Goal: Information Seeking & Learning: Learn about a topic

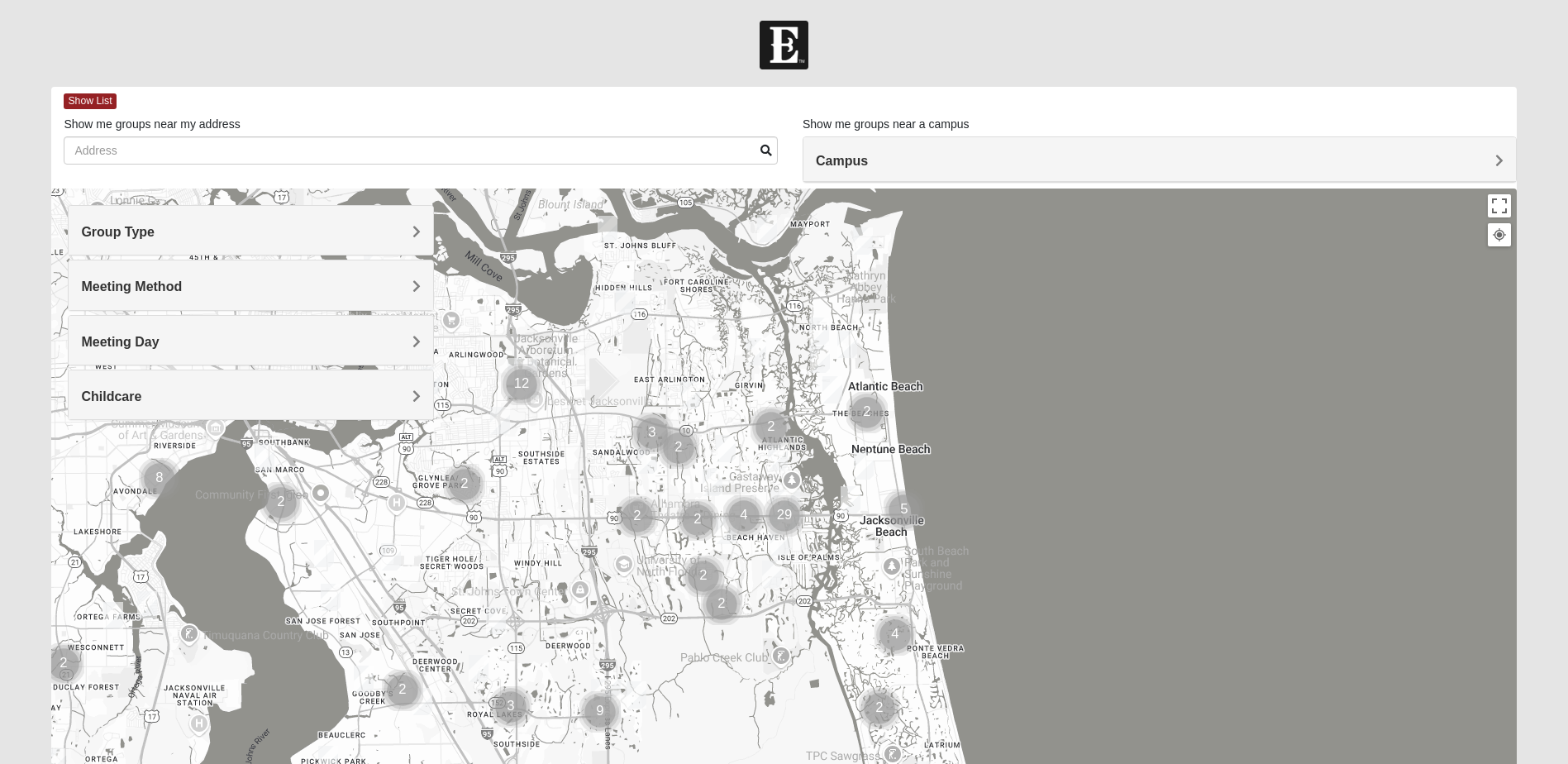
click at [222, 238] on h4 "Group Type" at bounding box center [251, 231] width 340 height 16
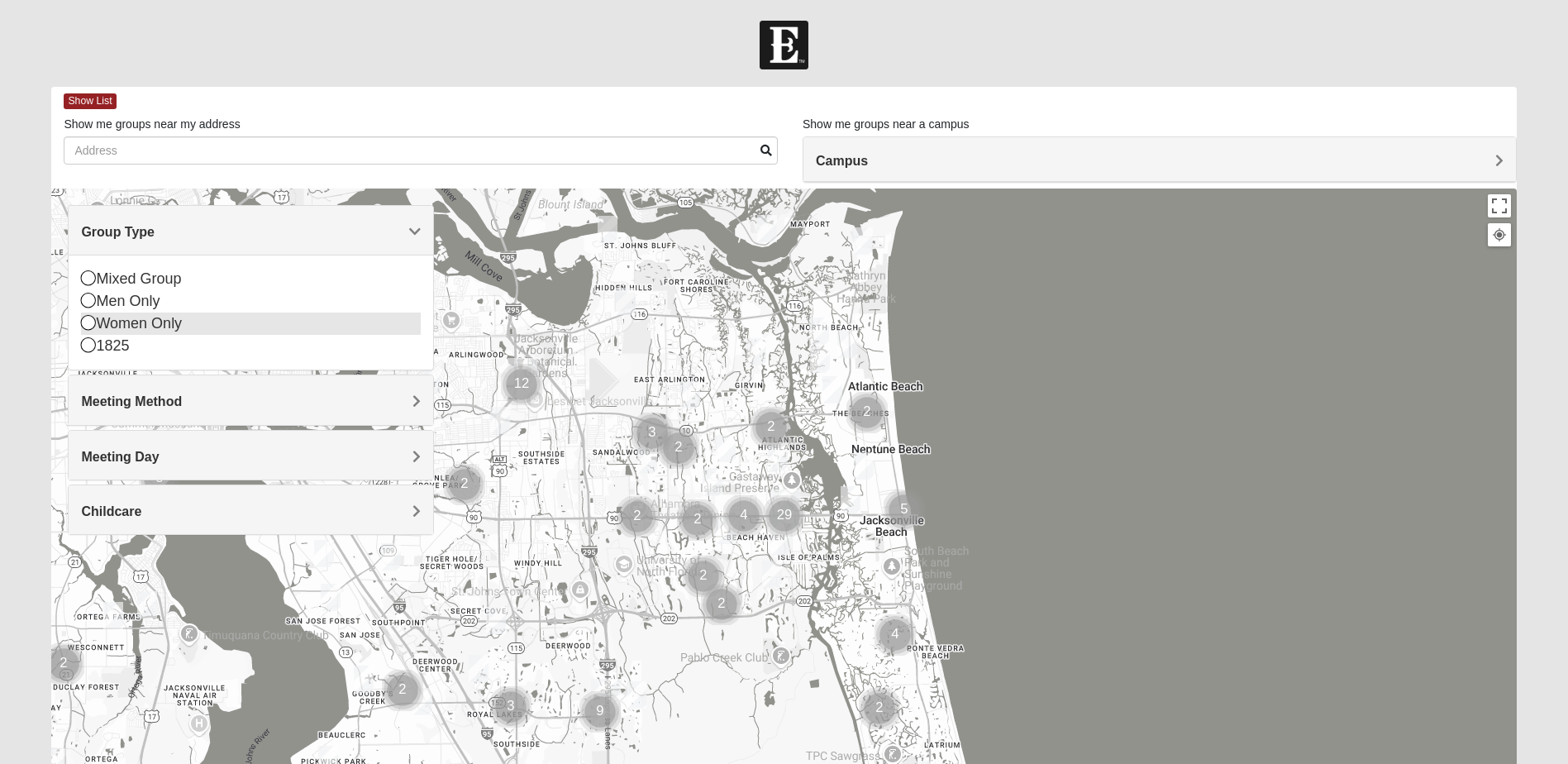
click at [88, 323] on icon at bounding box center [89, 323] width 15 height 15
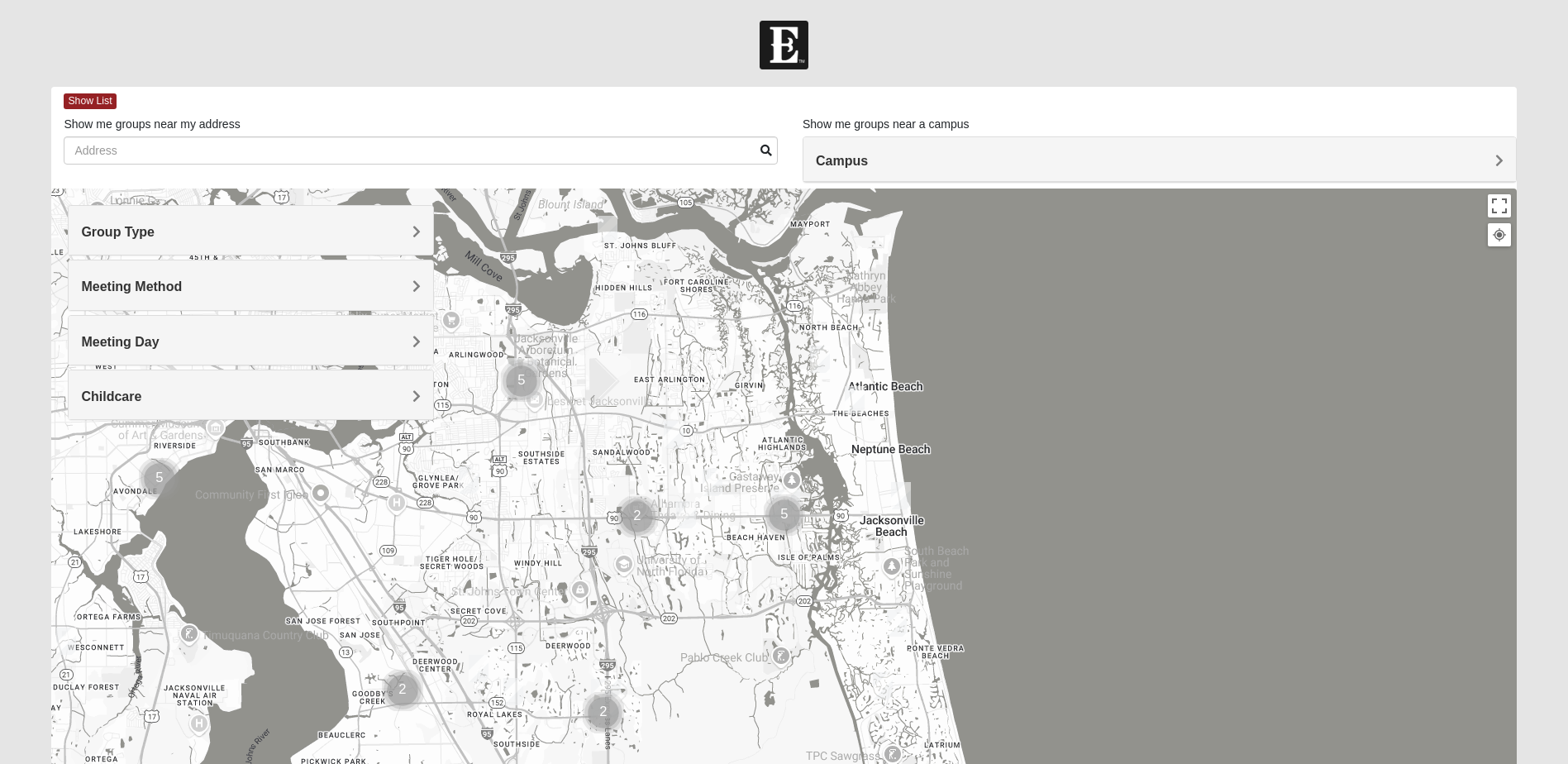
click at [713, 479] on img "Womens Parker/Vereen 32246" at bounding box center [713, 483] width 20 height 27
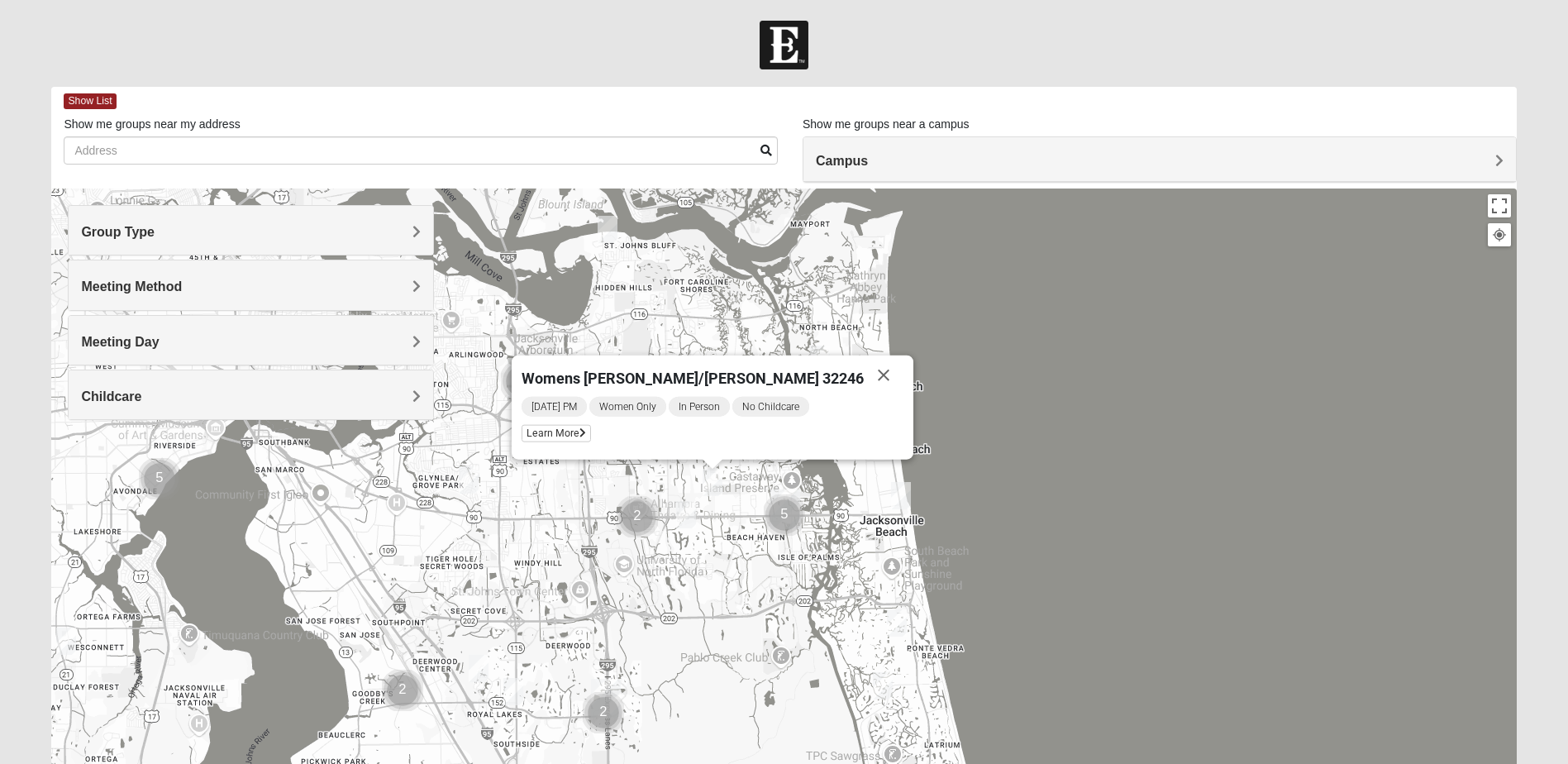
click at [683, 514] on img "Womens Harness 32224" at bounding box center [687, 515] width 20 height 27
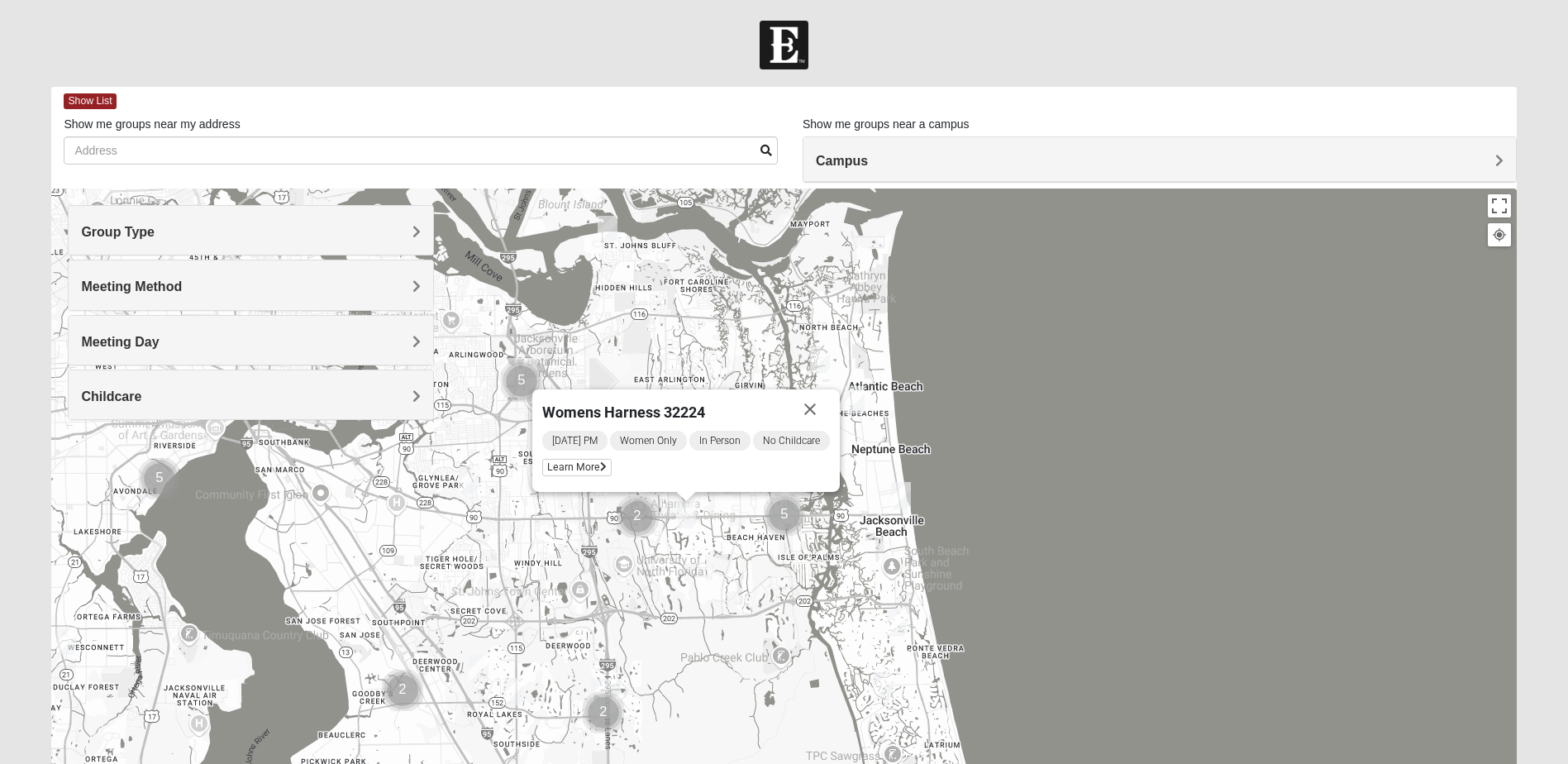
click at [902, 493] on img "Womens Sparkman/Flautt 32250" at bounding box center [901, 495] width 20 height 27
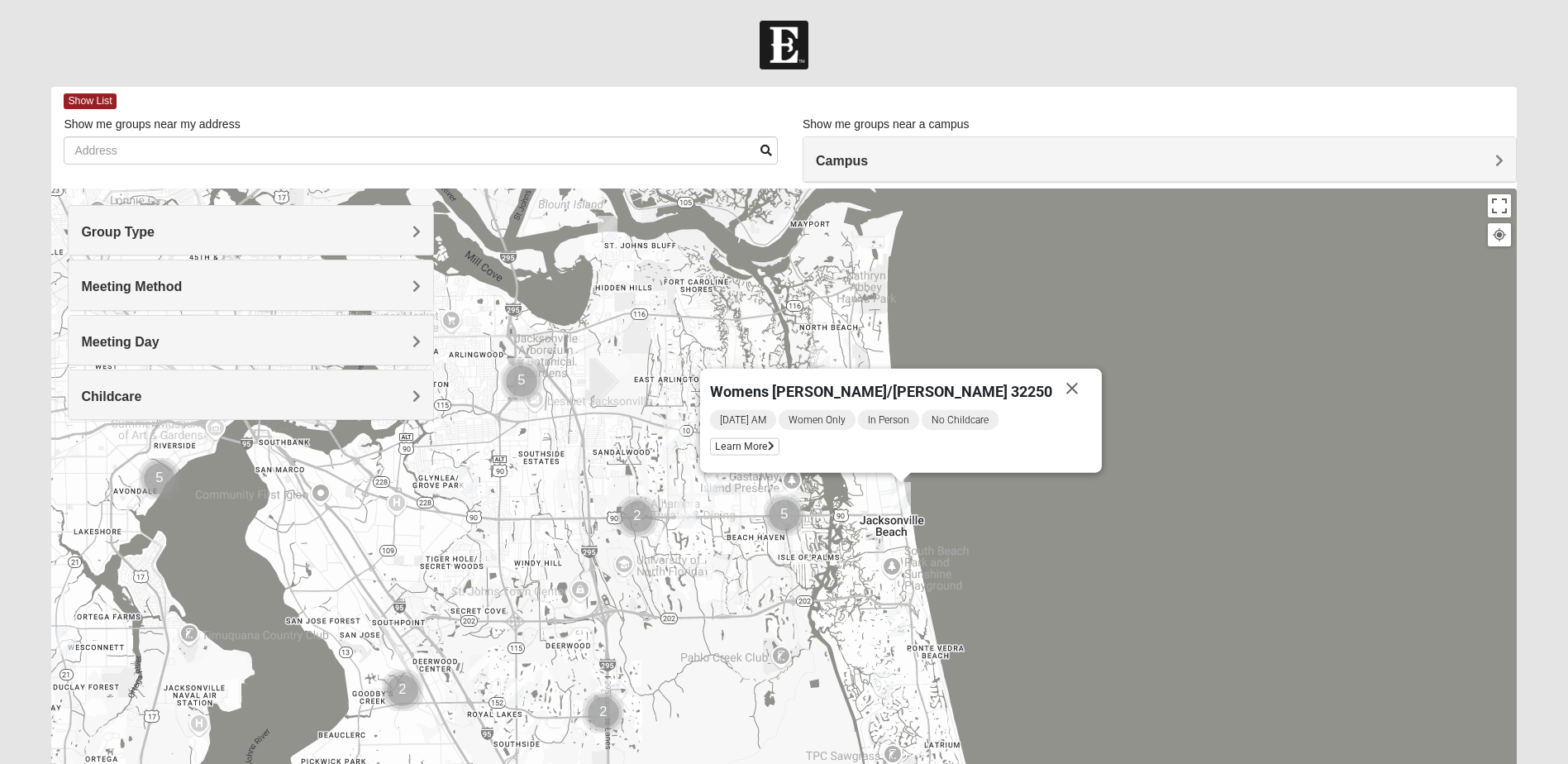
click at [469, 479] on img "Womens Horne/Bedwell 32225" at bounding box center [469, 480] width 20 height 27
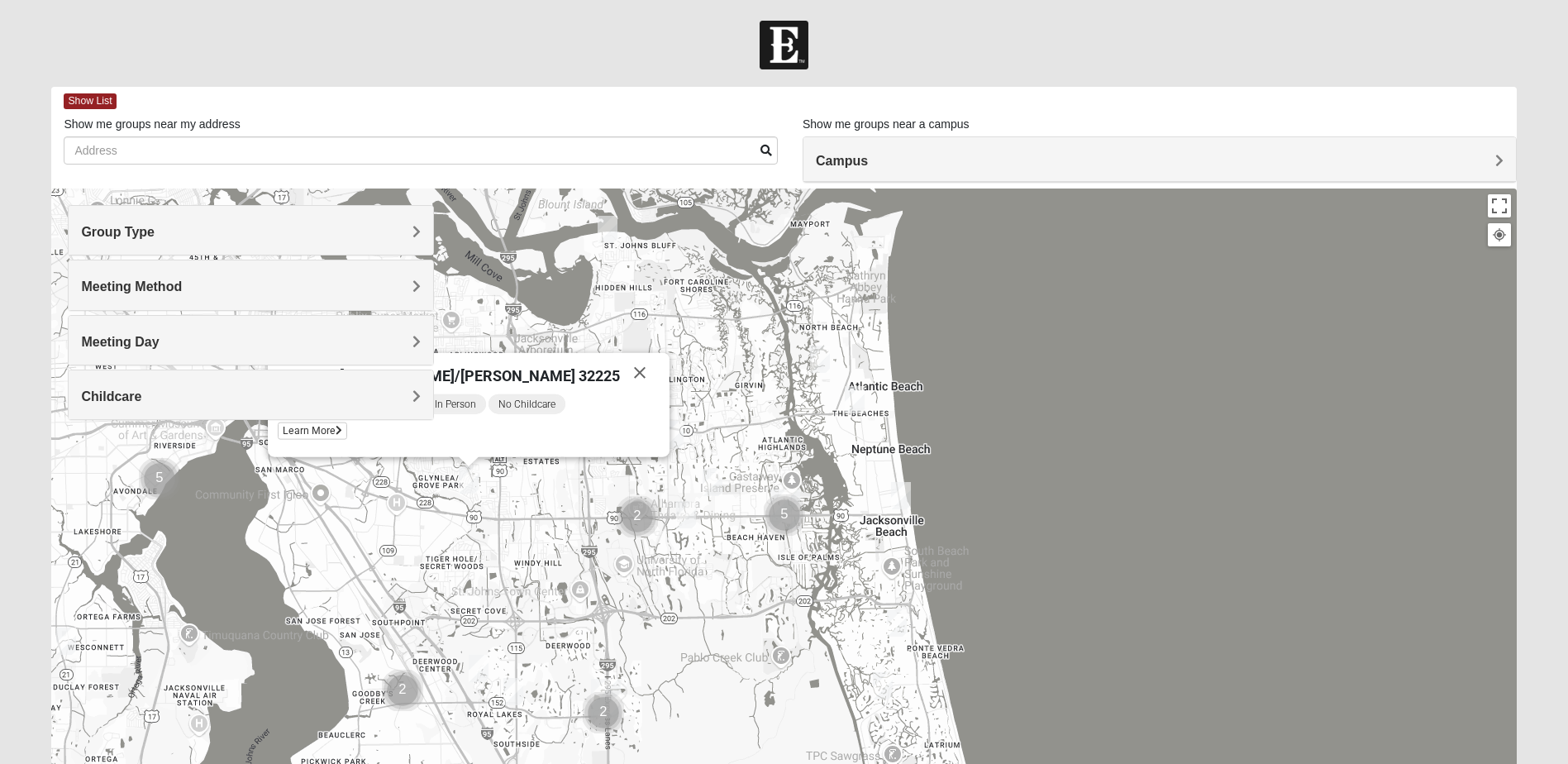
click at [672, 432] on img "Womens VanSickle 32225" at bounding box center [674, 434] width 20 height 27
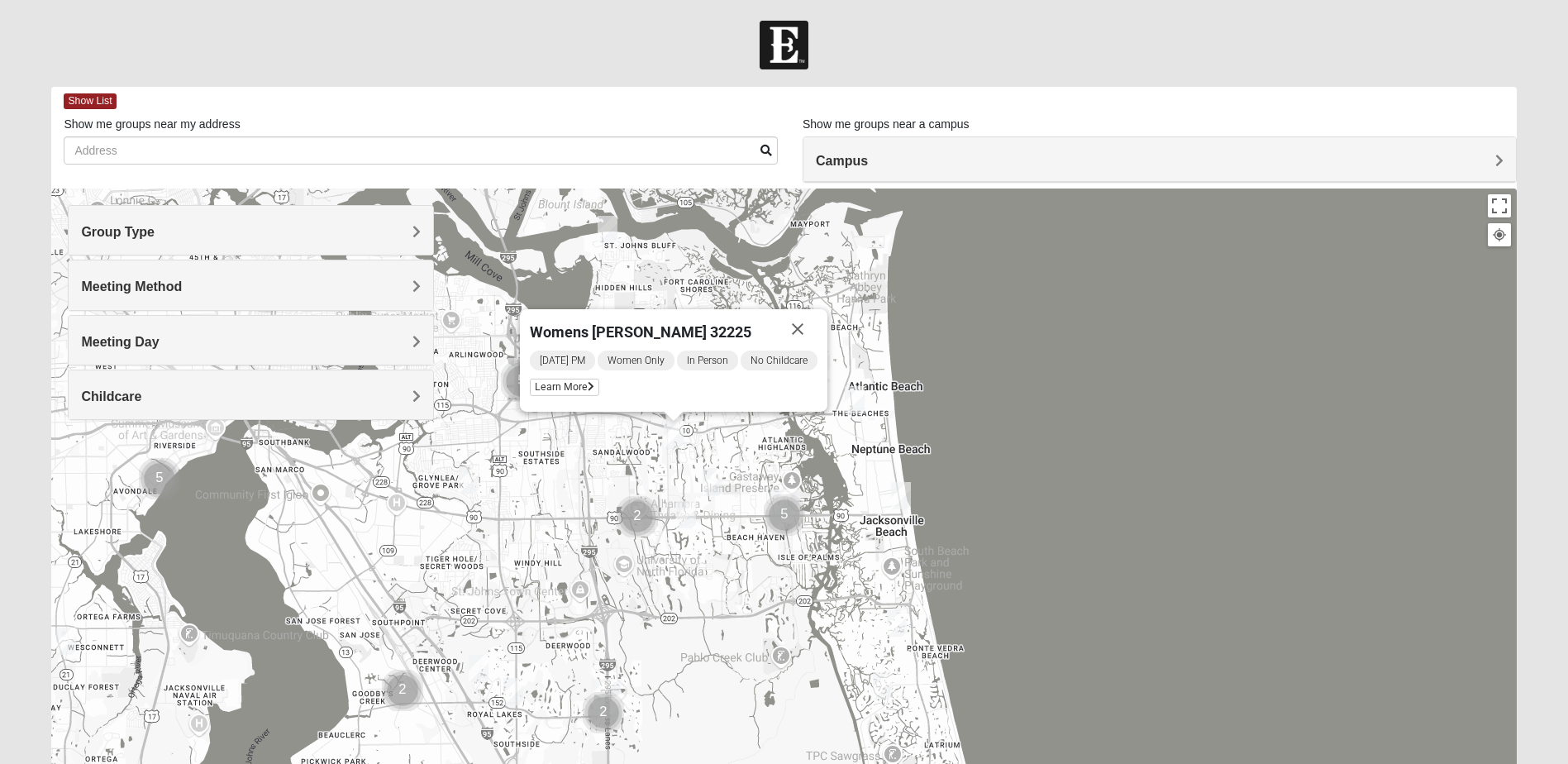
click at [861, 402] on img "Womens Foran 32233" at bounding box center [855, 399] width 20 height 27
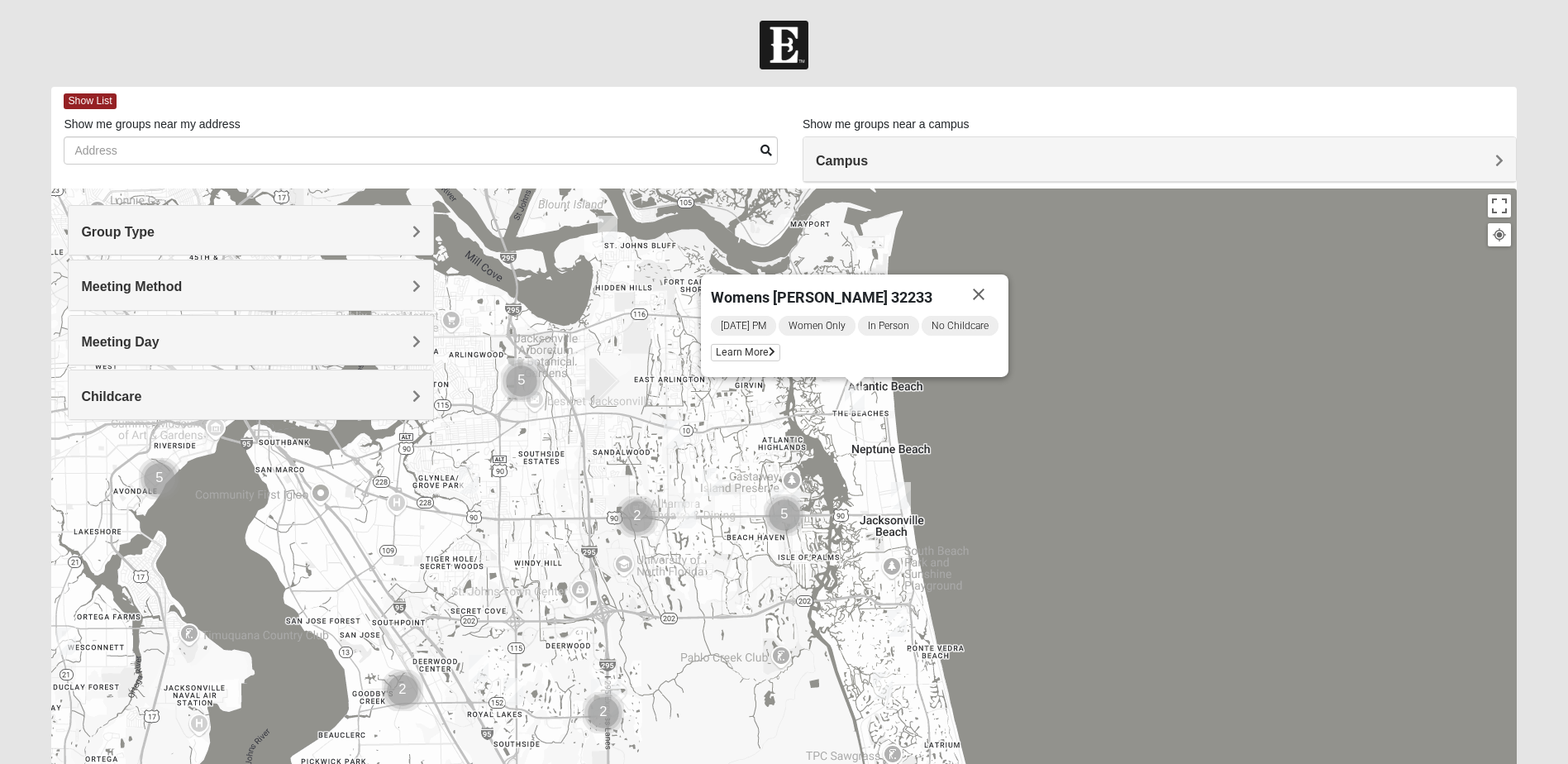
click at [709, 480] on img "Womens Parker/Vereen 32246" at bounding box center [713, 483] width 20 height 27
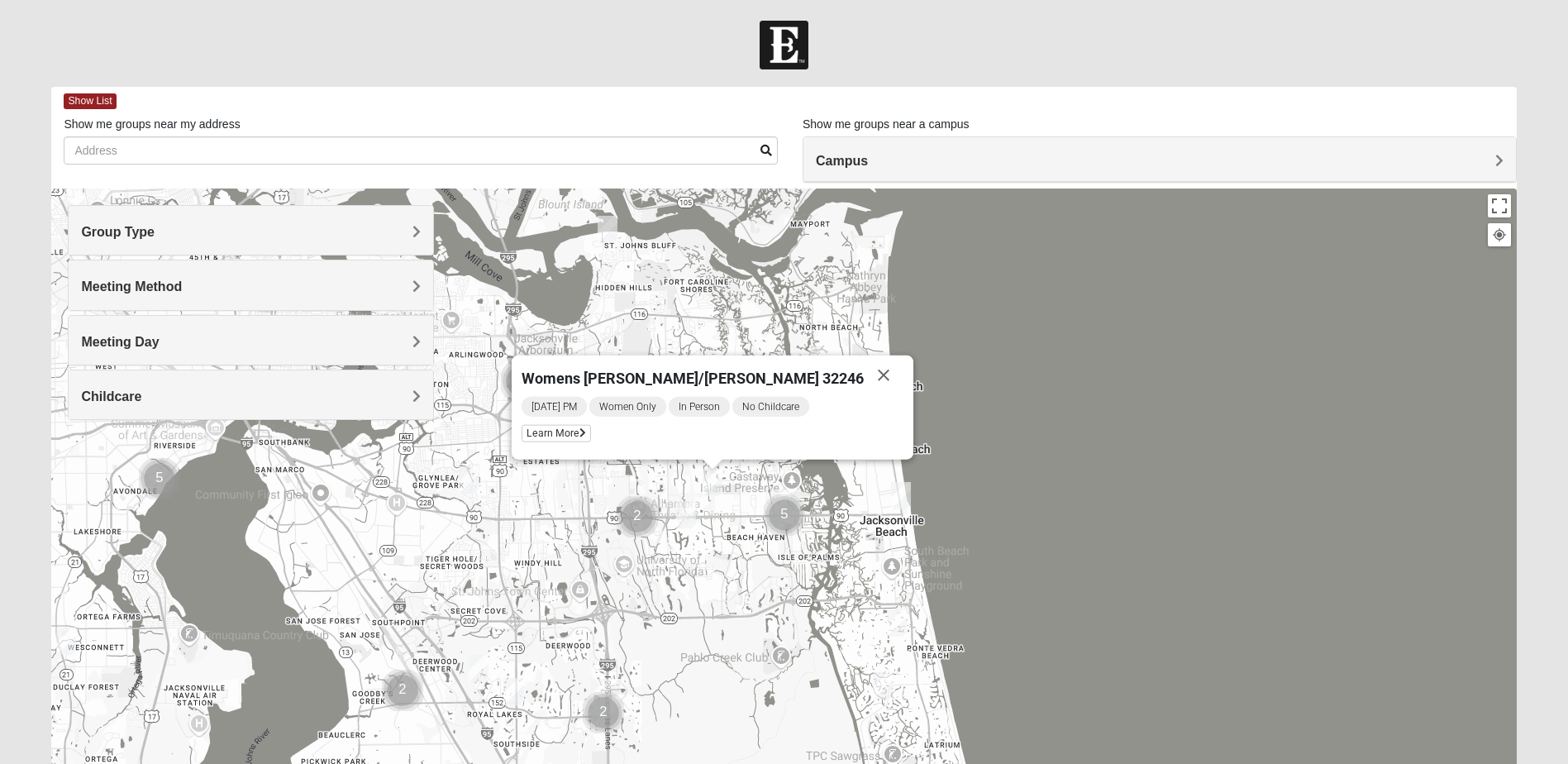
click at [681, 512] on img "Womens Harness 32224" at bounding box center [687, 515] width 20 height 27
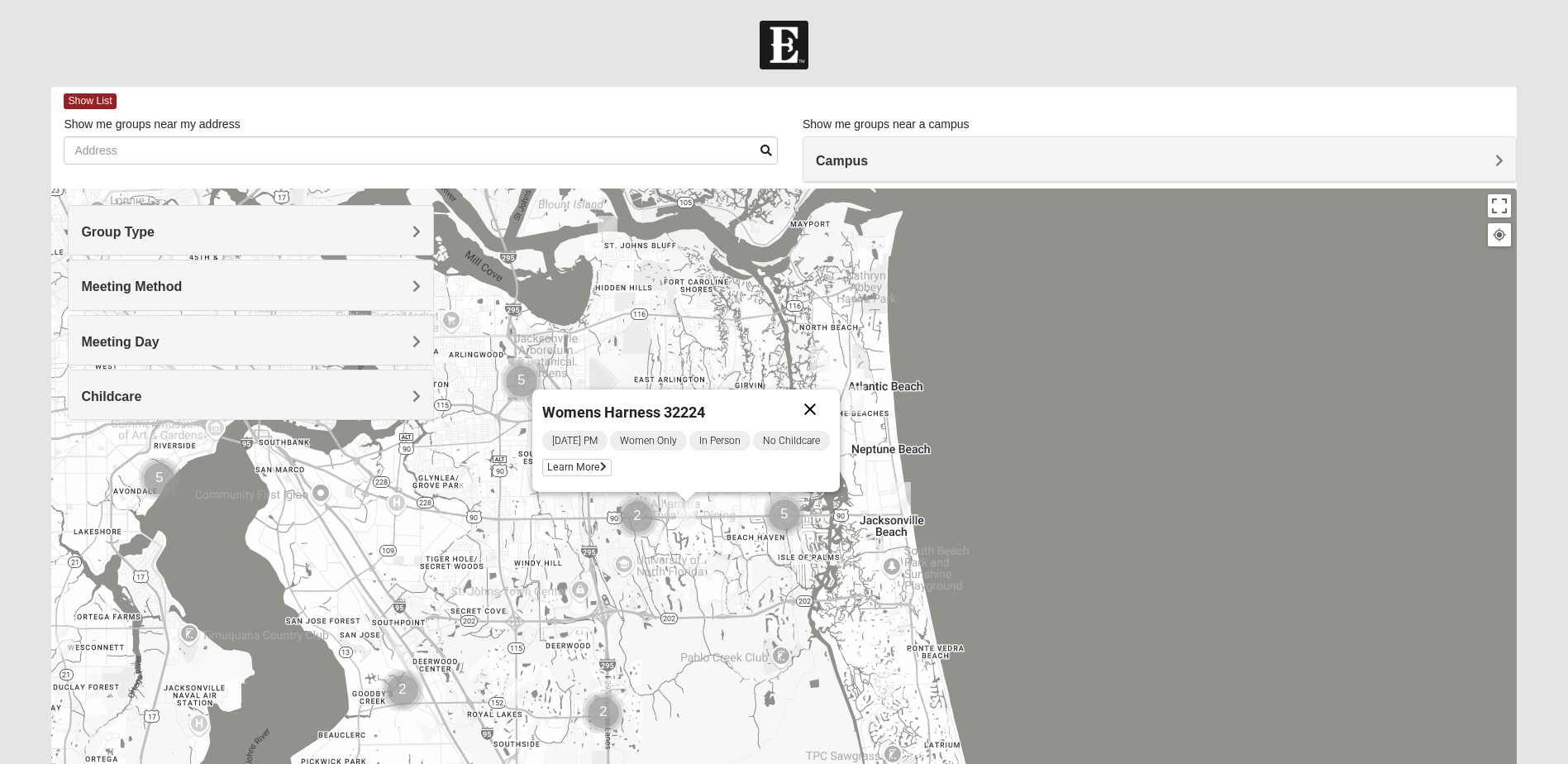
click at [811, 409] on button "Close" at bounding box center [810, 409] width 39 height 39
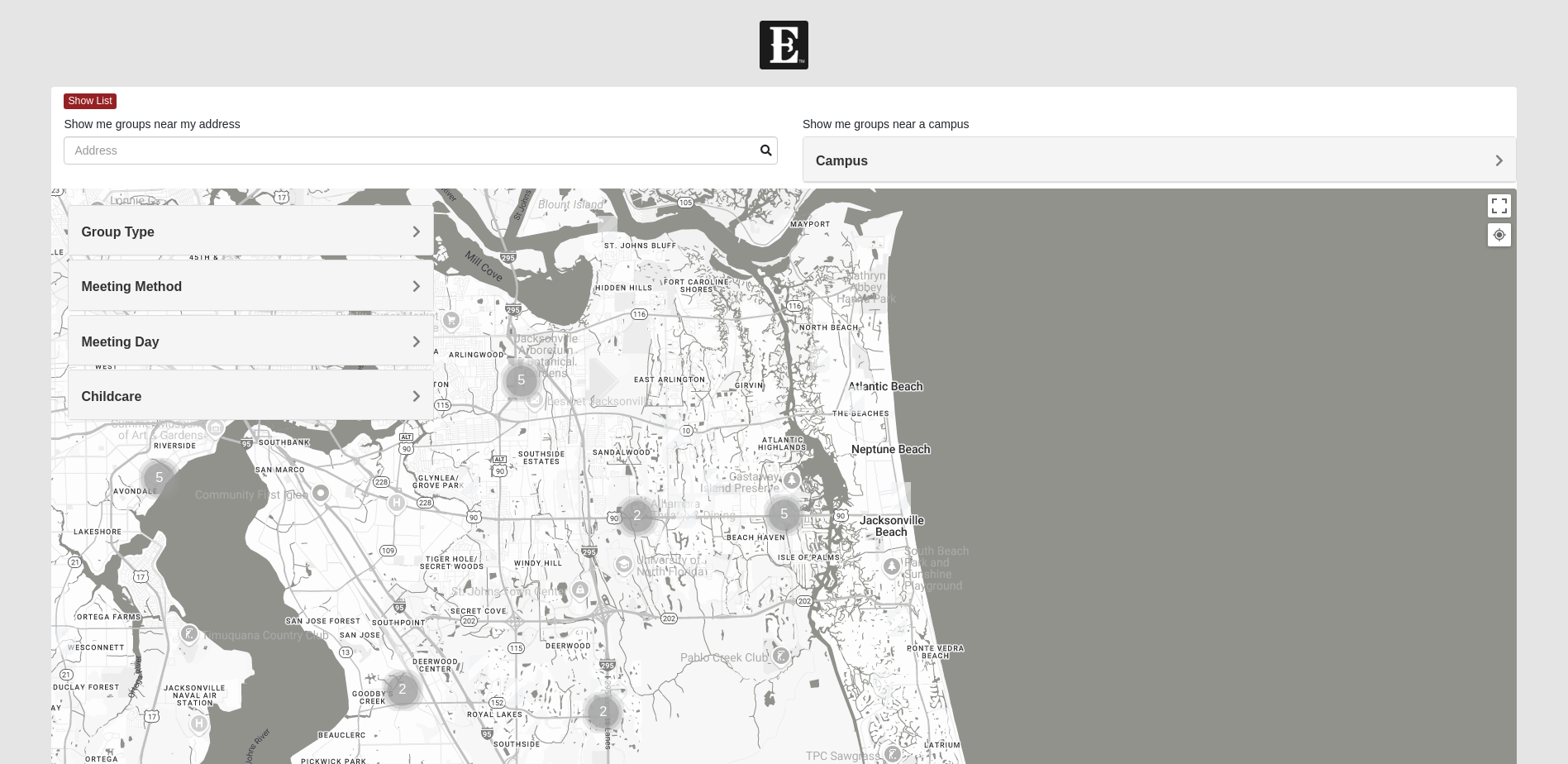
click at [897, 621] on img "Womens Barker/Johnson 32082" at bounding box center [897, 622] width 20 height 27
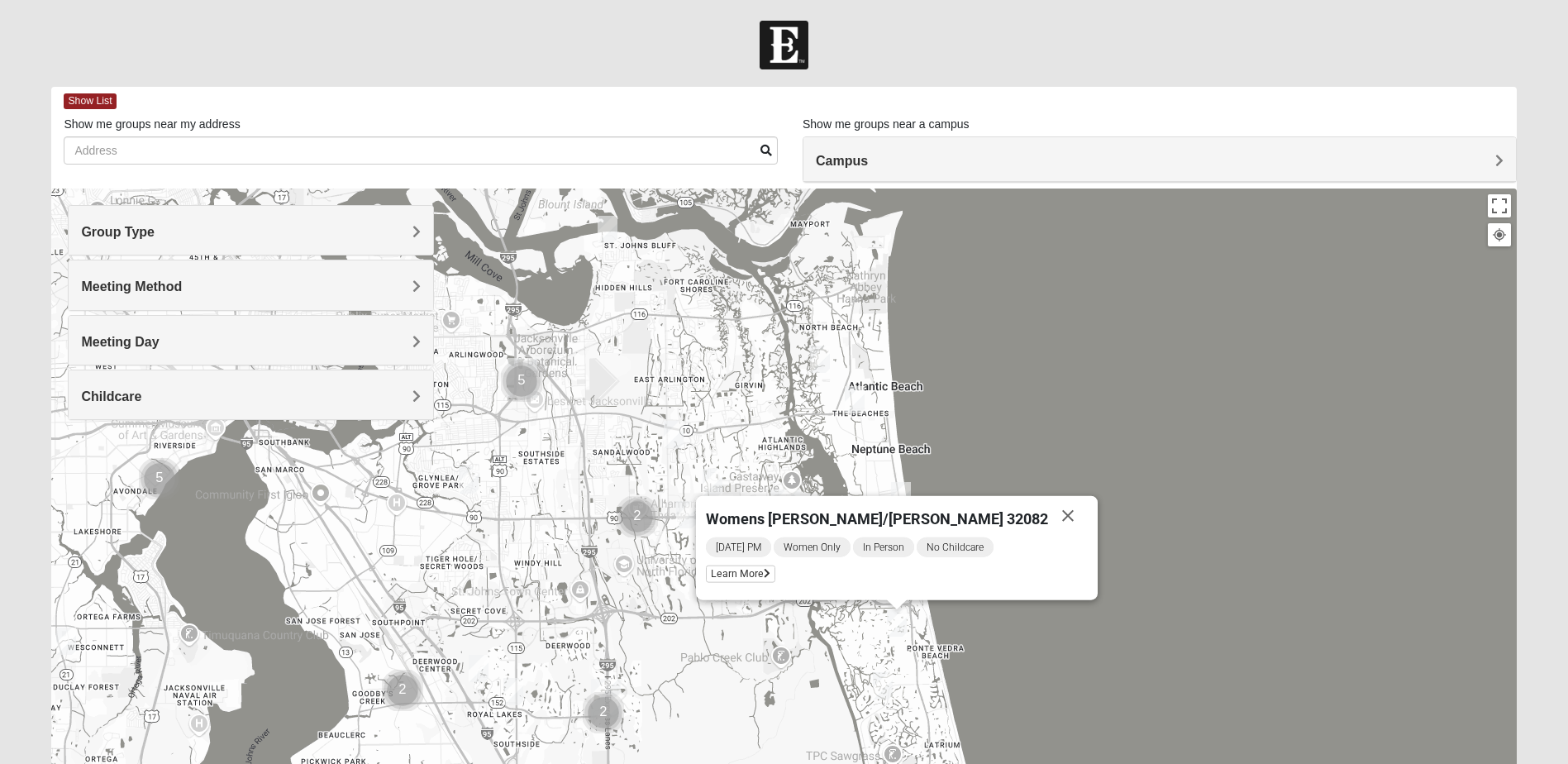
click at [881, 684] on img "Womens Paul 32082" at bounding box center [883, 685] width 20 height 27
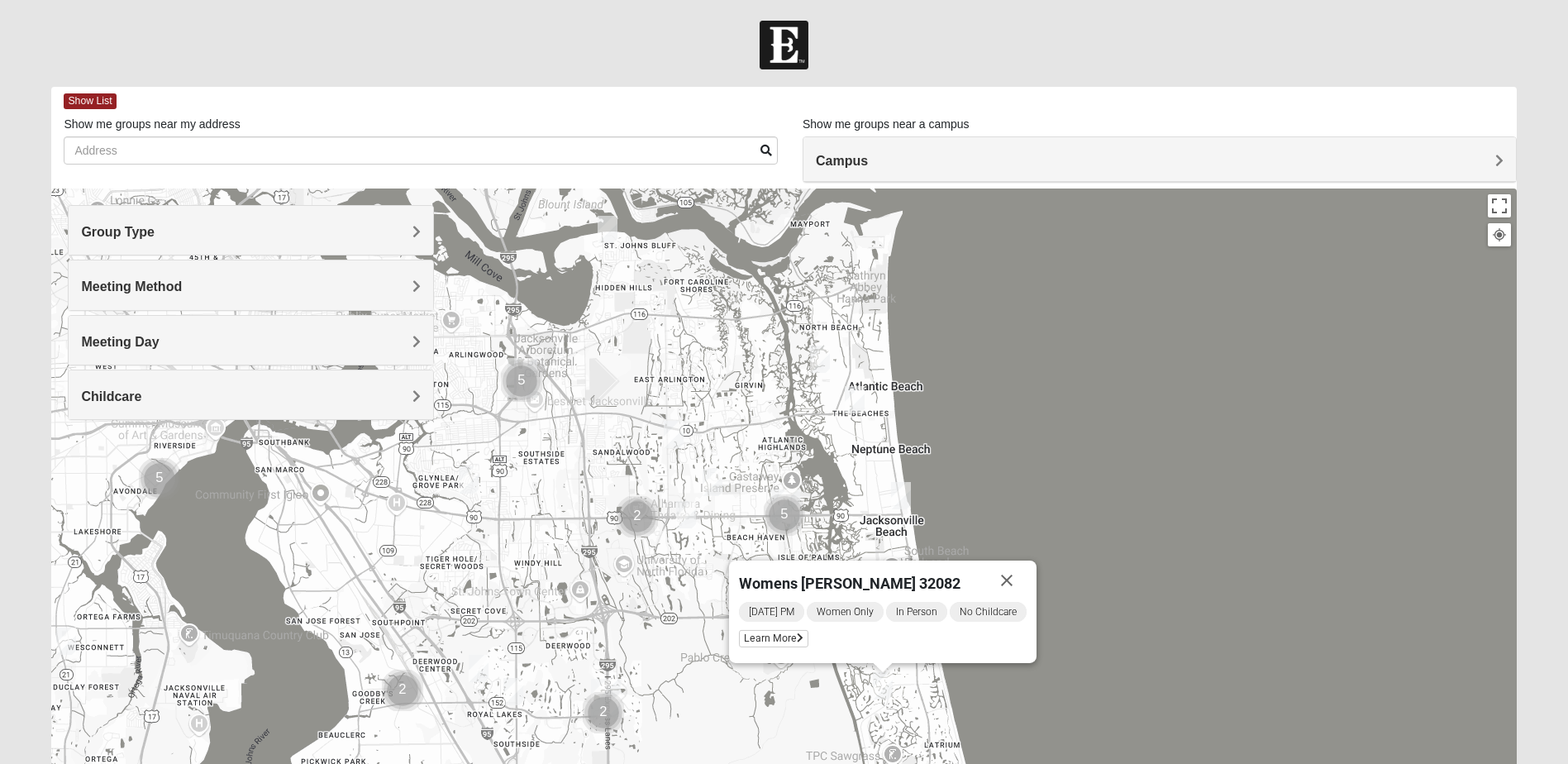
click at [688, 510] on img "Womens Harness 32224" at bounding box center [687, 515] width 20 height 27
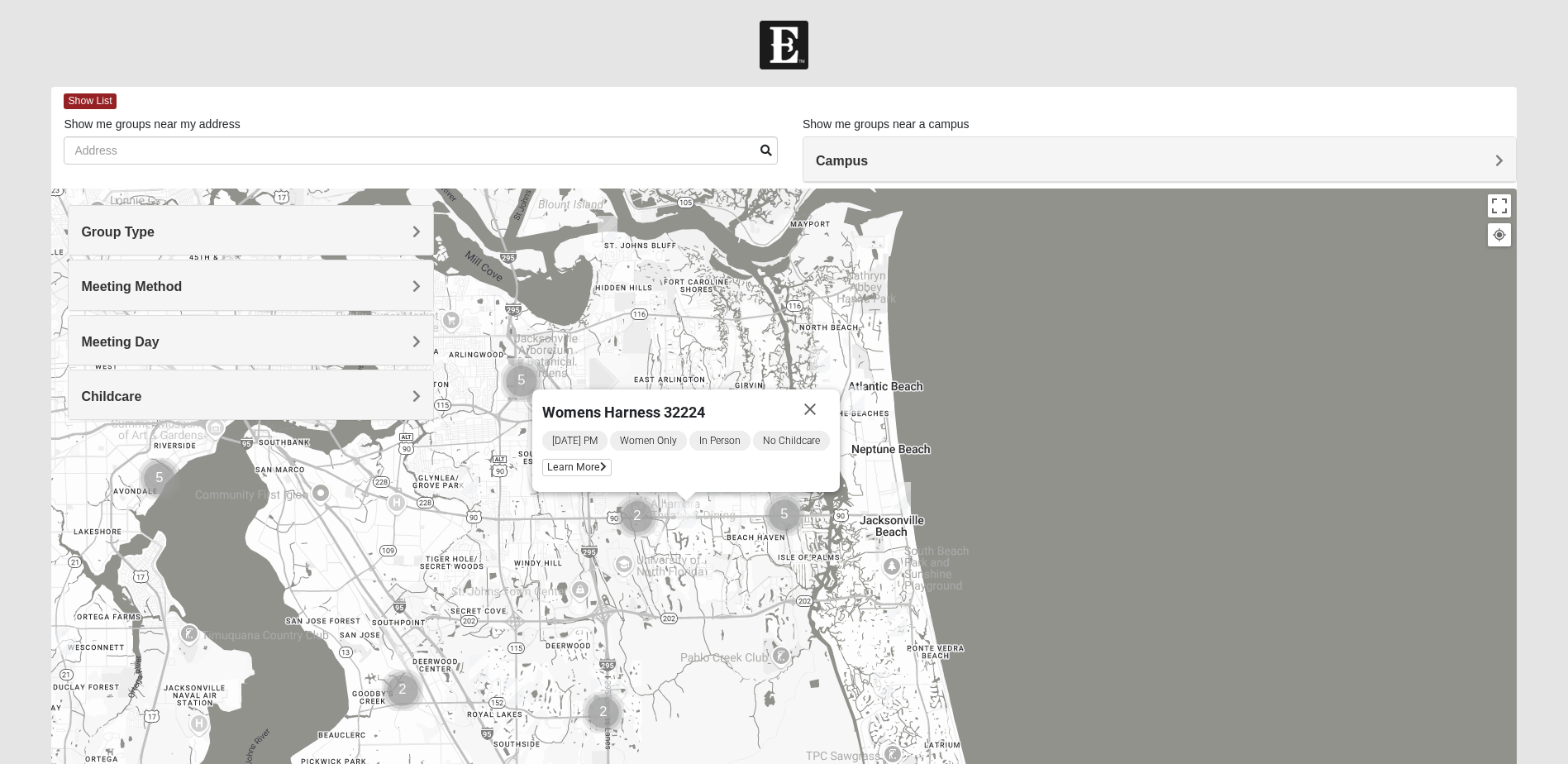
click at [784, 515] on img "Cluster of 5 groups" at bounding box center [784, 515] width 41 height 41
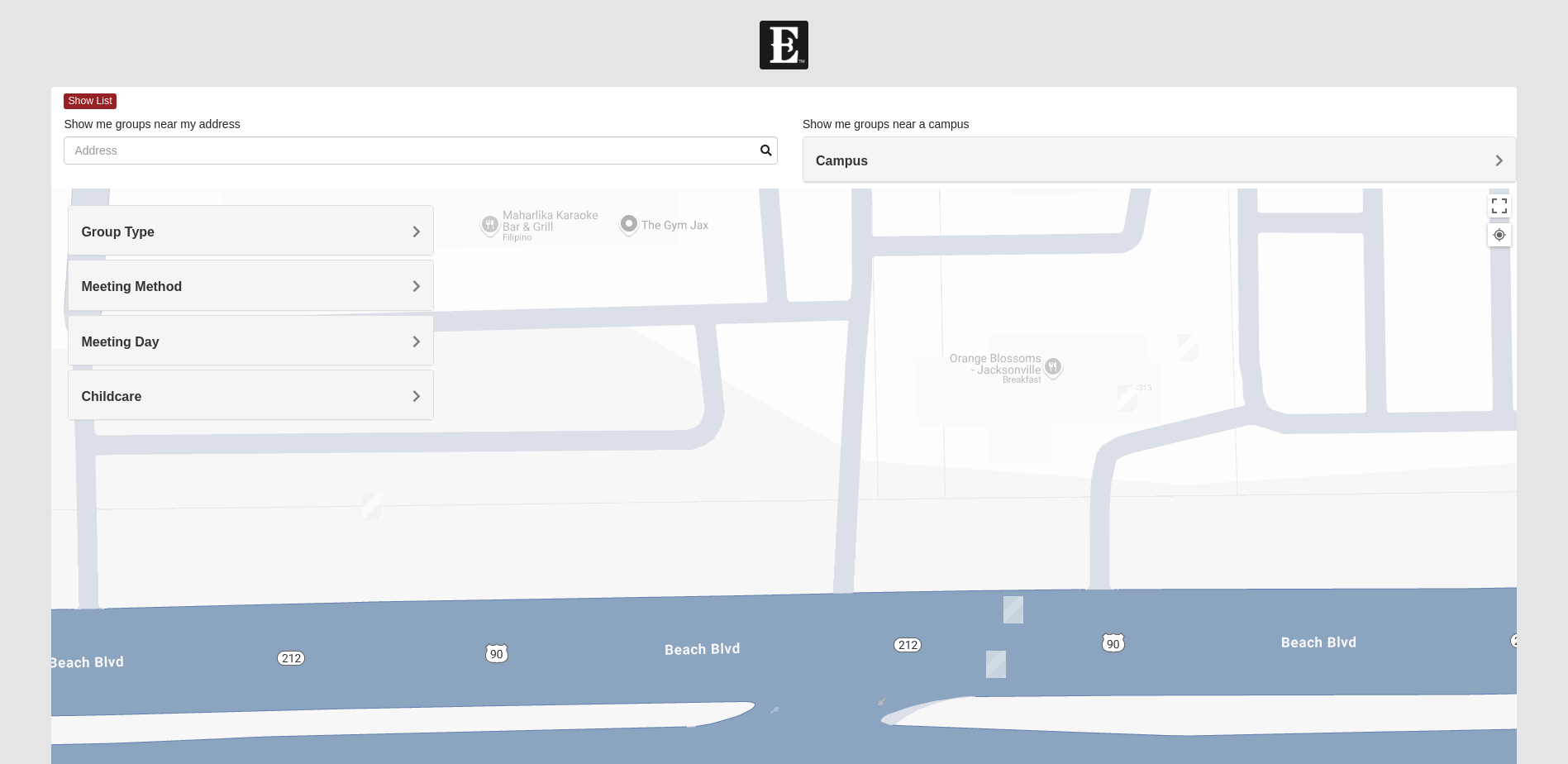
click at [1127, 398] on img "Womens Wade 32250" at bounding box center [1128, 398] width 20 height 27
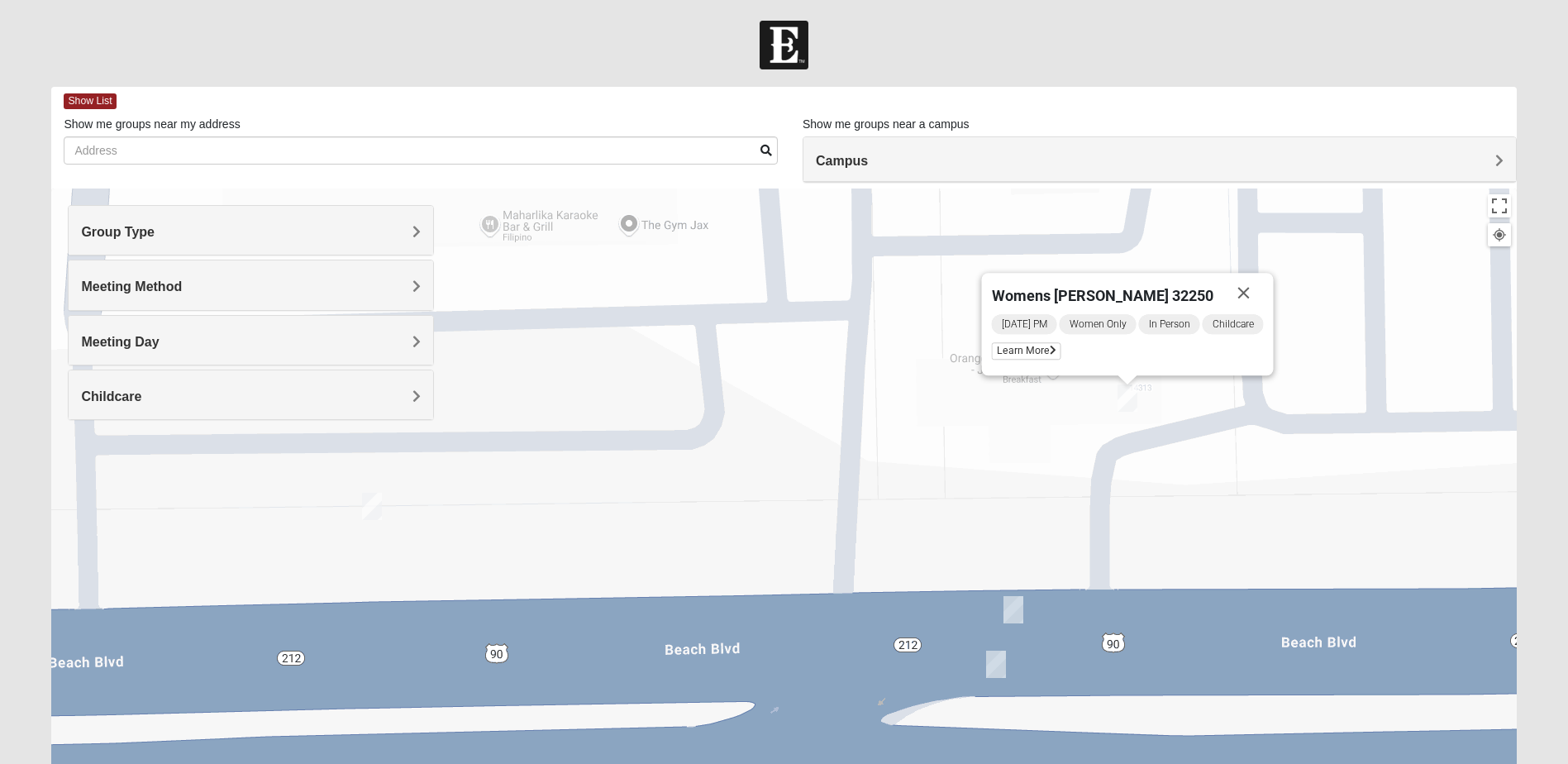
click at [924, 530] on div "Womens [PERSON_NAME] 32250 [DATE] PM Women Only In Person Childcare Learn More" at bounding box center [784, 518] width 1465 height 661
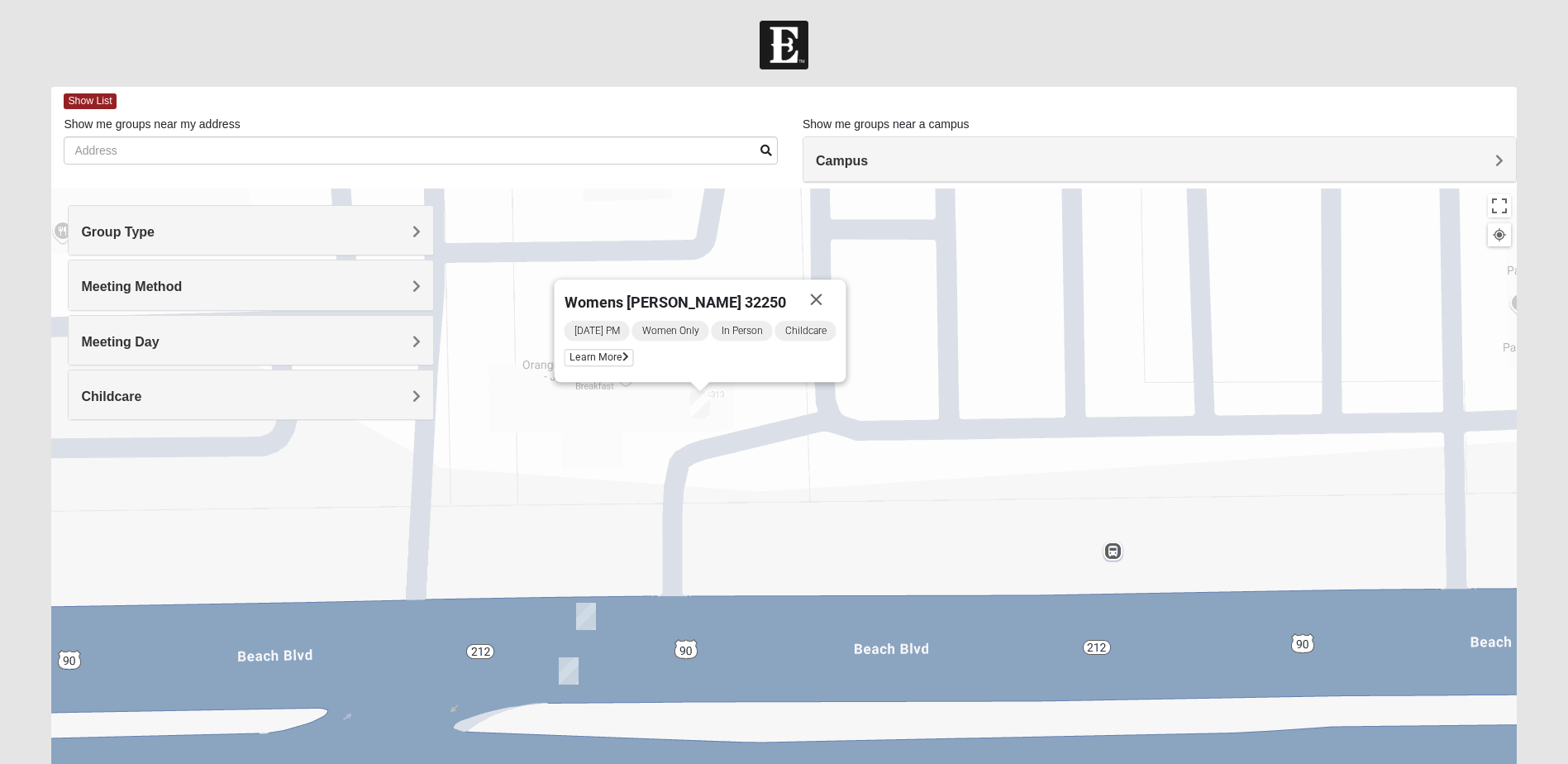
drag, startPoint x: 1007, startPoint y: 526, endPoint x: 575, endPoint y: 534, distance: 432.1
click at [575, 534] on div "Womens [PERSON_NAME] 32250 [DATE] PM Women Only In Person Childcare Learn More" at bounding box center [784, 518] width 1465 height 661
click at [590, 612] on img "On Campus Womens Manfredi 32250" at bounding box center [585, 617] width 20 height 27
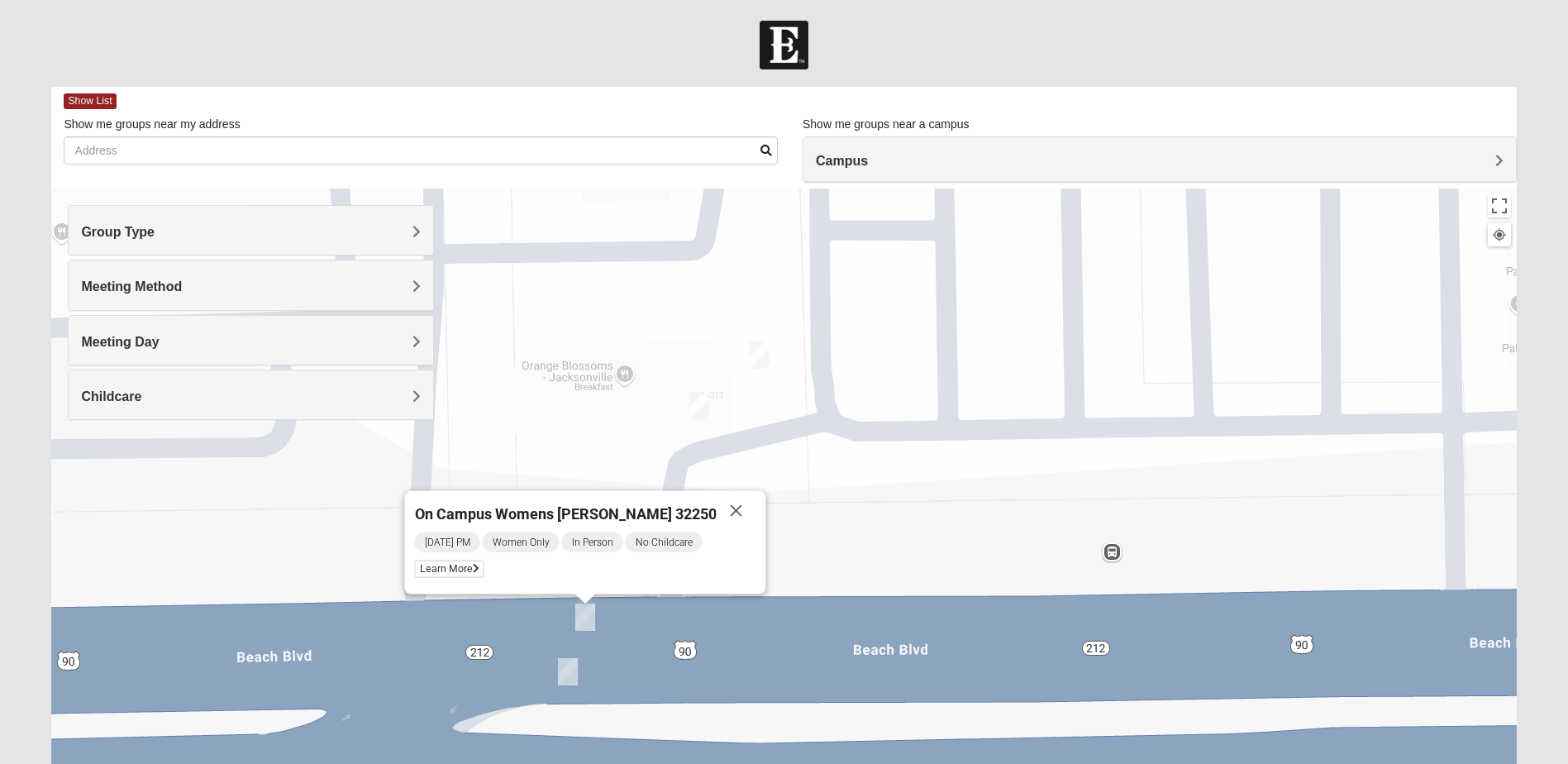
click at [567, 671] on img "On Campus Womens Holt 32250" at bounding box center [568, 672] width 20 height 27
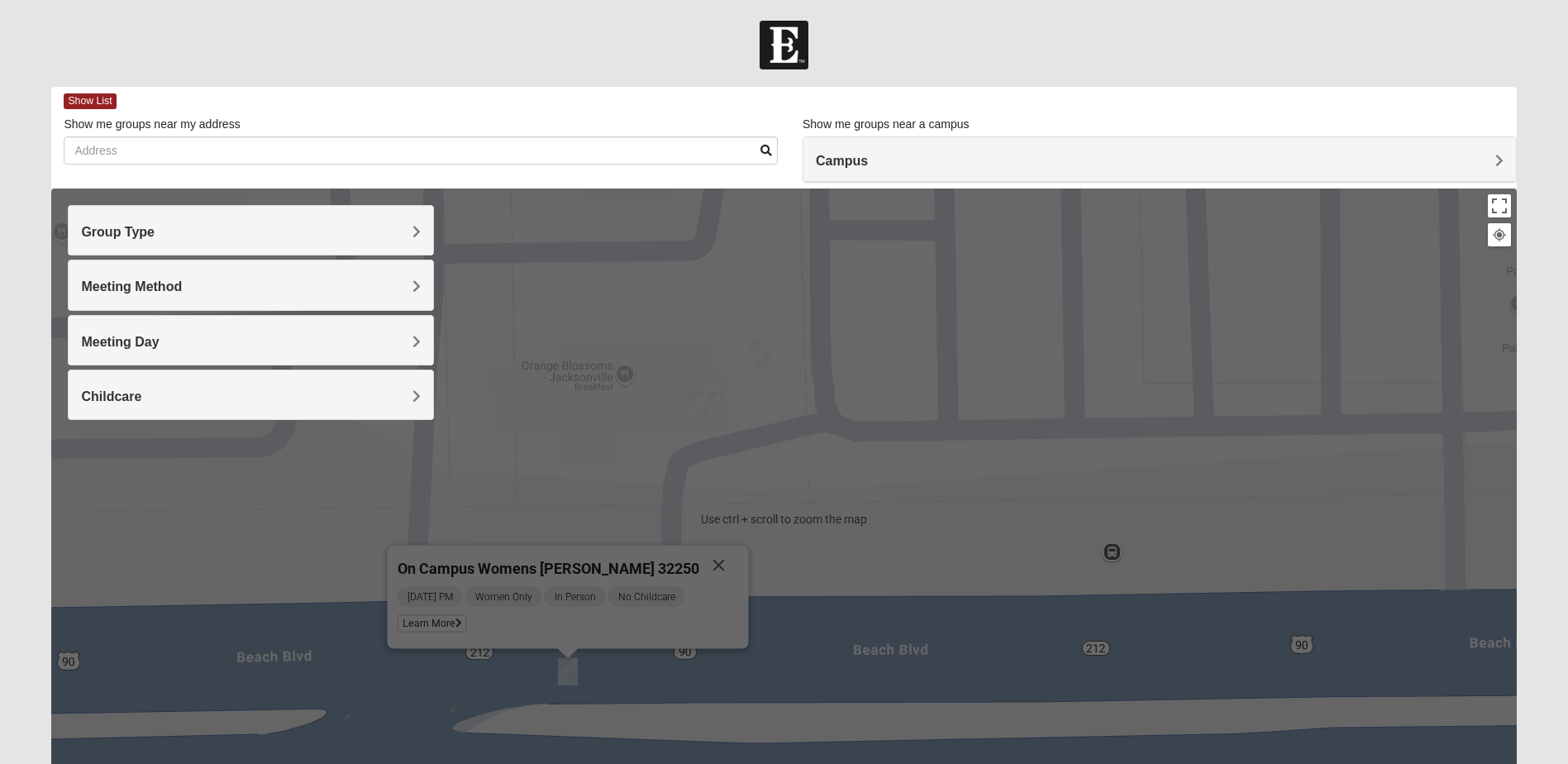
scroll to position [82, 0]
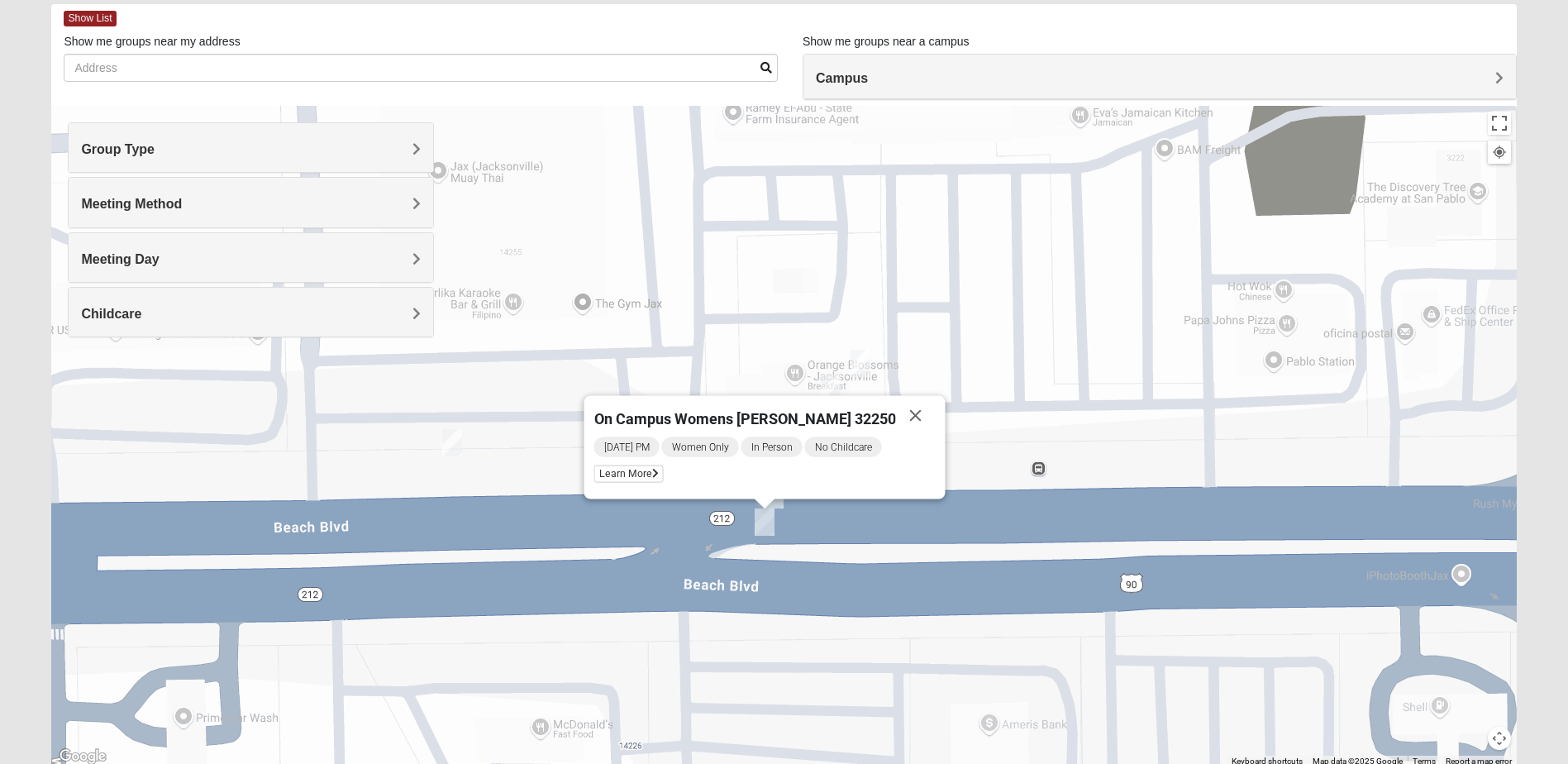
click at [457, 437] on img "On Campus Womens Simpson / Helmus 32250" at bounding box center [453, 442] width 20 height 27
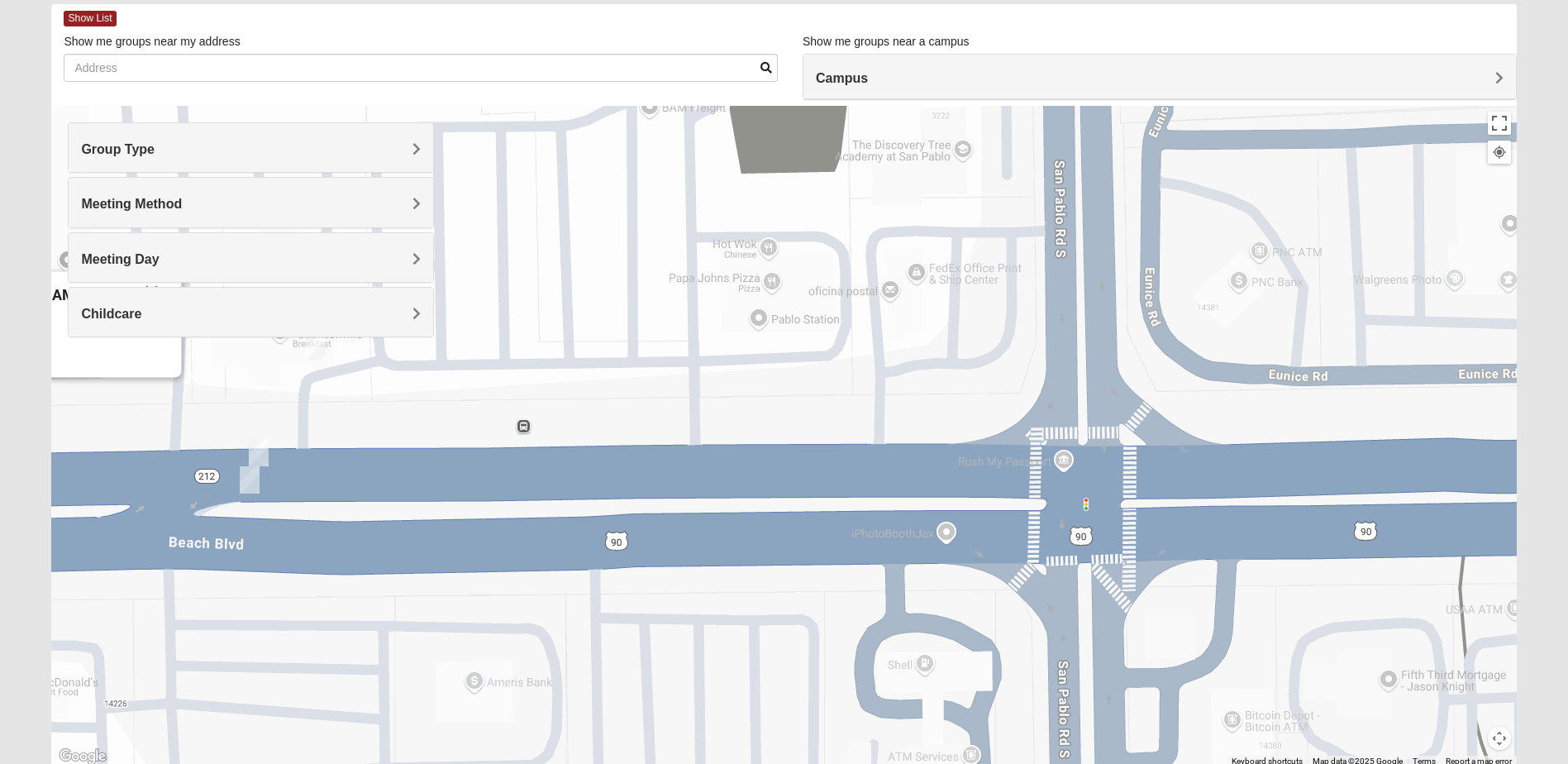
drag, startPoint x: 1150, startPoint y: 451, endPoint x: 673, endPoint y: 401, distance: 479.6
click at [673, 401] on div "On Campus Womens [PERSON_NAME] / [PERSON_NAME] 32250 [DATE] AM Women Only In Pe…" at bounding box center [784, 436] width 1465 height 661
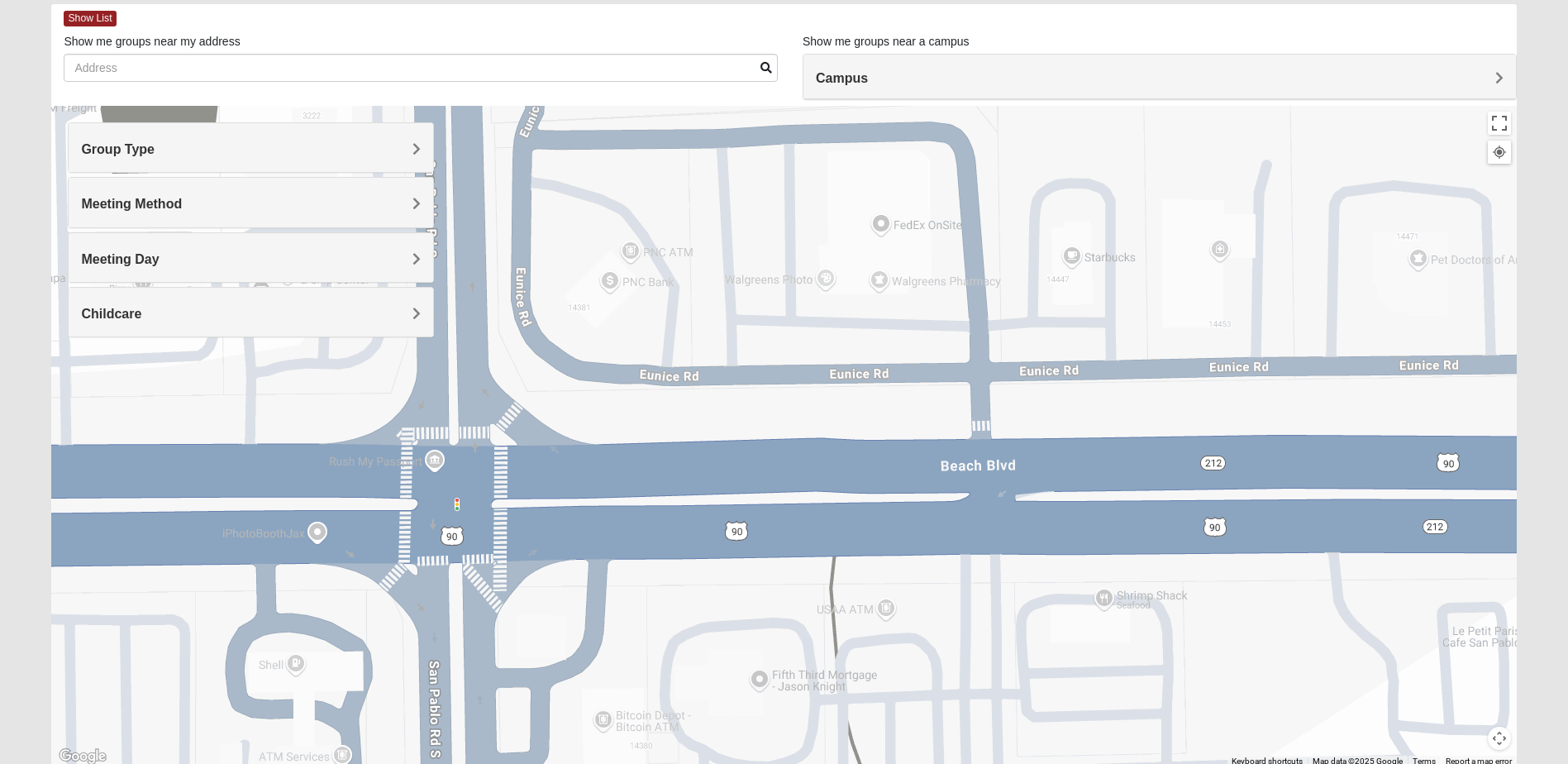
drag, startPoint x: 1264, startPoint y: 465, endPoint x: 808, endPoint y: 432, distance: 457.2
click at [635, 463] on div "On Campus Womens [PERSON_NAME] / [PERSON_NAME] 32250 [DATE] AM Women Only In Pe…" at bounding box center [784, 436] width 1465 height 661
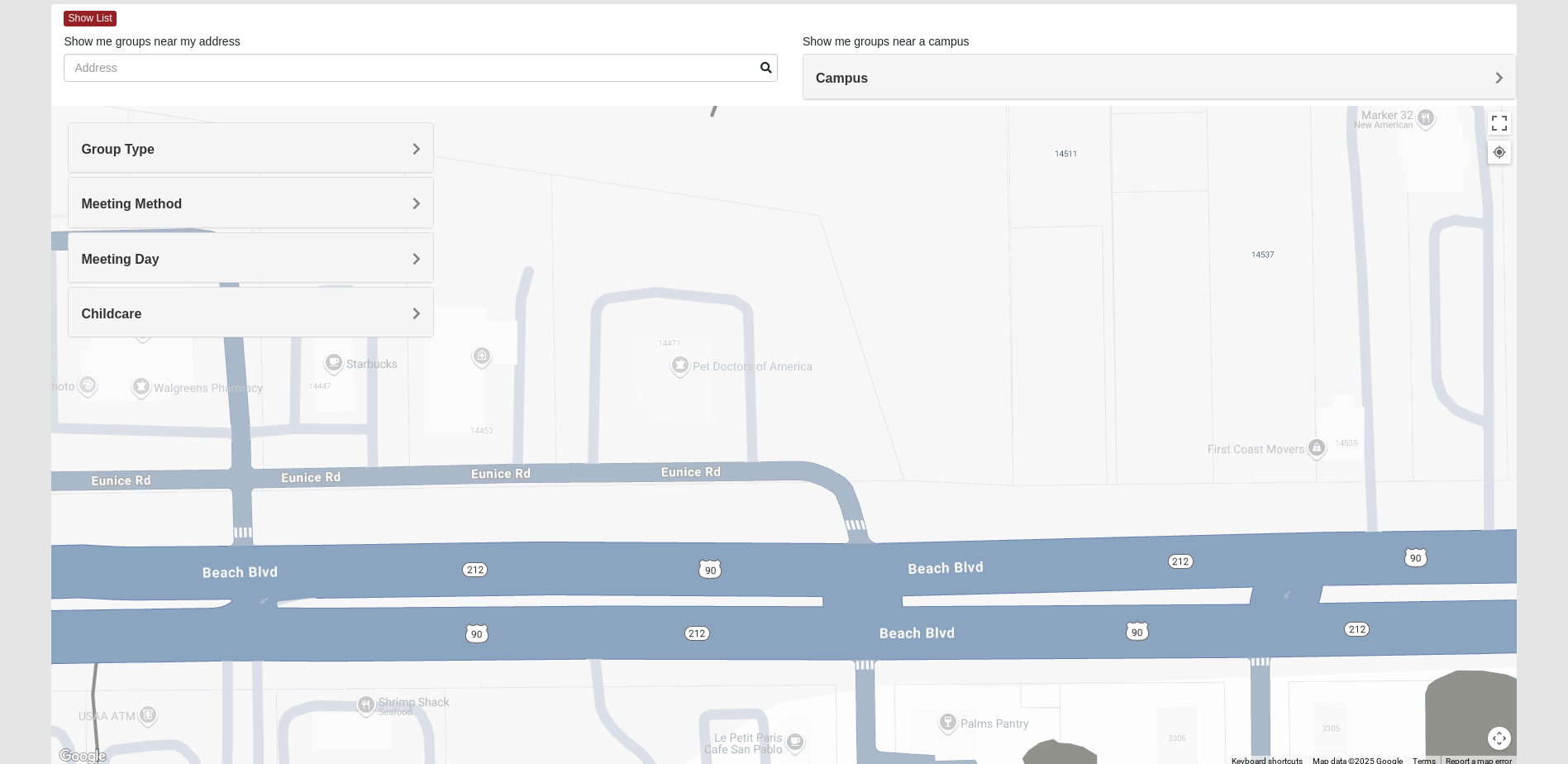
drag, startPoint x: 1205, startPoint y: 425, endPoint x: 574, endPoint y: 547, distance: 642.7
click at [468, 536] on div "On Campus Womens [PERSON_NAME] / [PERSON_NAME] 32250 [DATE] AM Women Only In Pe…" at bounding box center [784, 436] width 1465 height 661
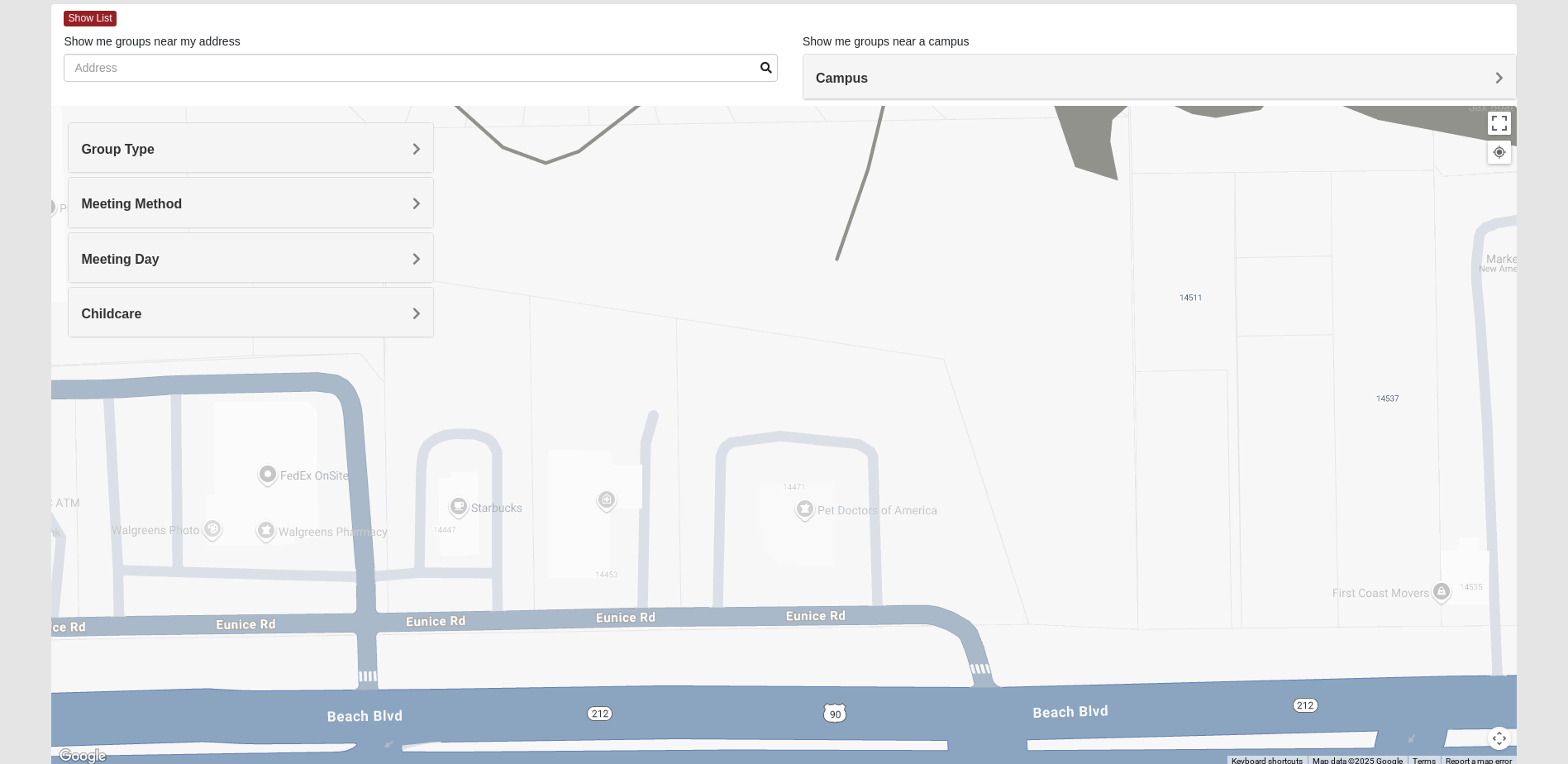
drag, startPoint x: 891, startPoint y: 556, endPoint x: 1015, endPoint y: 699, distance: 189.3
click at [1015, 699] on div "On Campus Womens [PERSON_NAME] / [PERSON_NAME] 32250 [DATE] AM Women Only In Pe…" at bounding box center [784, 436] width 1465 height 661
click at [1496, 122] on button "Toggle fullscreen view" at bounding box center [1499, 122] width 23 height 23
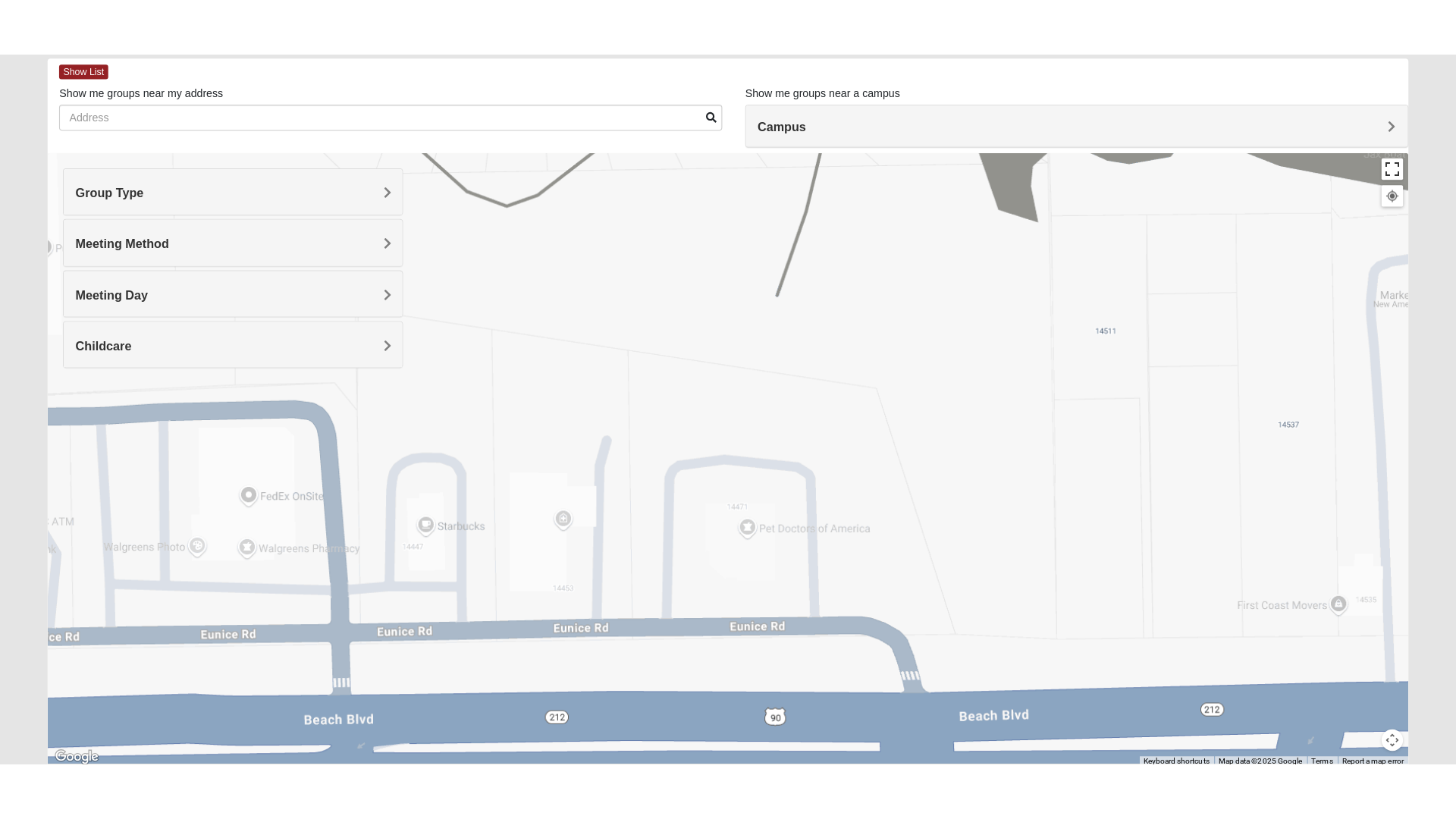
scroll to position [16, 0]
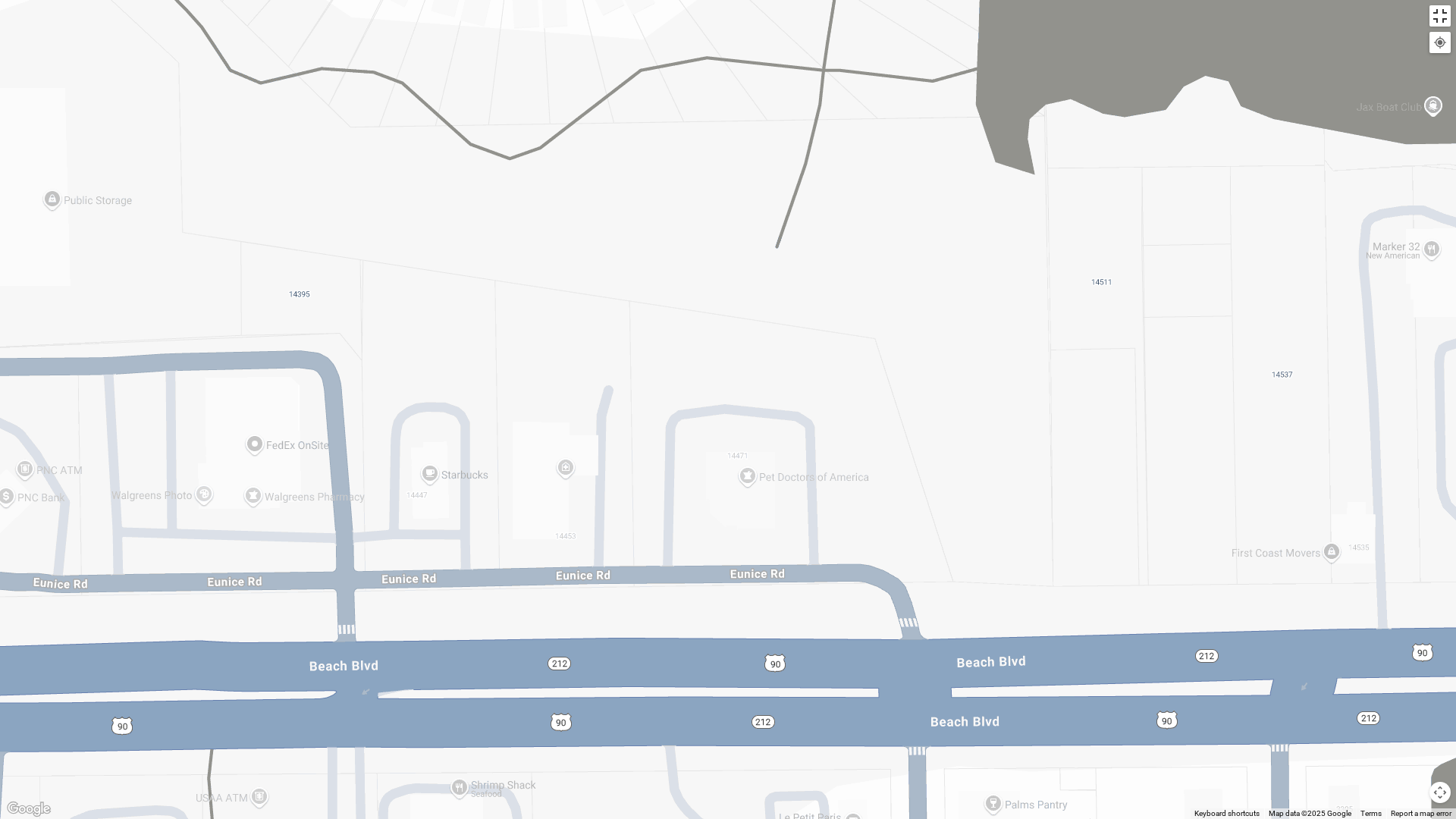
click at [1440, 24] on button "Toggle fullscreen view" at bounding box center [1440, 15] width 21 height 21
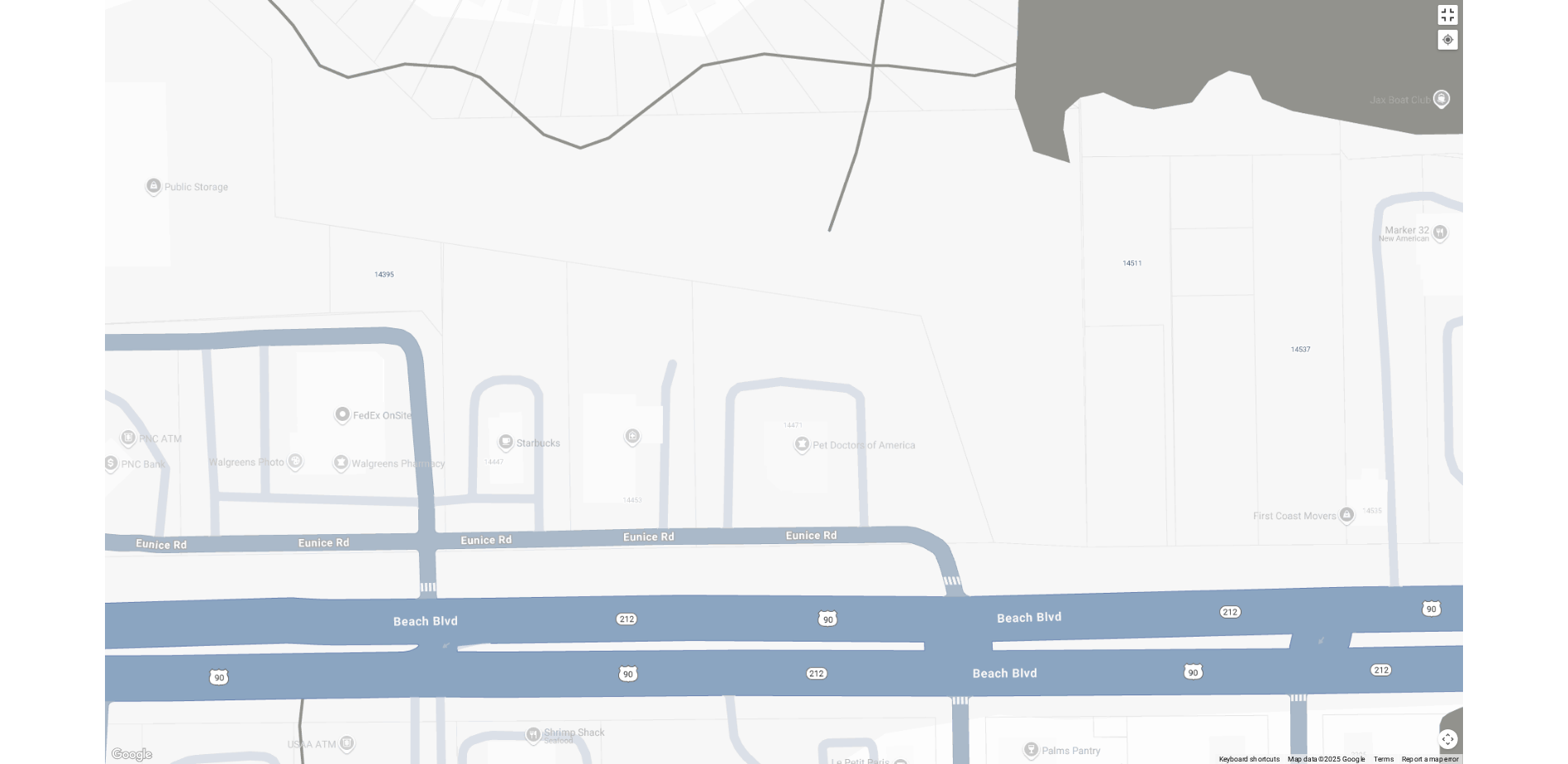
scroll to position [82, 0]
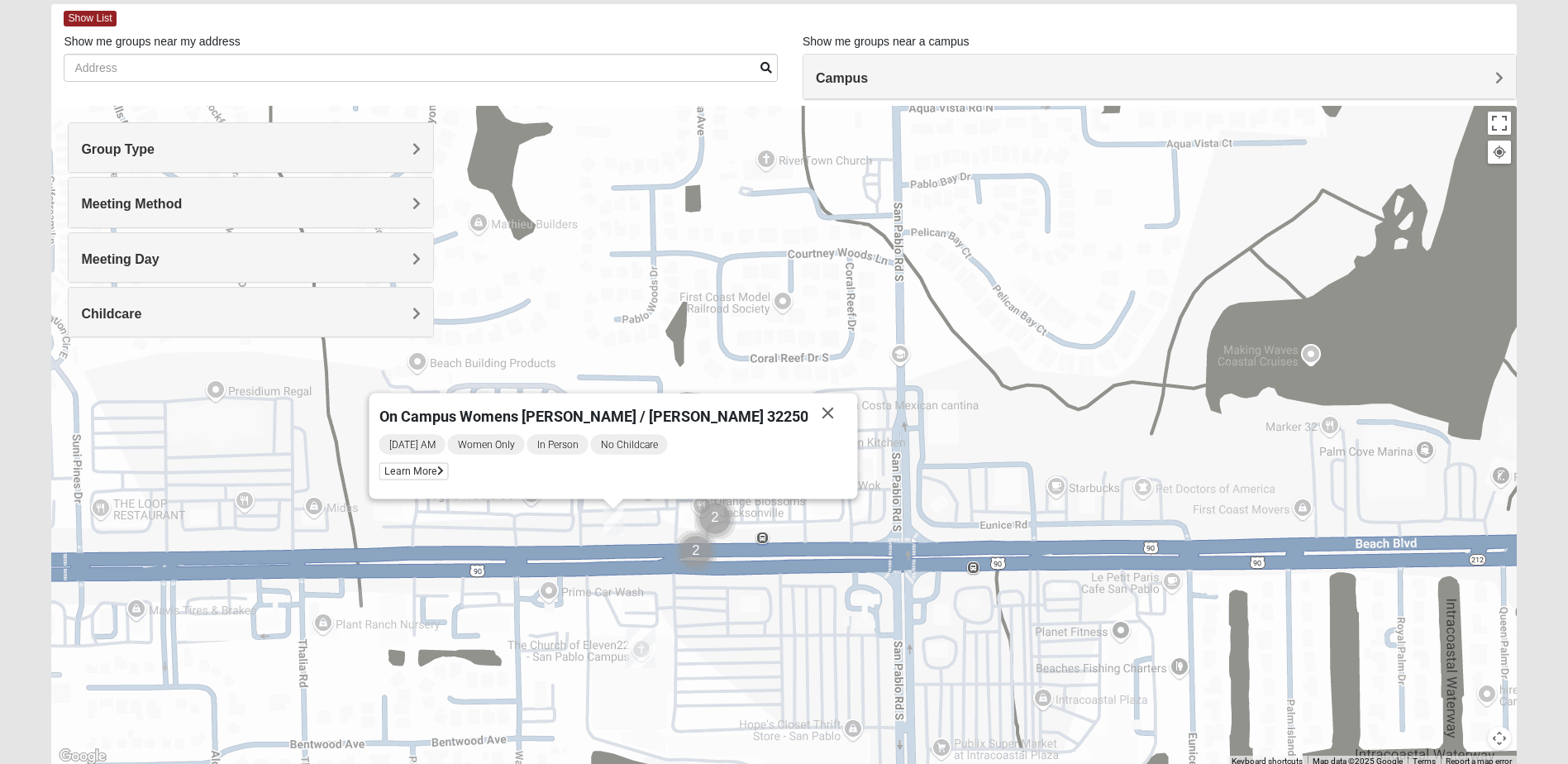
drag, startPoint x: 769, startPoint y: 415, endPoint x: 827, endPoint y: 410, distance: 58.2
click at [808, 415] on button "Close" at bounding box center [827, 412] width 39 height 39
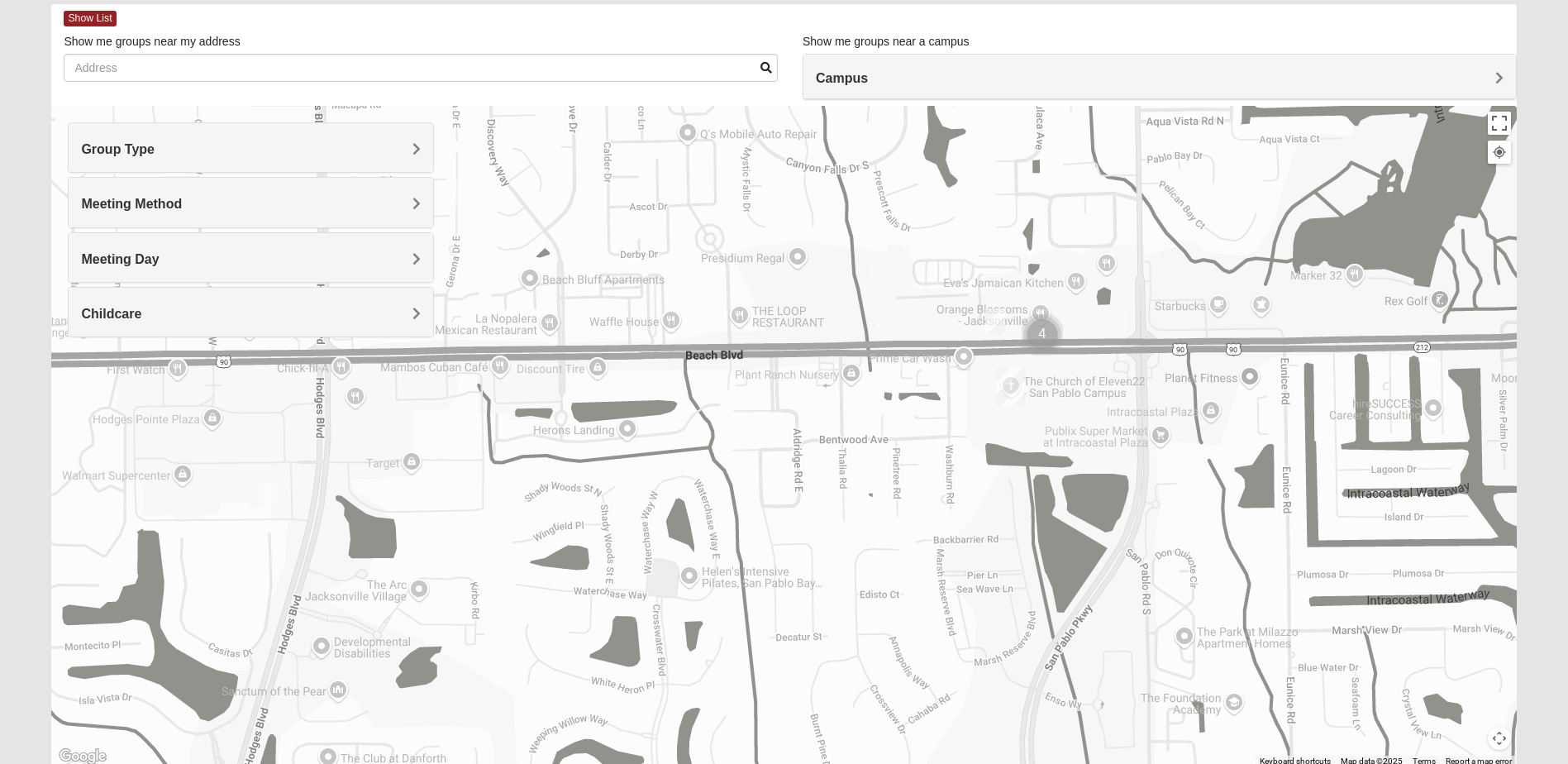
drag, startPoint x: 1160, startPoint y: 607, endPoint x: 1189, endPoint y: 462, distance: 147.9
click at [1189, 462] on div at bounding box center [784, 436] width 1465 height 661
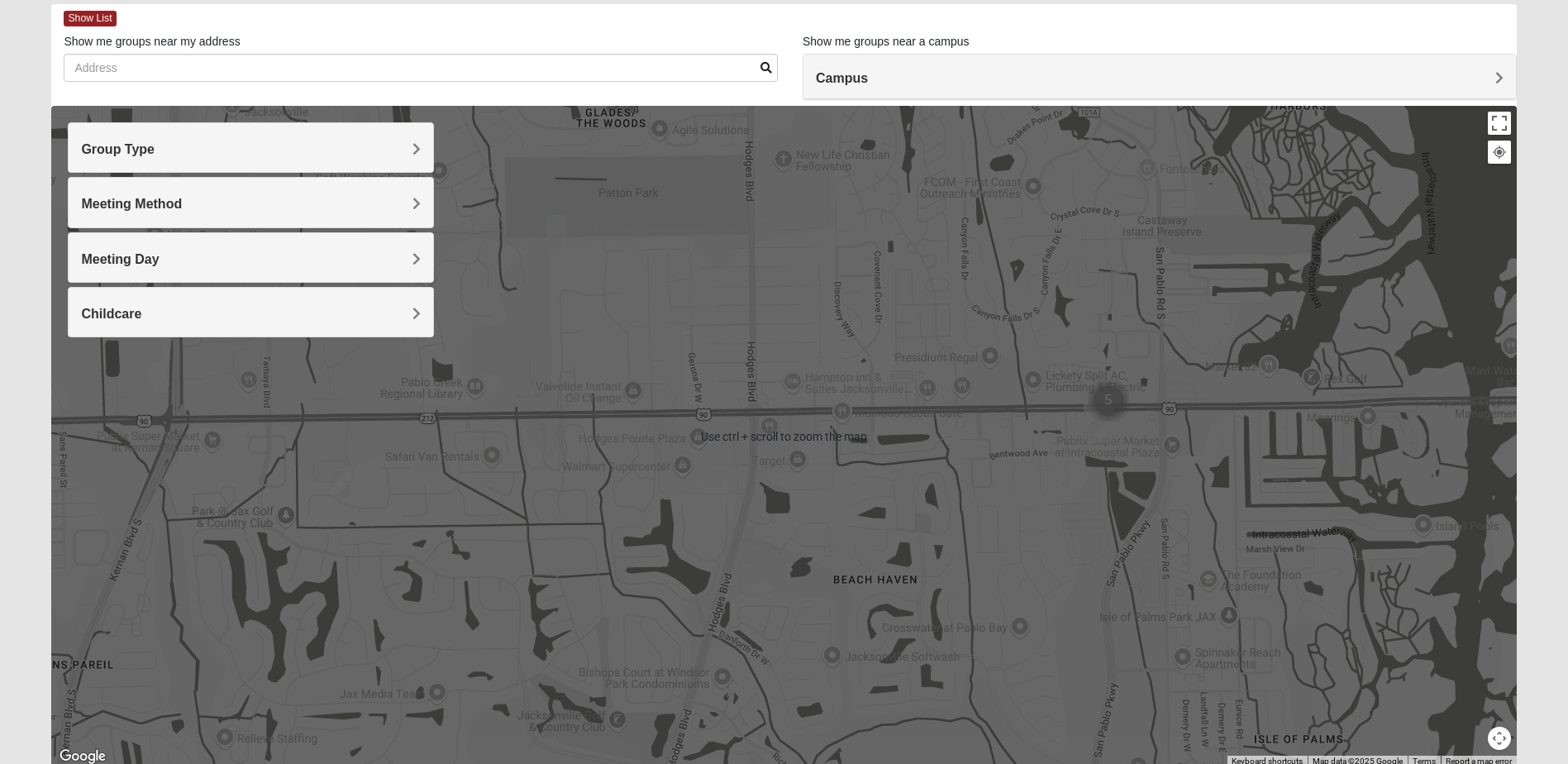
scroll to position [146, 0]
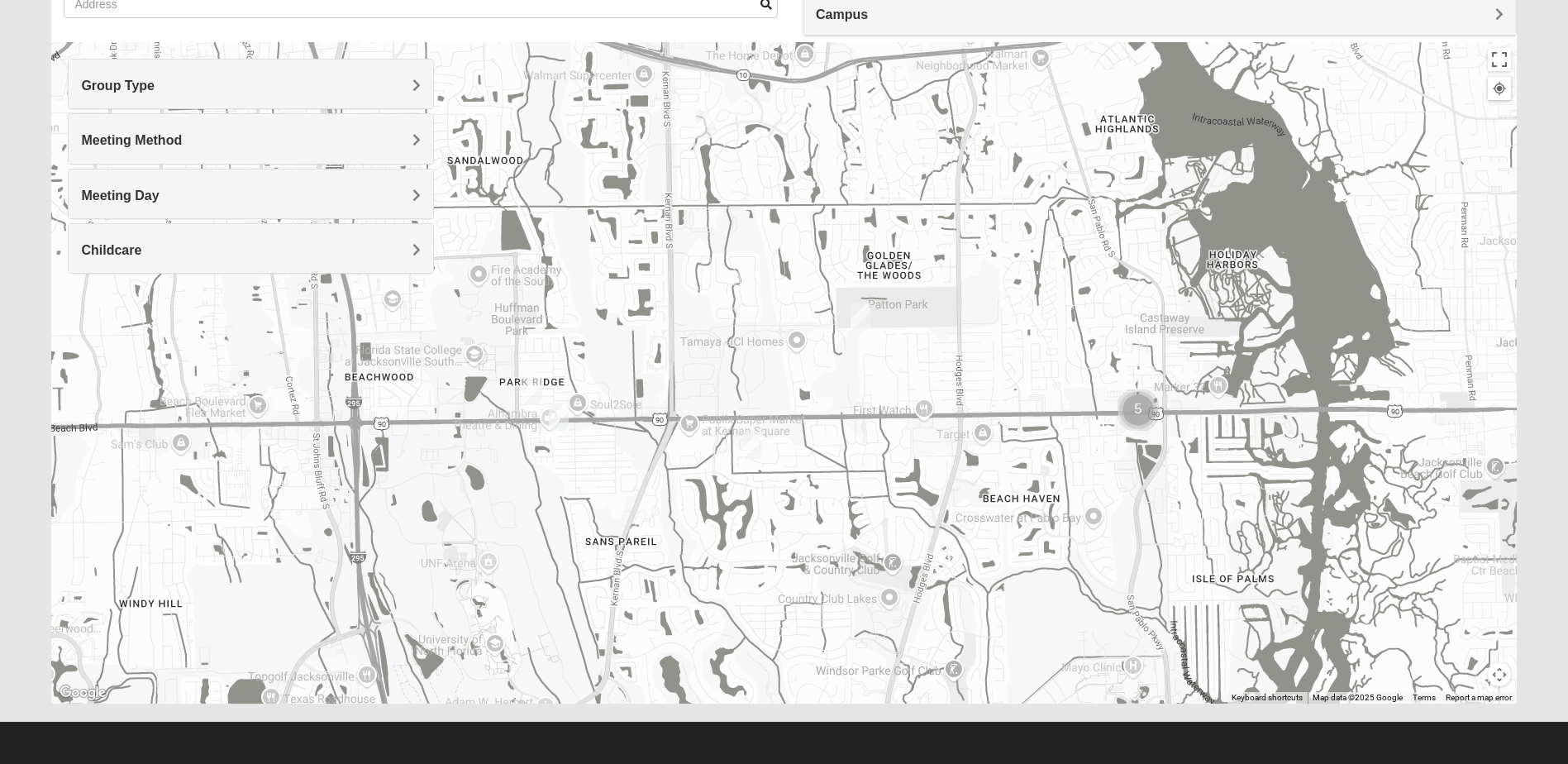
click at [194, 78] on h4 "Group Type" at bounding box center [251, 85] width 340 height 16
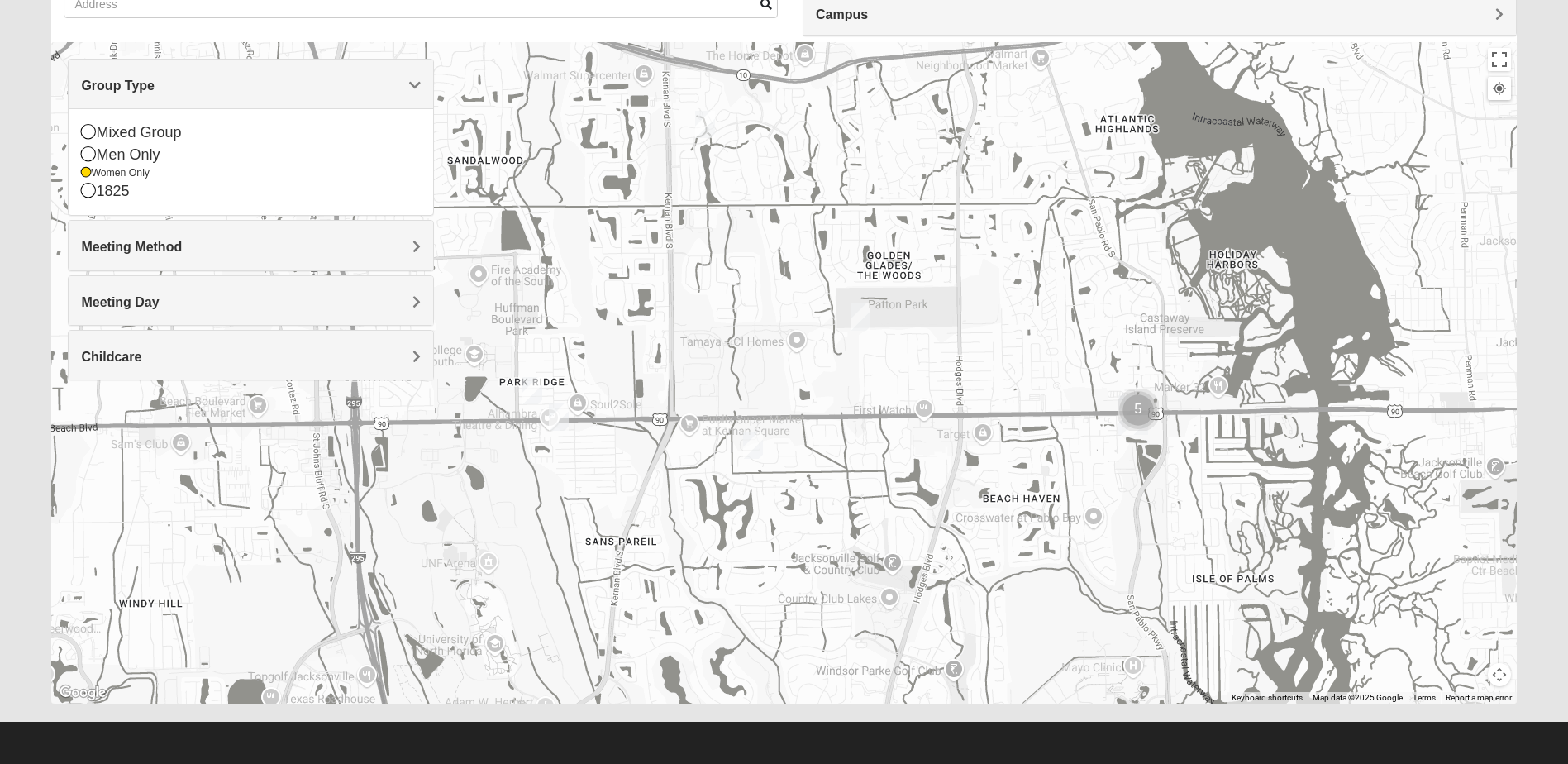
click at [185, 351] on h4 "Childcare" at bounding box center [251, 356] width 340 height 16
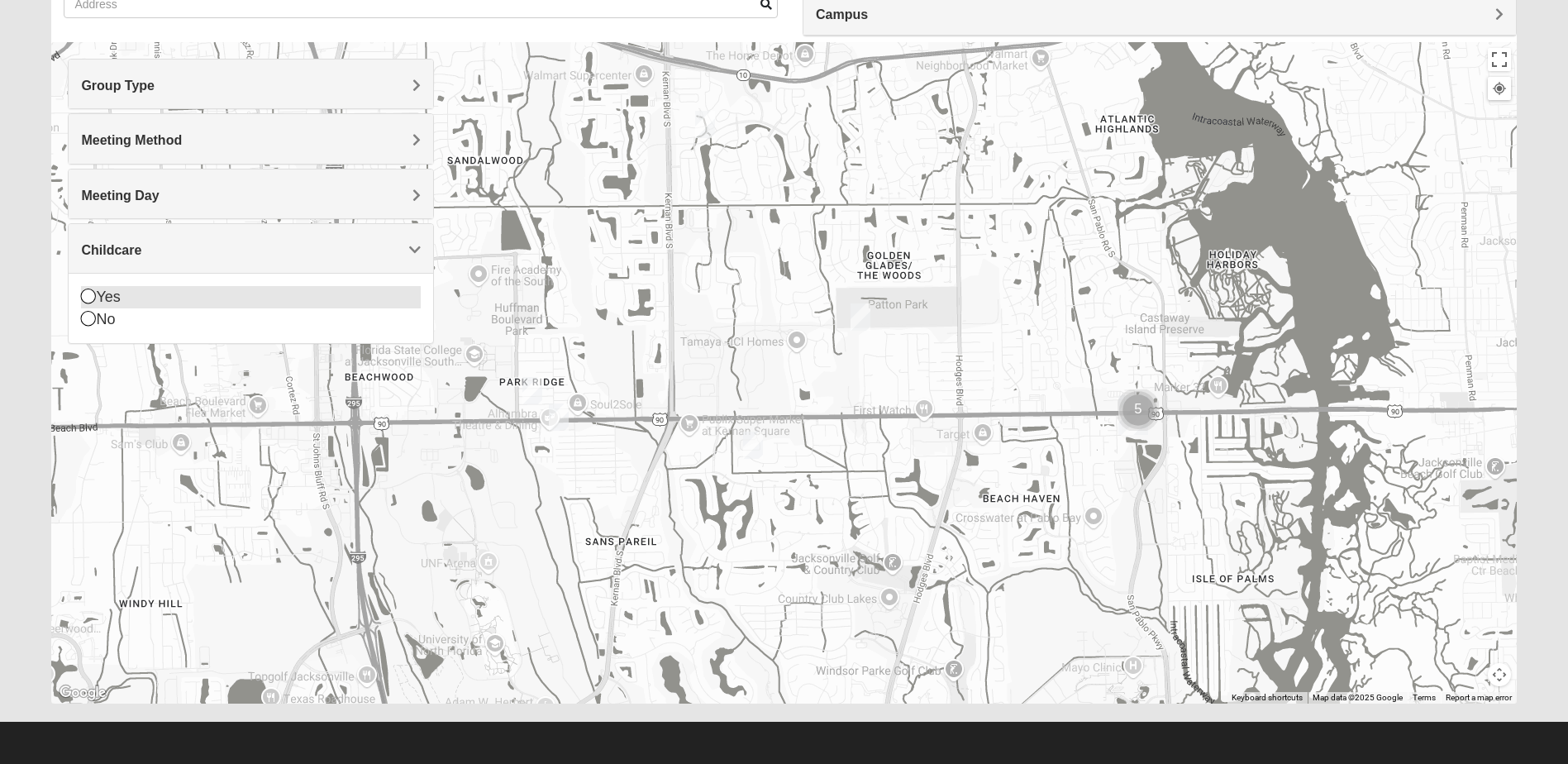
click at [109, 298] on div "Yes" at bounding box center [251, 297] width 340 height 22
click at [1144, 387] on img "Womens Wade 32250" at bounding box center [1137, 396] width 20 height 27
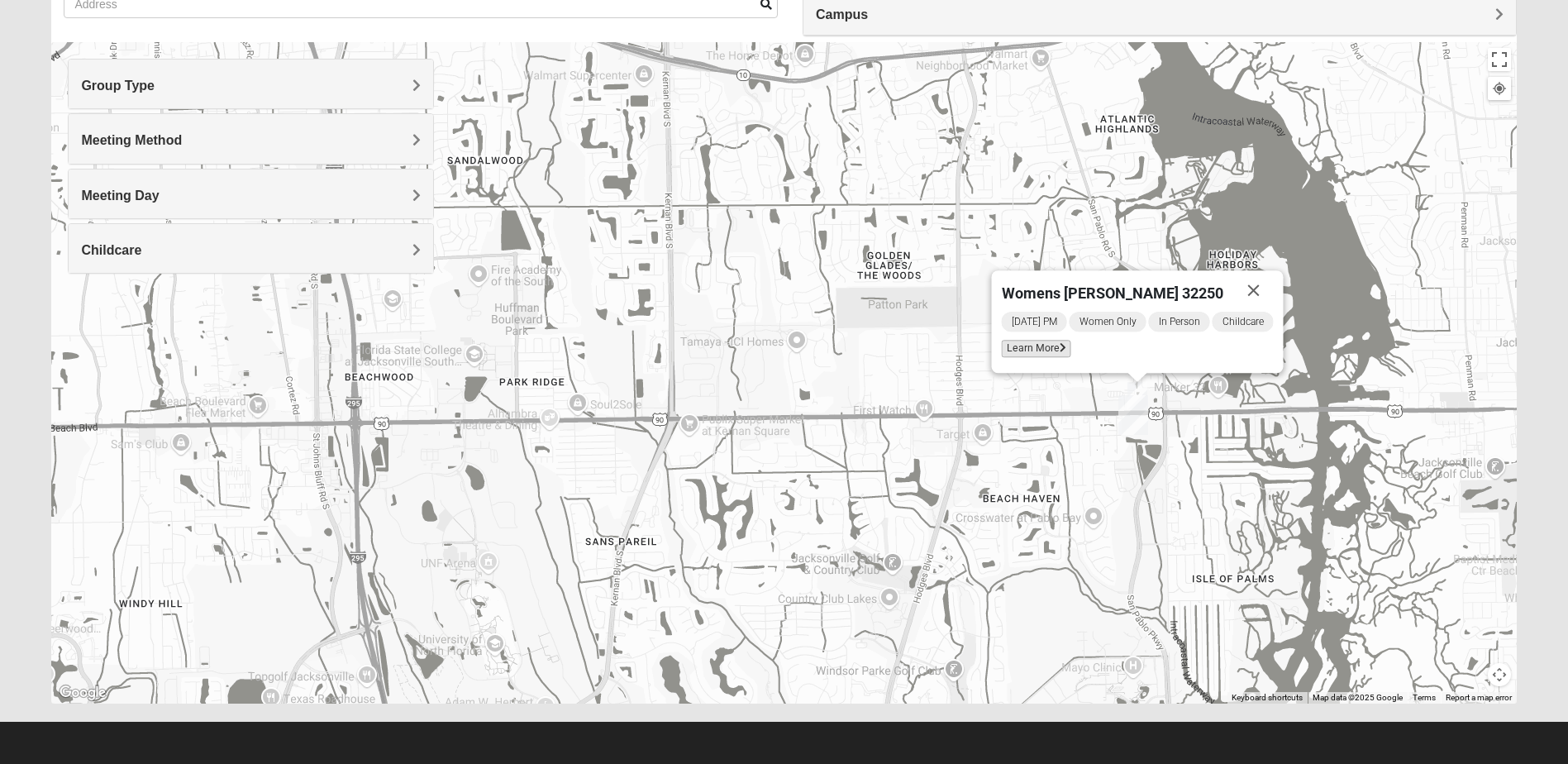
click at [1057, 347] on span "Learn More" at bounding box center [1037, 348] width 69 height 17
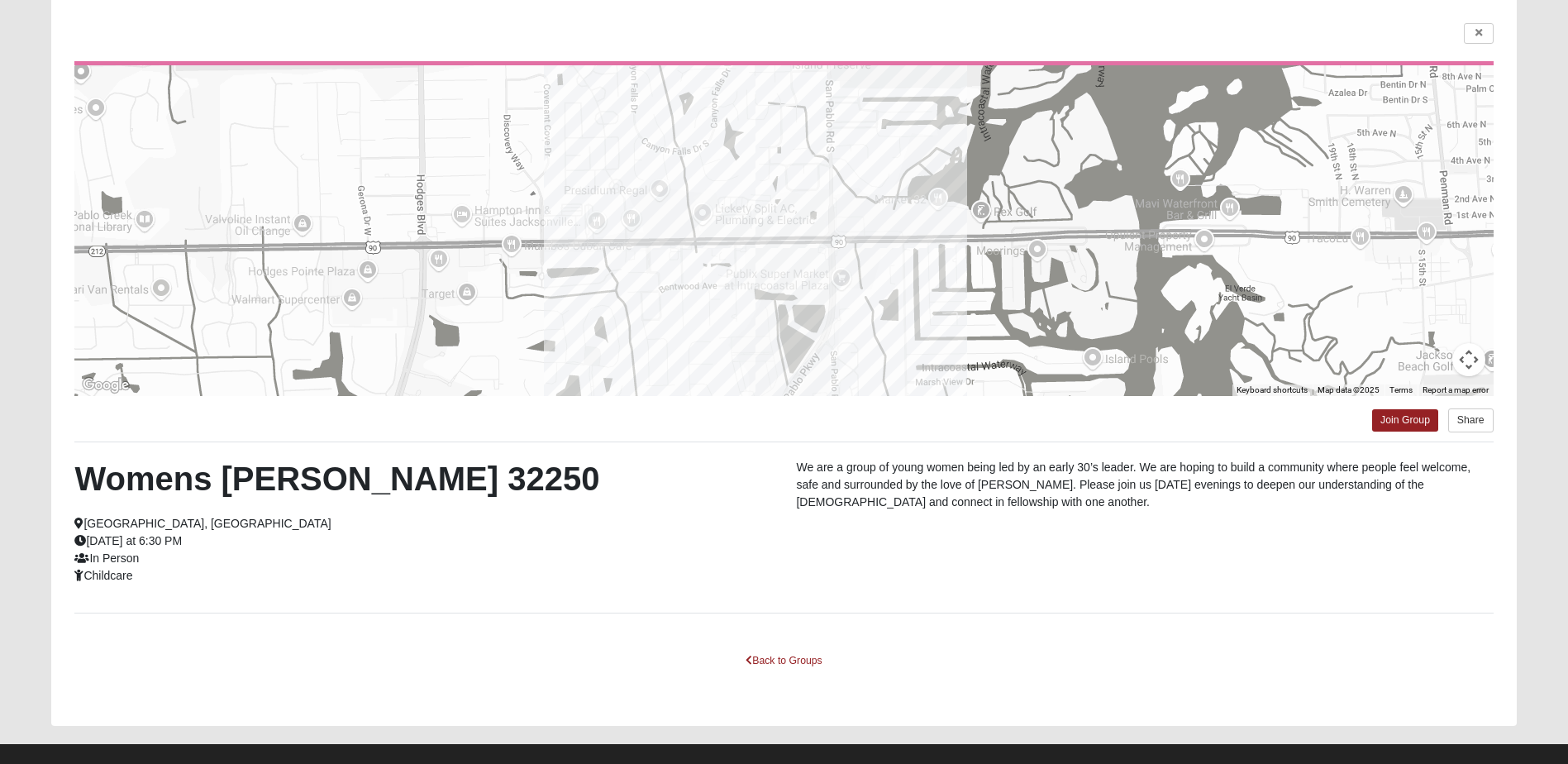
scroll to position [138, 0]
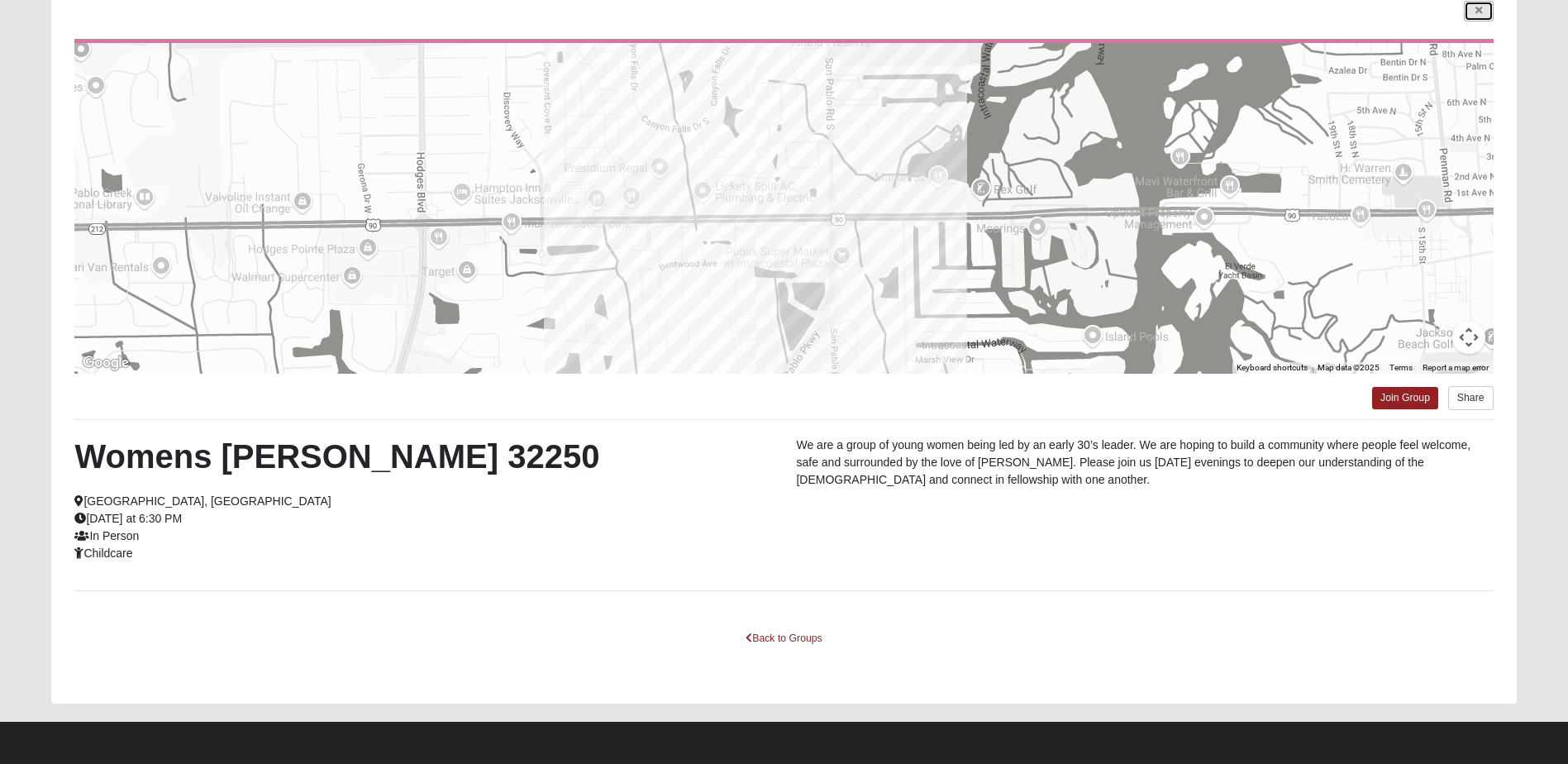
click at [1471, 7] on link at bounding box center [1479, 11] width 30 height 21
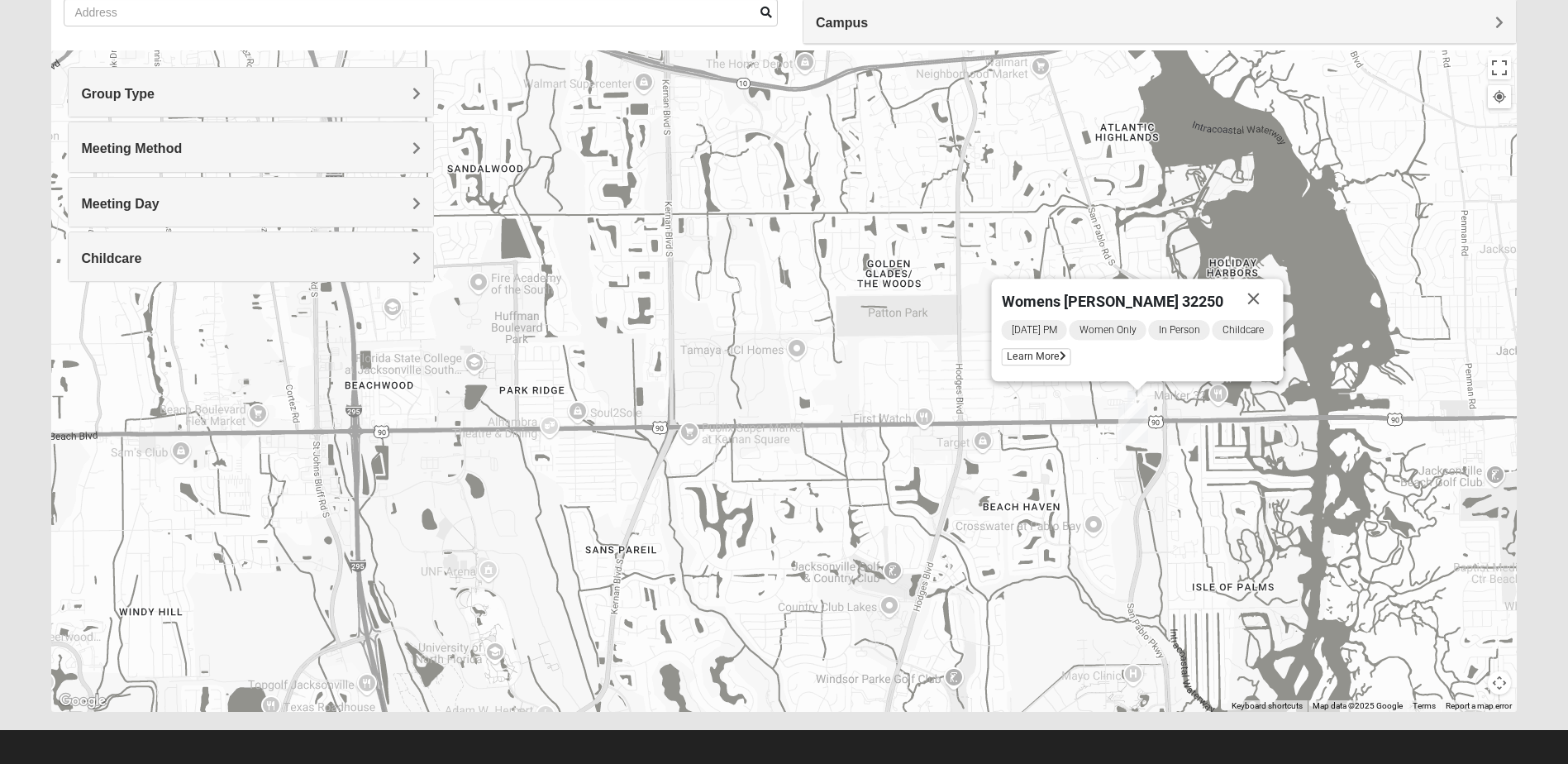
drag, startPoint x: 143, startPoint y: 254, endPoint x: 141, endPoint y: 271, distance: 17.1
click at [142, 254] on h4 "Childcare" at bounding box center [251, 258] width 340 height 16
click at [1255, 298] on button "Close" at bounding box center [1253, 298] width 39 height 39
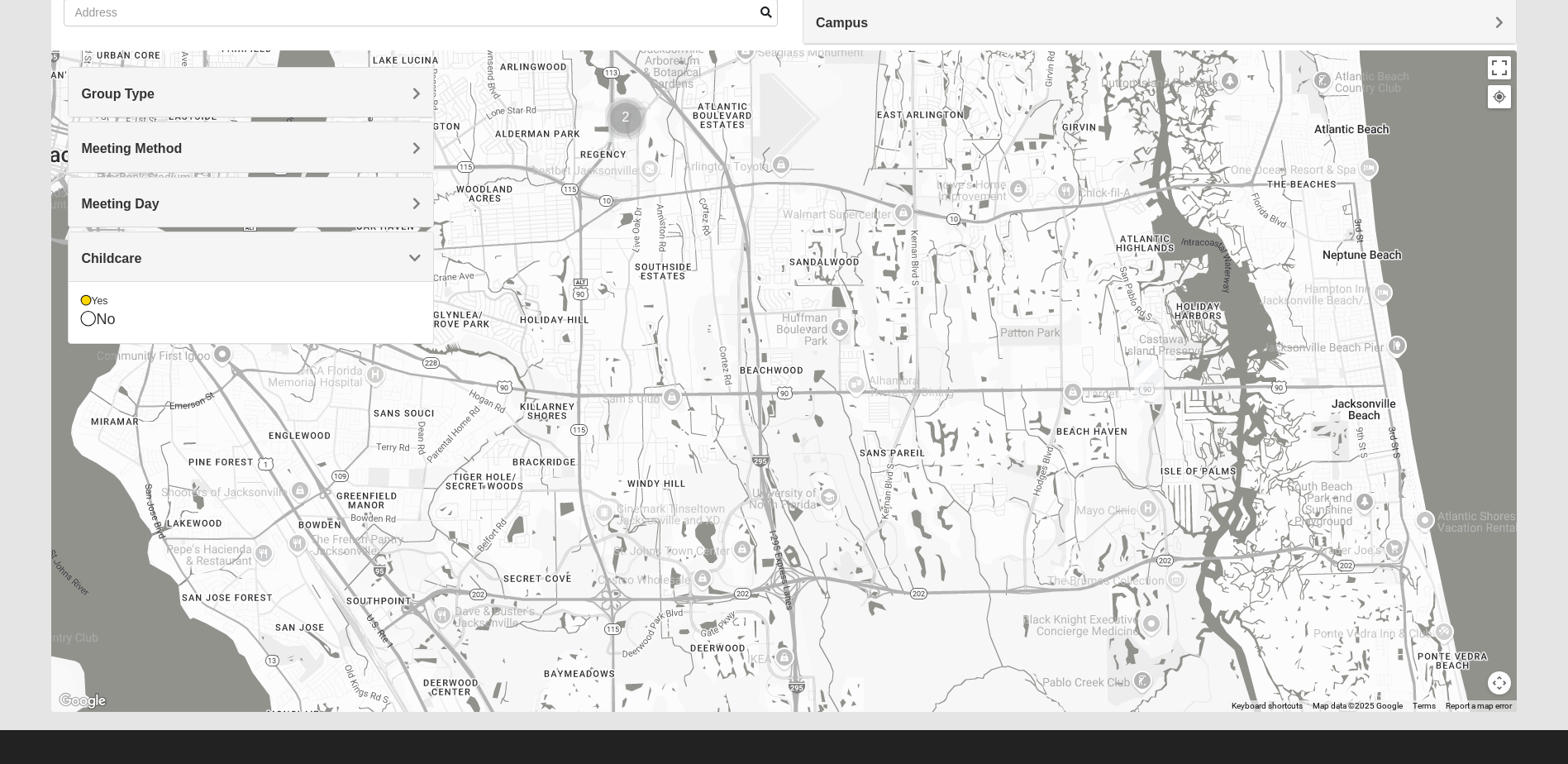
click at [621, 118] on img "Cluster of 2 groups" at bounding box center [625, 118] width 41 height 41
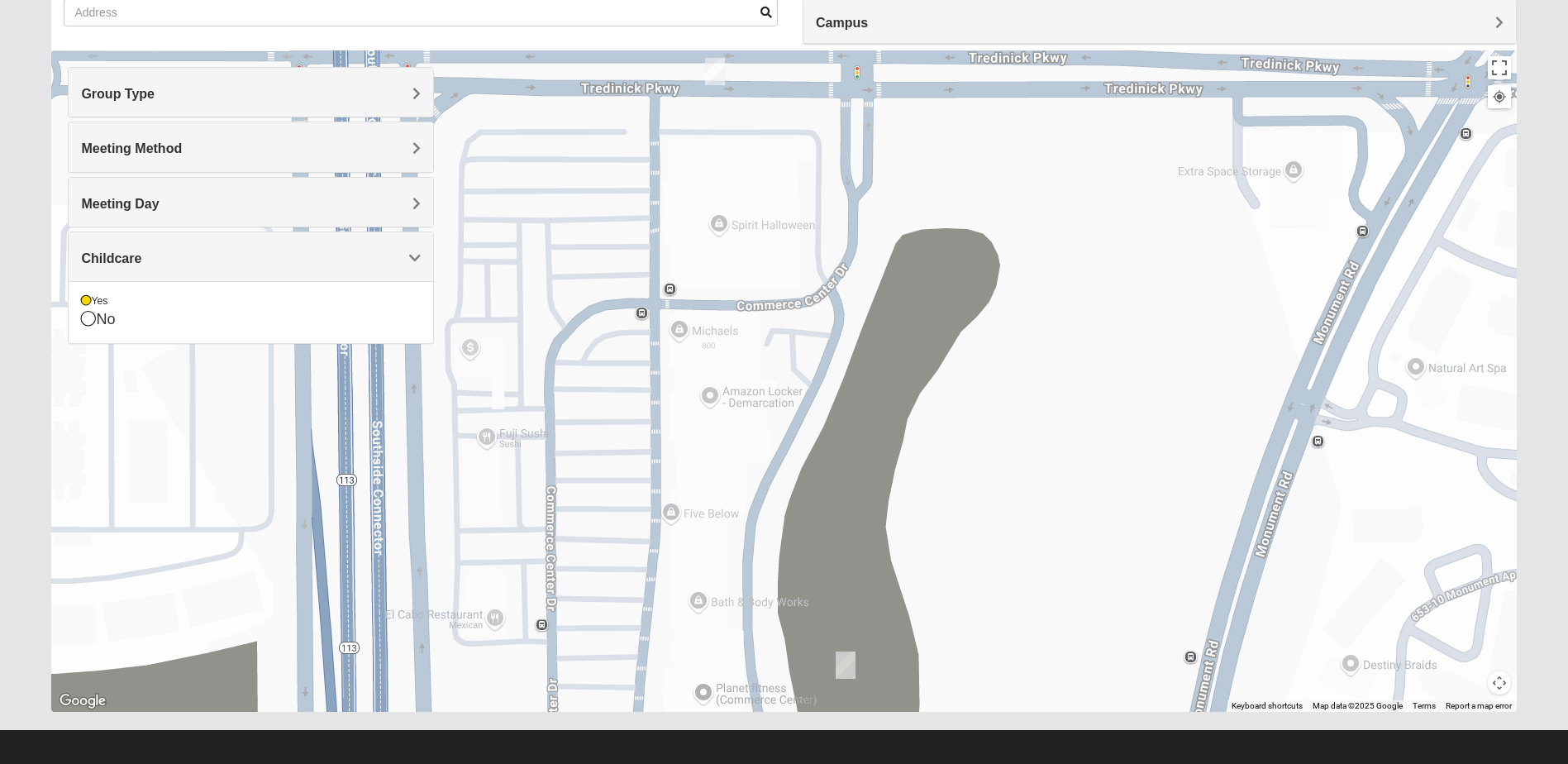
click at [723, 71] on img "On Campus Womens Davis 32225" at bounding box center [715, 71] width 20 height 27
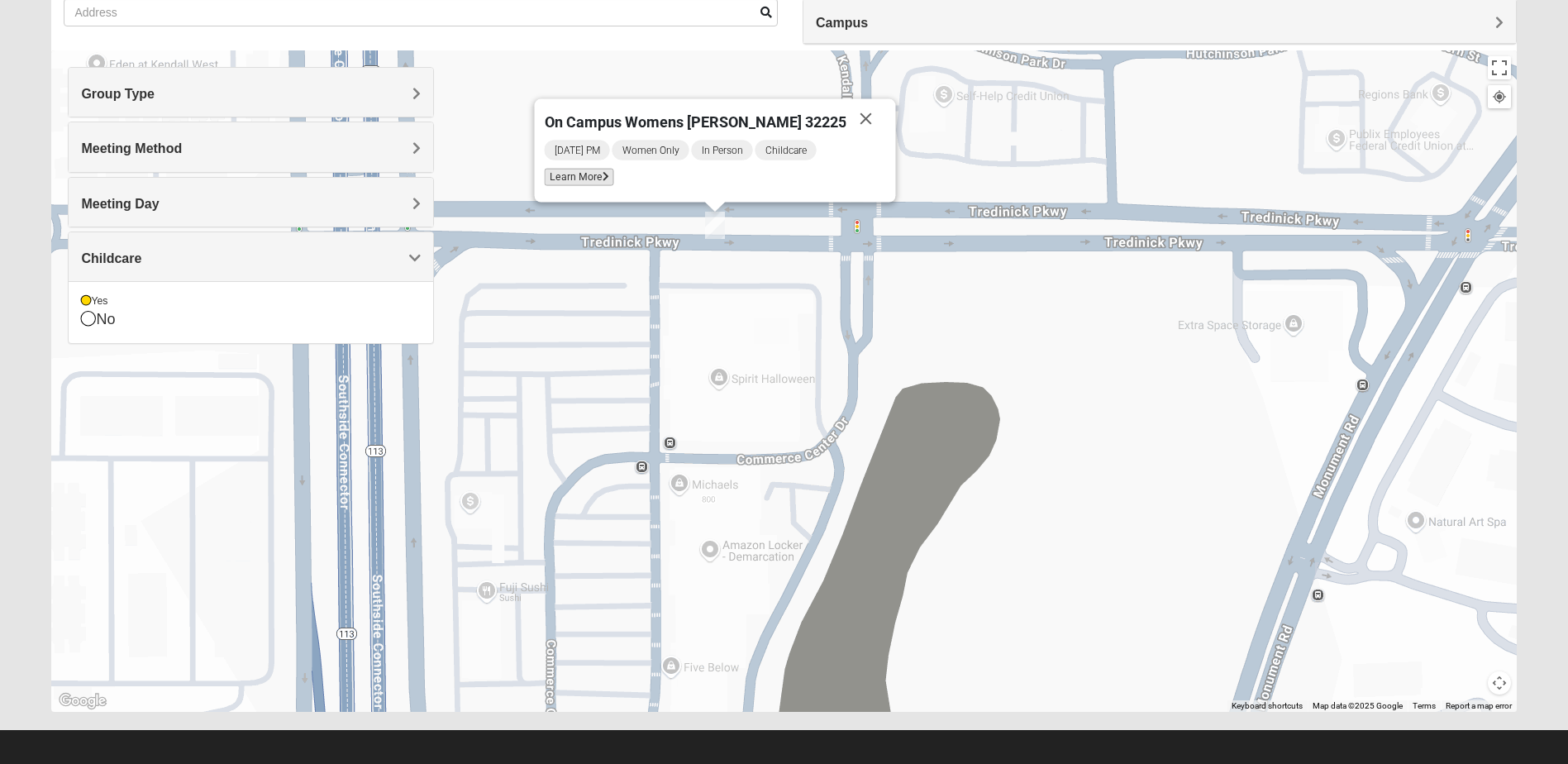
click at [609, 177] on icon at bounding box center [605, 176] width 6 height 10
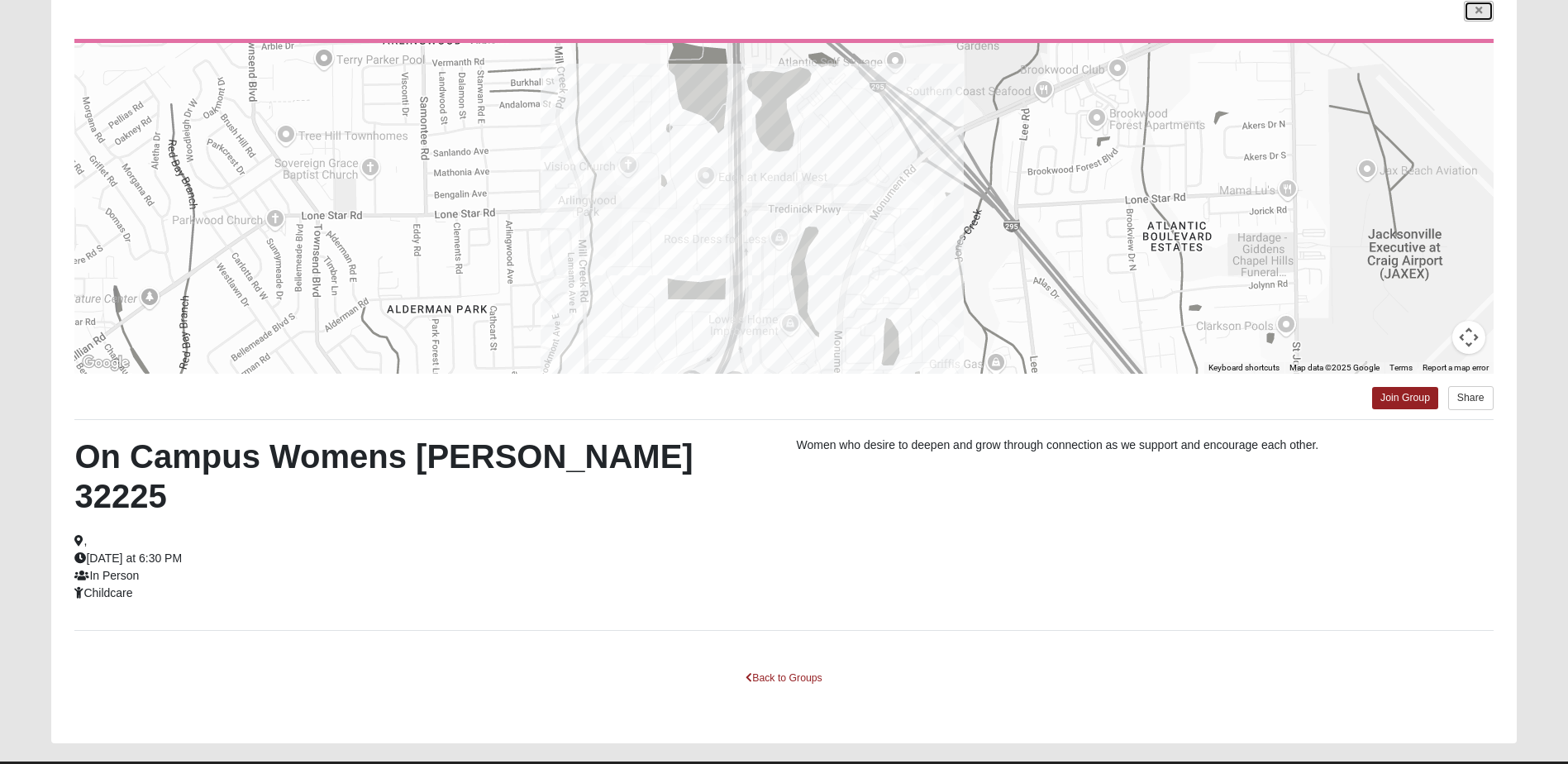
click at [1467, 12] on link at bounding box center [1479, 11] width 30 height 21
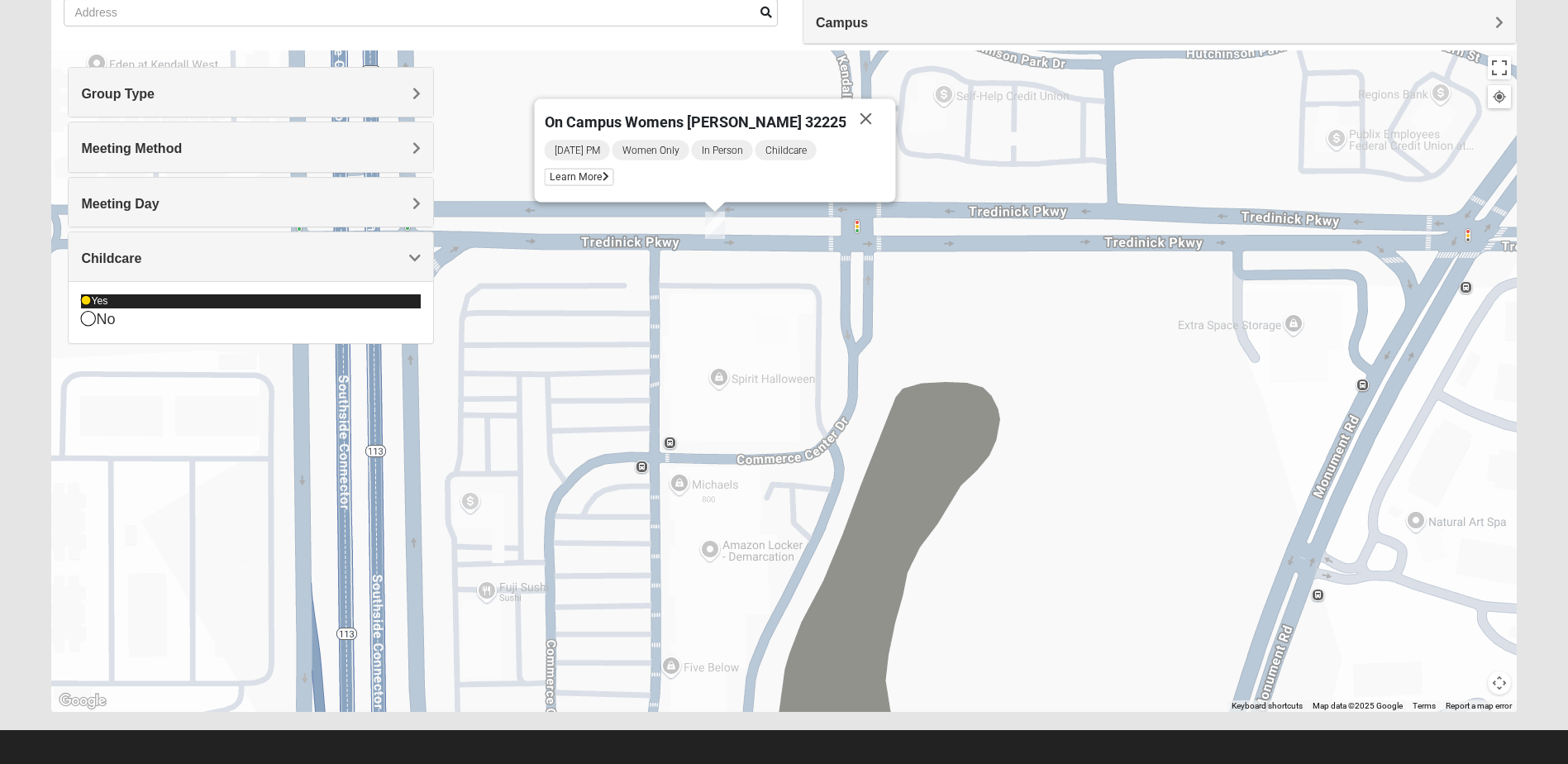
drag, startPoint x: 84, startPoint y: 297, endPoint x: 101, endPoint y: 307, distance: 19.7
click at [85, 297] on icon at bounding box center [86, 301] width 10 height 10
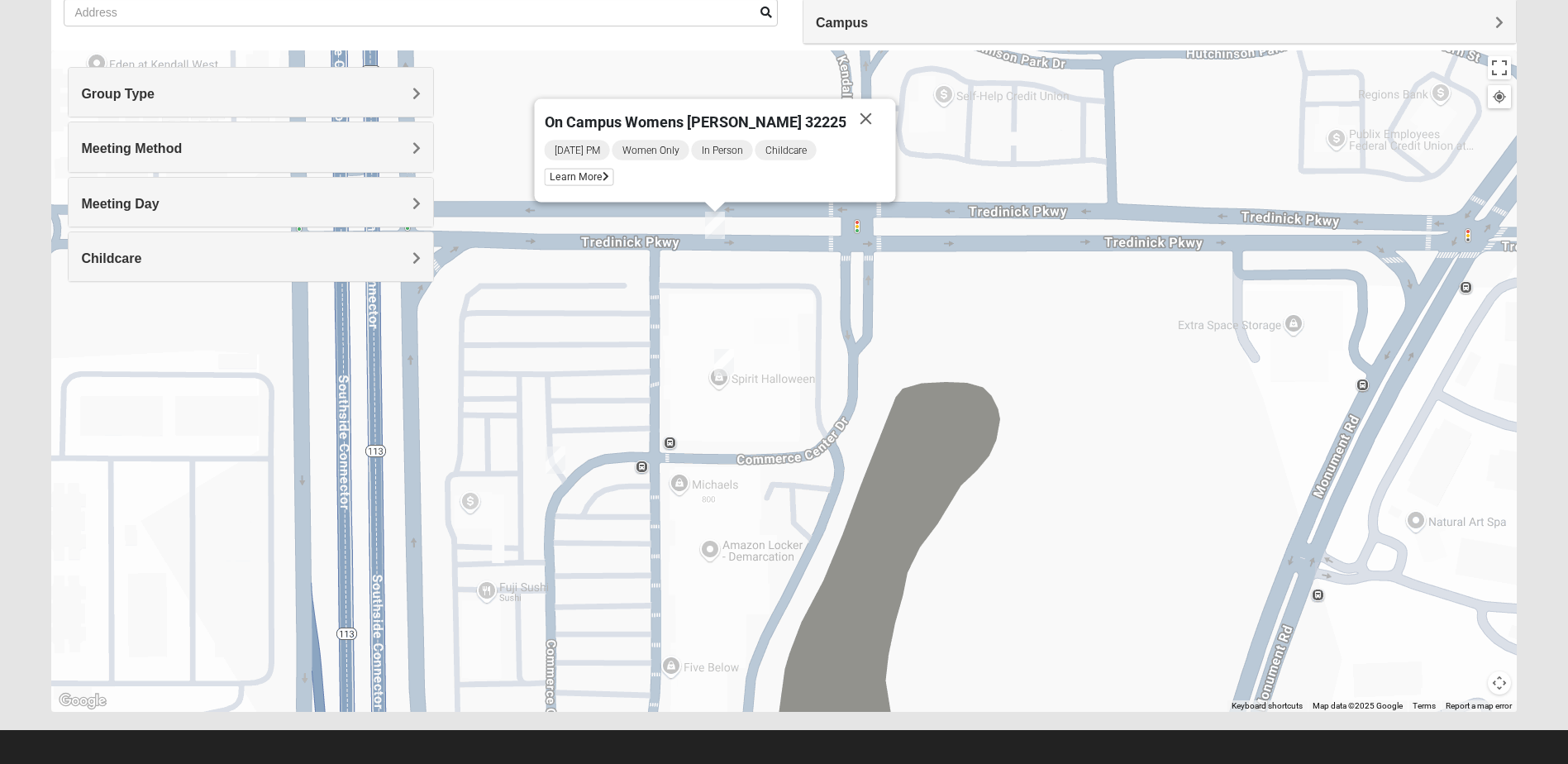
click at [343, 262] on h4 "Childcare" at bounding box center [251, 258] width 340 height 16
click at [246, 146] on h4 "Meeting Method" at bounding box center [251, 148] width 340 height 16
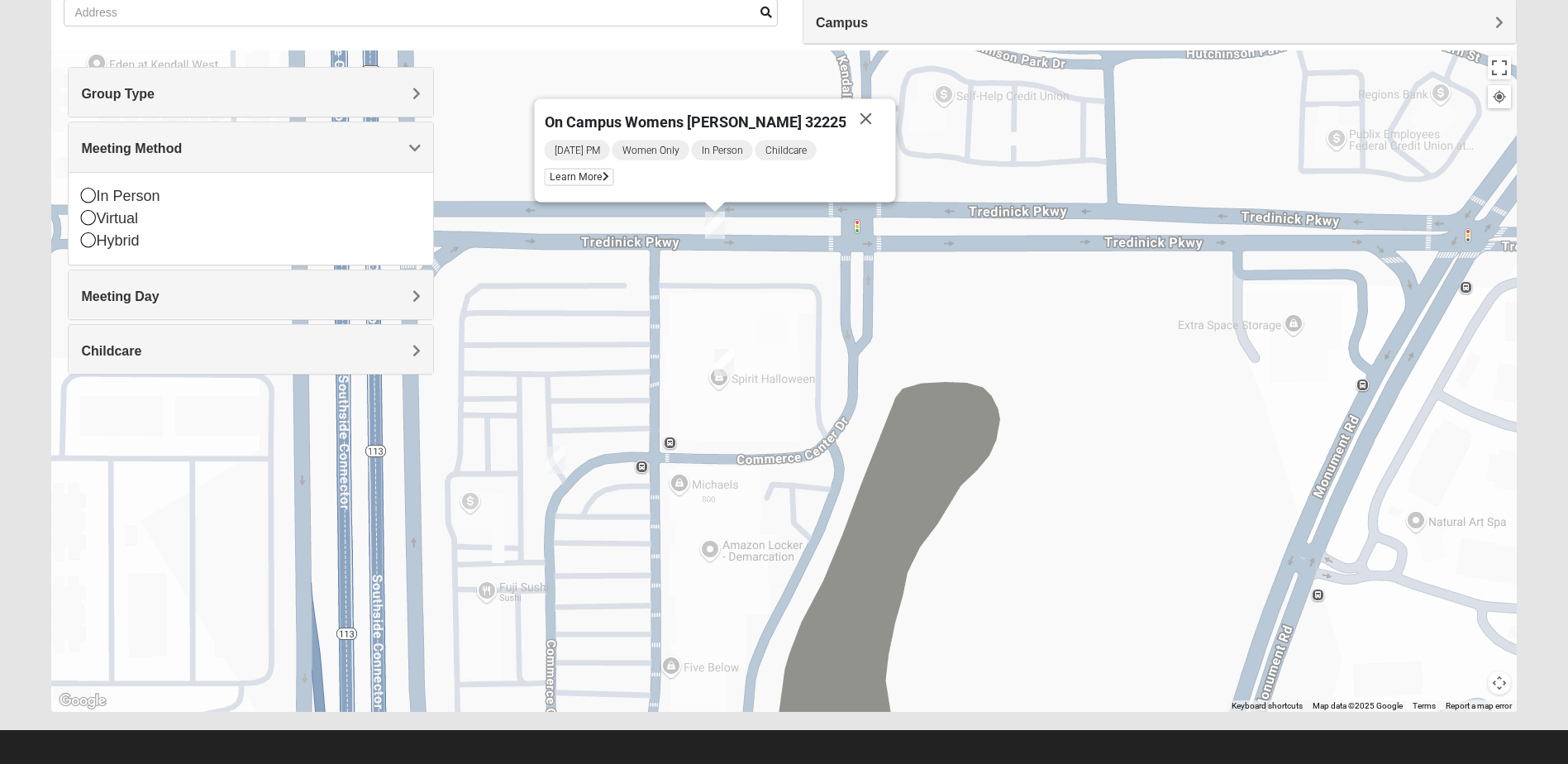
click at [253, 297] on h4 "Meeting Day" at bounding box center [251, 296] width 340 height 16
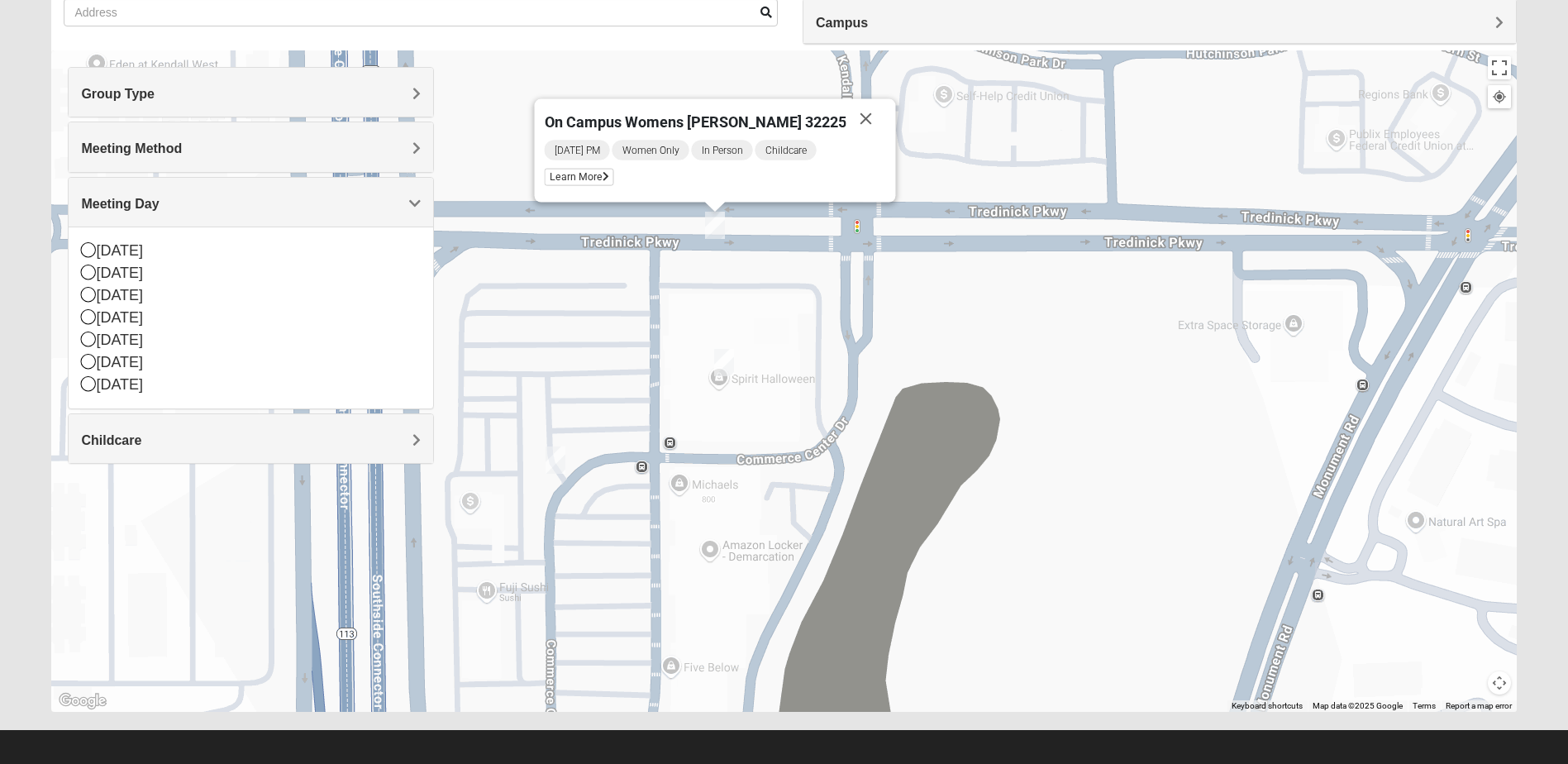
click at [560, 272] on div "On Campus Womens [PERSON_NAME] 32225 [DATE] PM Women Only In Person Childcare L…" at bounding box center [784, 380] width 1465 height 661
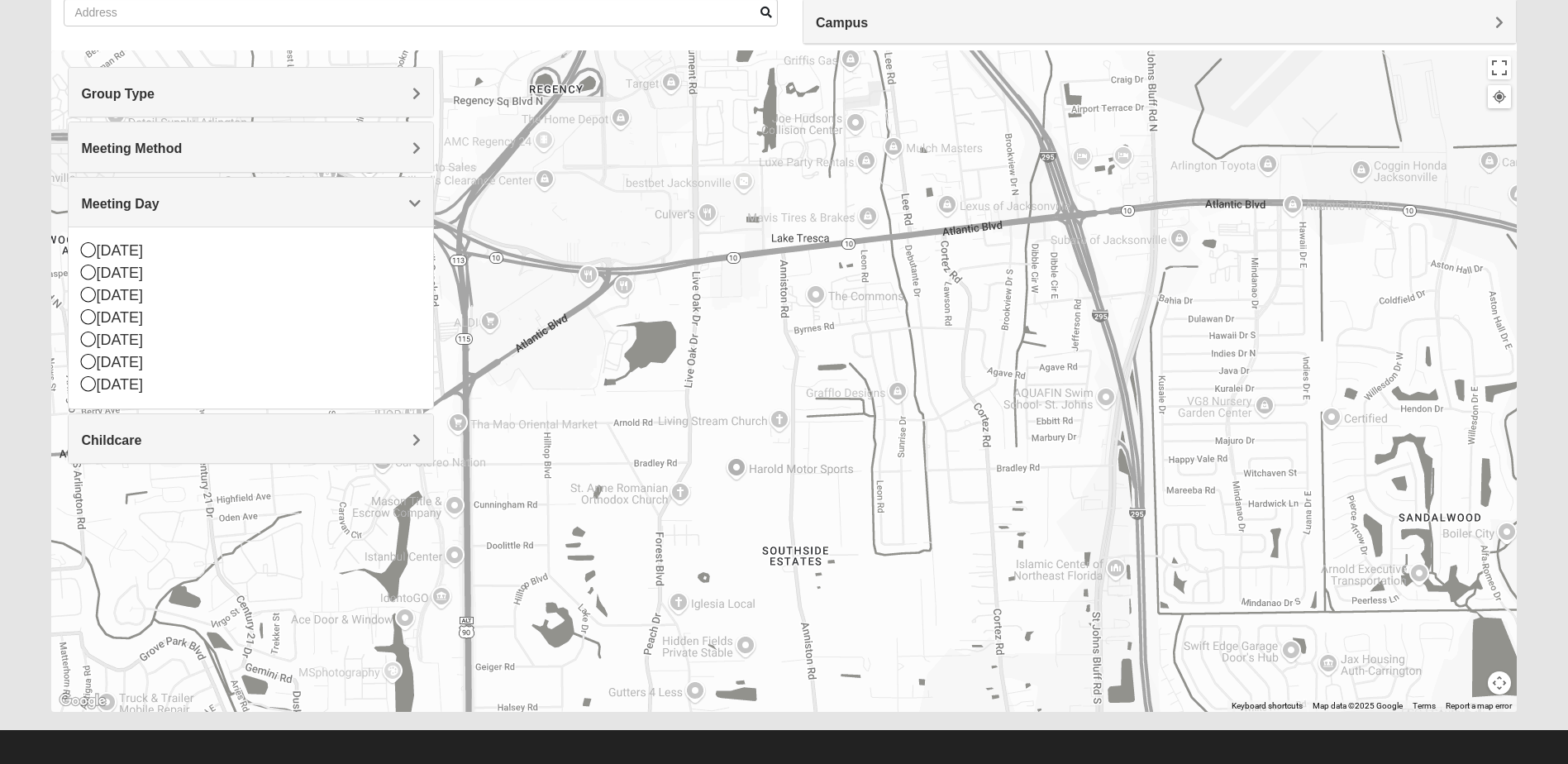
drag, startPoint x: 1297, startPoint y: 401, endPoint x: 869, endPoint y: 63, distance: 545.4
click at [869, 63] on div at bounding box center [784, 380] width 1465 height 661
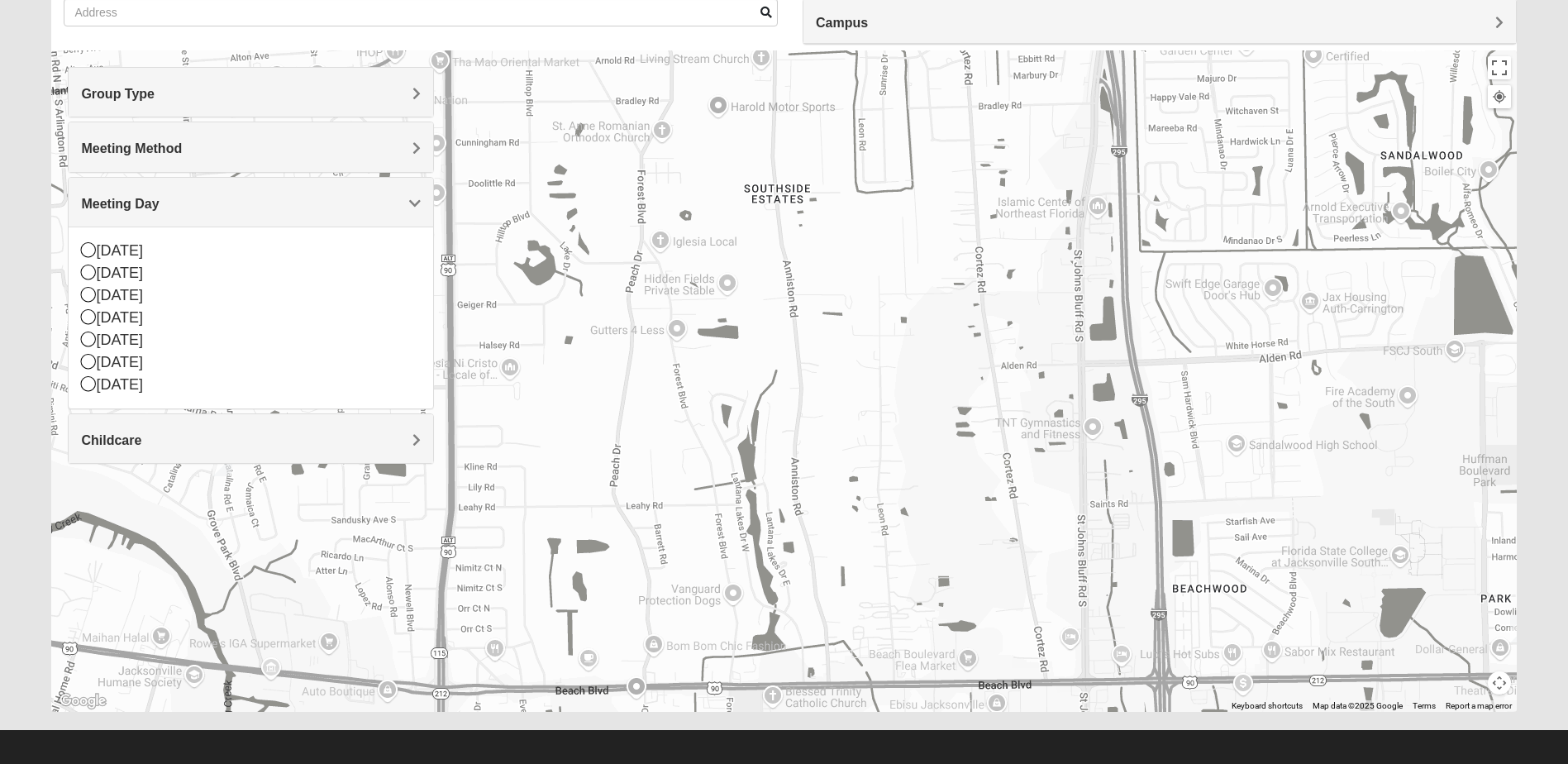
drag, startPoint x: 977, startPoint y: 494, endPoint x: 955, endPoint y: 192, distance: 302.8
click at [955, 192] on div at bounding box center [784, 380] width 1465 height 661
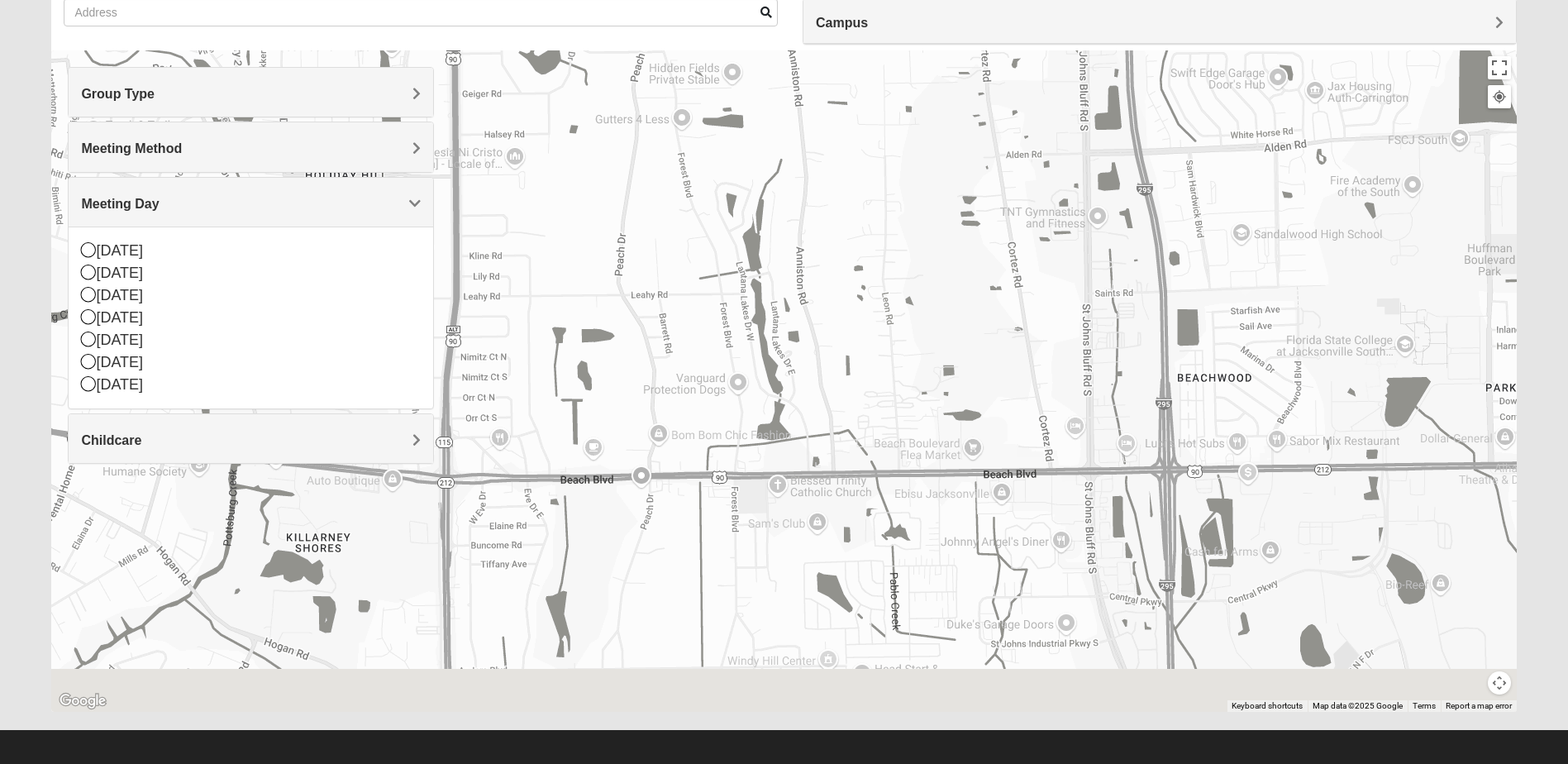
drag, startPoint x: 1003, startPoint y: 284, endPoint x: 993, endPoint y: 241, distance: 44.1
click at [995, 243] on div at bounding box center [784, 380] width 1465 height 661
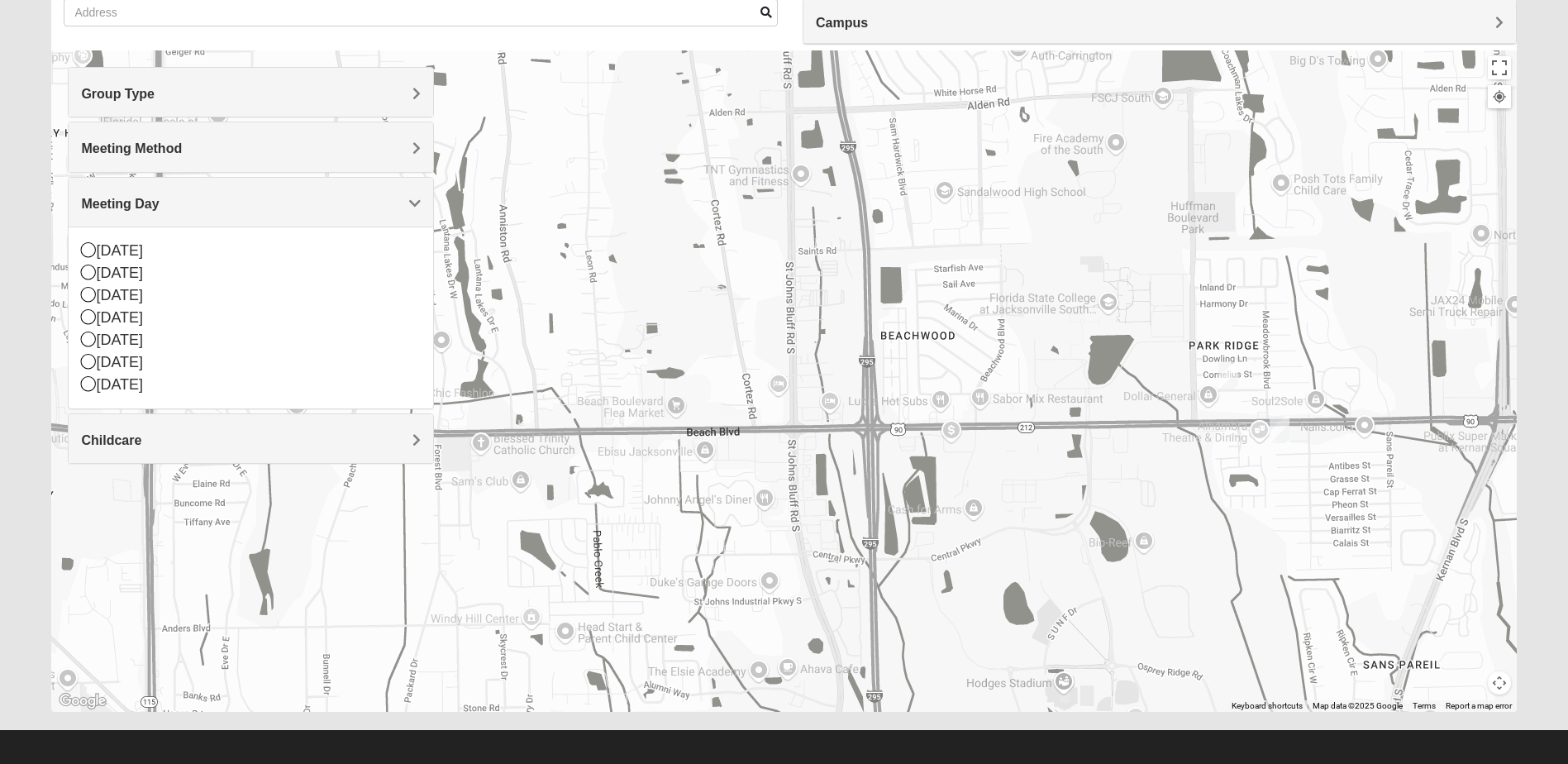
drag, startPoint x: 1072, startPoint y: 357, endPoint x: 784, endPoint y: 333, distance: 289.0
click at [784, 333] on div at bounding box center [784, 380] width 1465 height 661
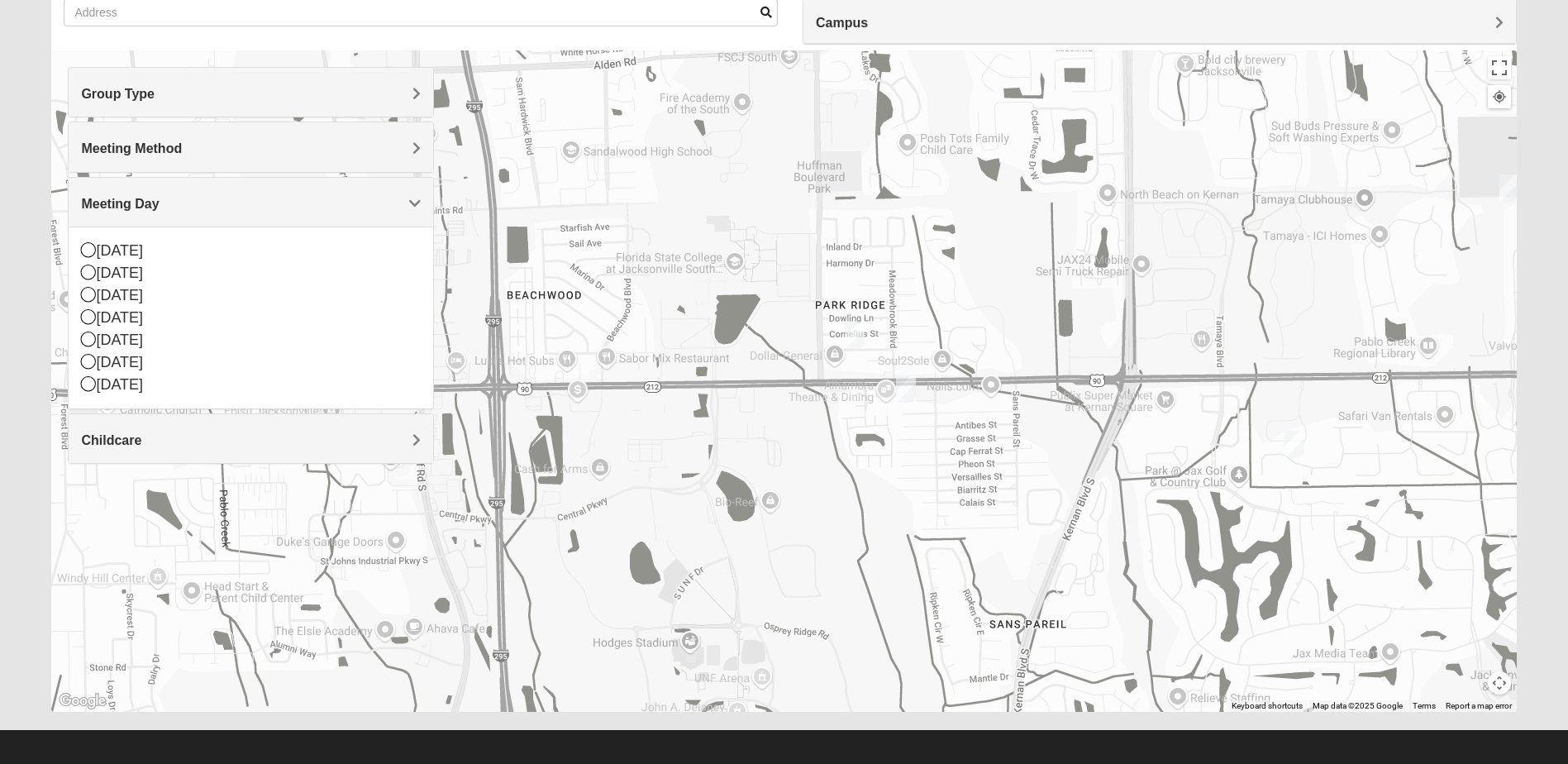
drag, startPoint x: 1200, startPoint y: 430, endPoint x: 822, endPoint y: 390, distance: 380.1
click at [824, 390] on div at bounding box center [784, 380] width 1465 height 661
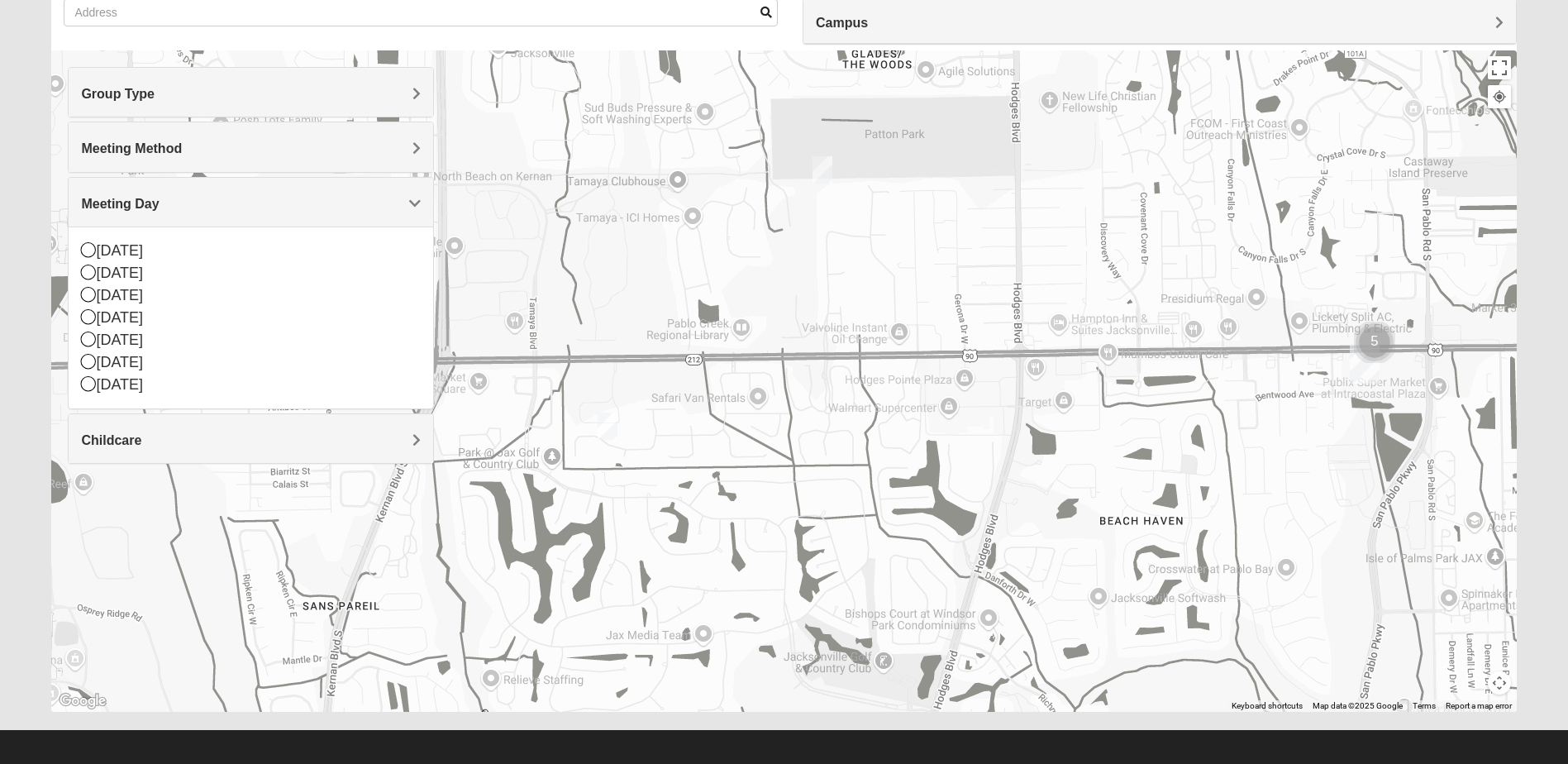
drag, startPoint x: 1362, startPoint y: 471, endPoint x: 694, endPoint y: 452, distance: 668.3
click at [691, 452] on div at bounding box center [784, 380] width 1465 height 661
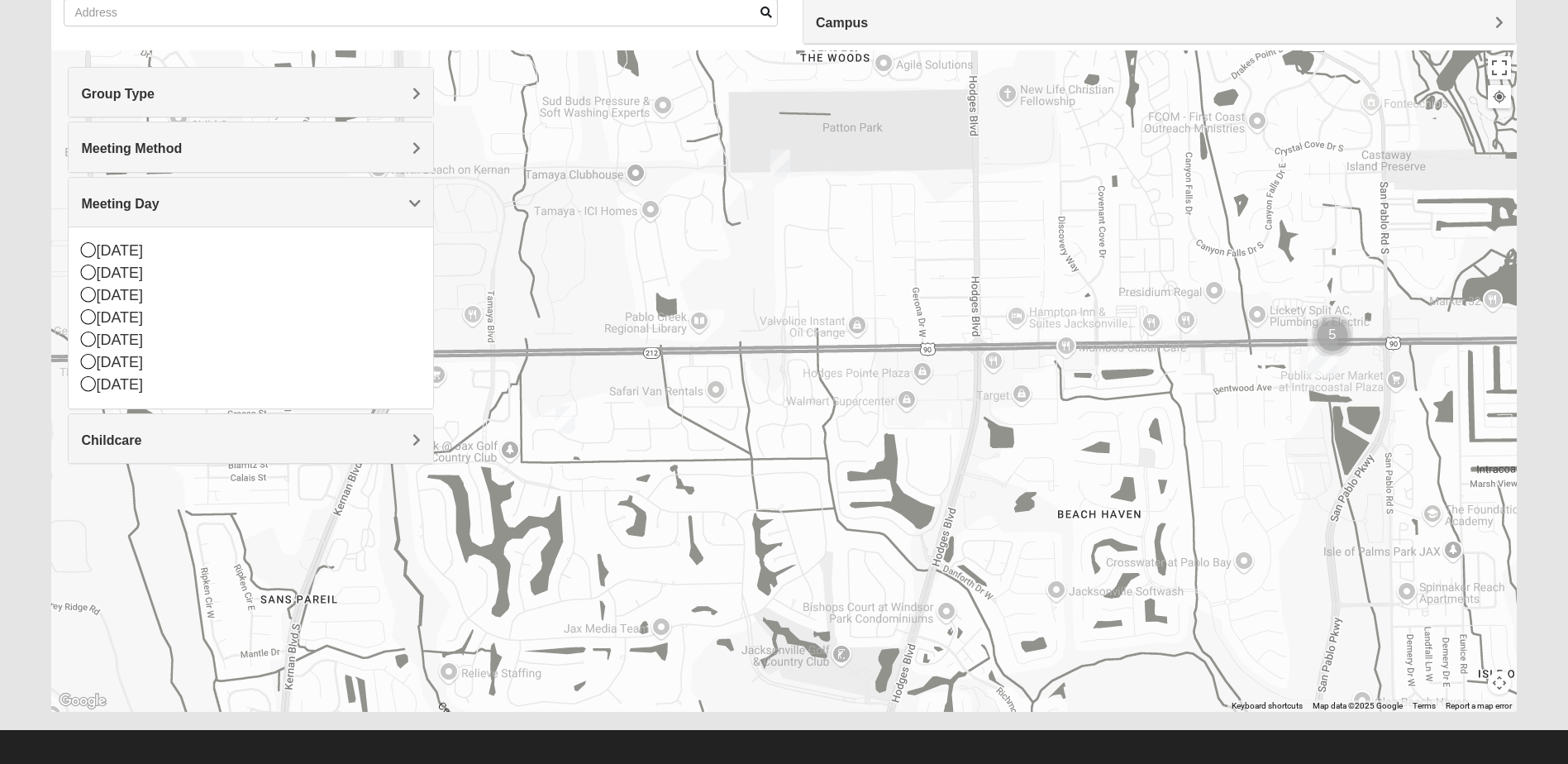
drag, startPoint x: 1284, startPoint y: 440, endPoint x: 1237, endPoint y: 433, distance: 47.5
click at [1237, 433] on div at bounding box center [784, 380] width 1465 height 661
click at [1333, 331] on img "Cluster of 5 groups" at bounding box center [1332, 335] width 41 height 41
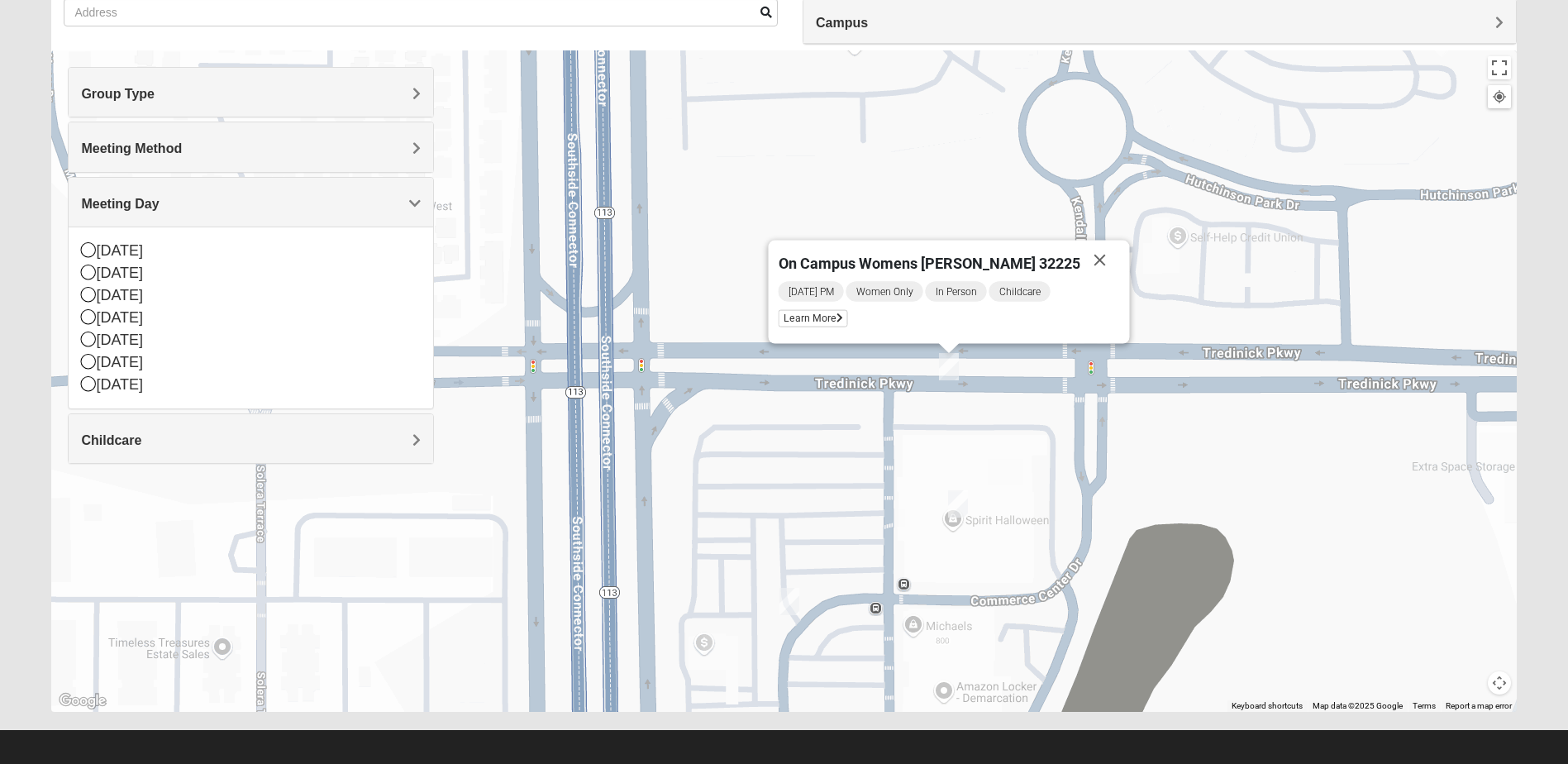
click at [950, 494] on img "On Campus Womens Bates 32225" at bounding box center [958, 504] width 20 height 27
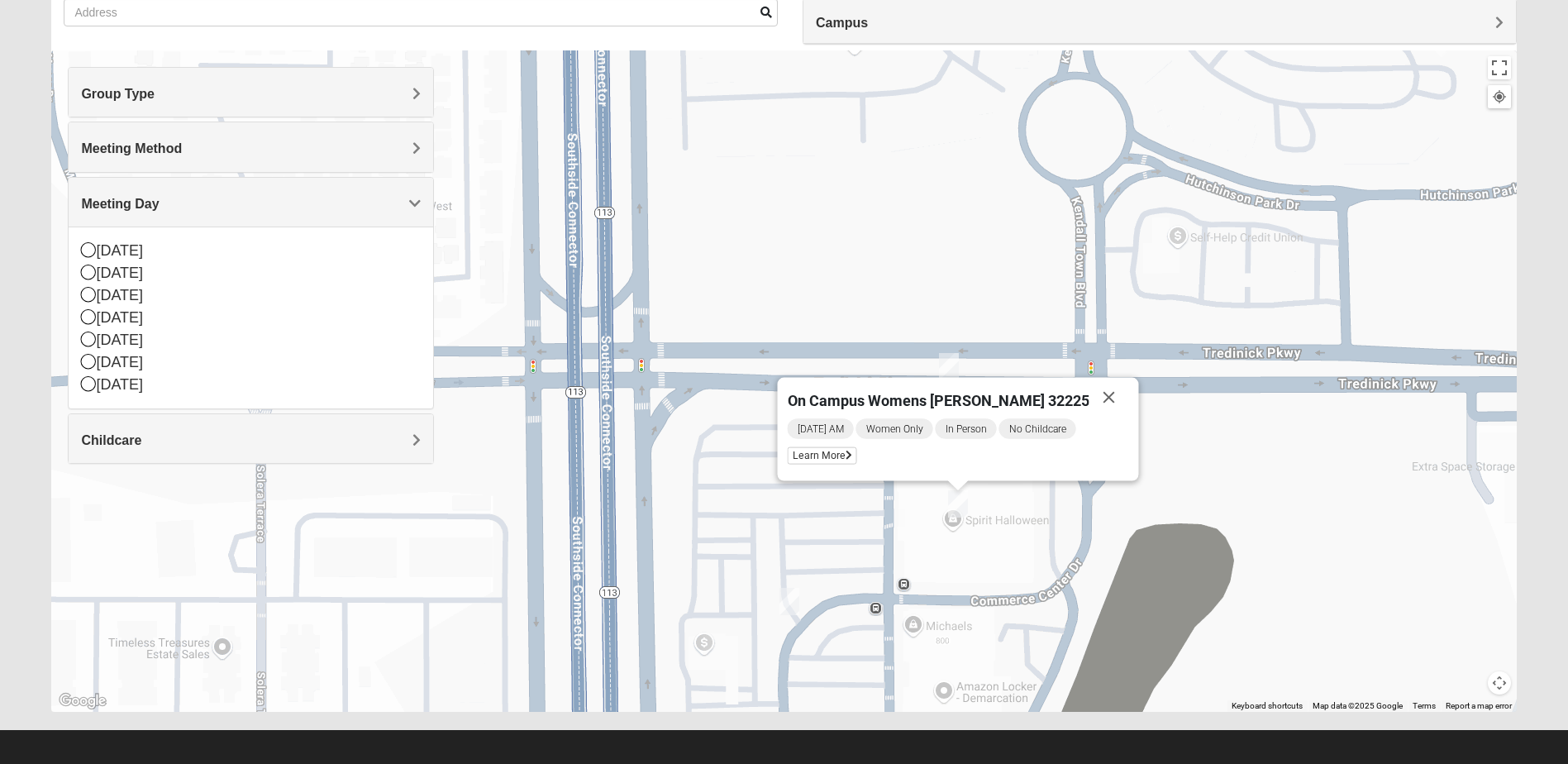
click at [796, 600] on img "Womens Gooden 32211" at bounding box center [790, 601] width 20 height 27
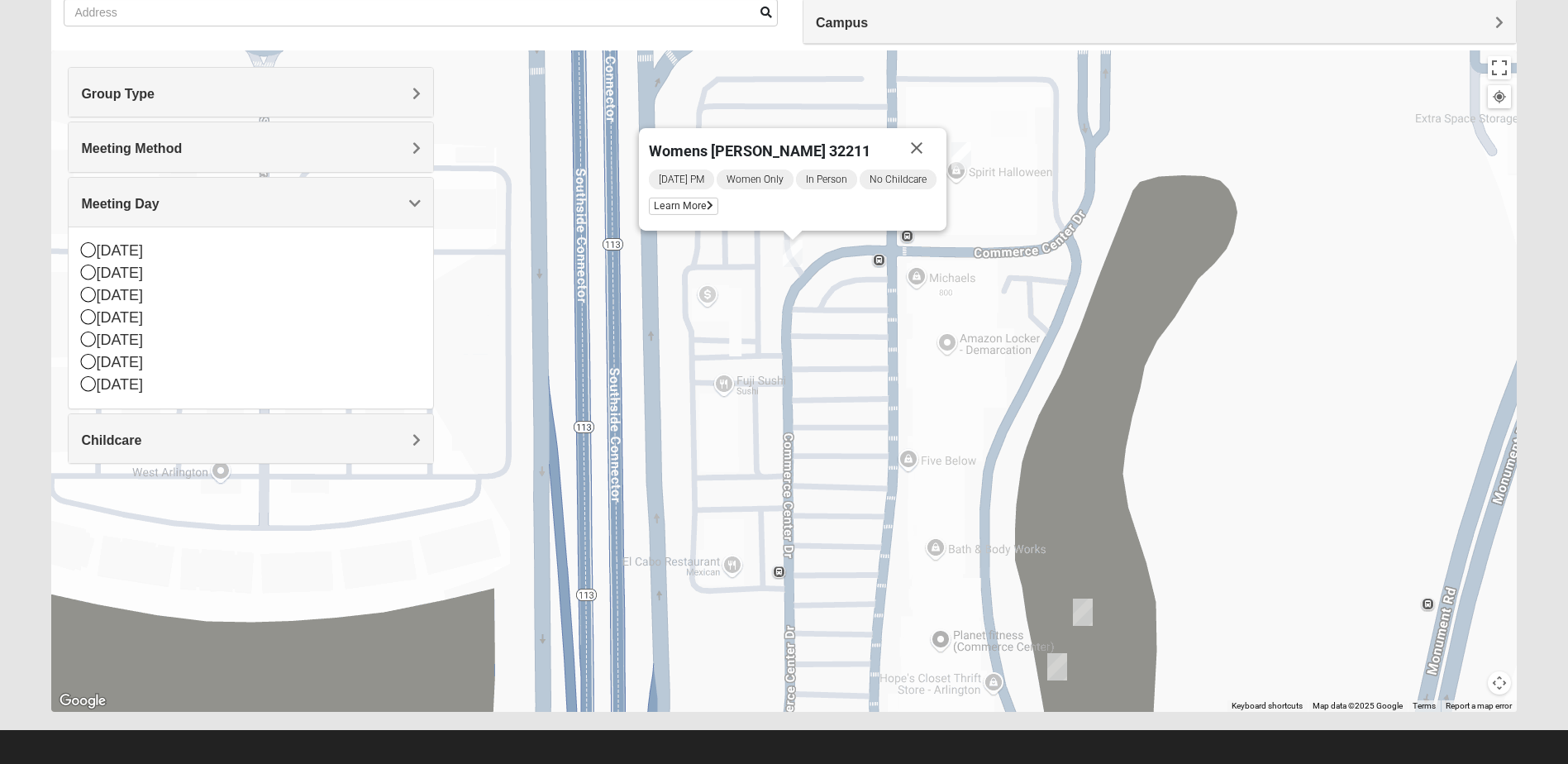
drag, startPoint x: 1129, startPoint y: 584, endPoint x: 1122, endPoint y: 203, distance: 381.1
click at [1121, 202] on div "Womens [PERSON_NAME] 32211 [DATE] PM Women Only In Person No Childcare Learn Mo…" at bounding box center [784, 380] width 1465 height 661
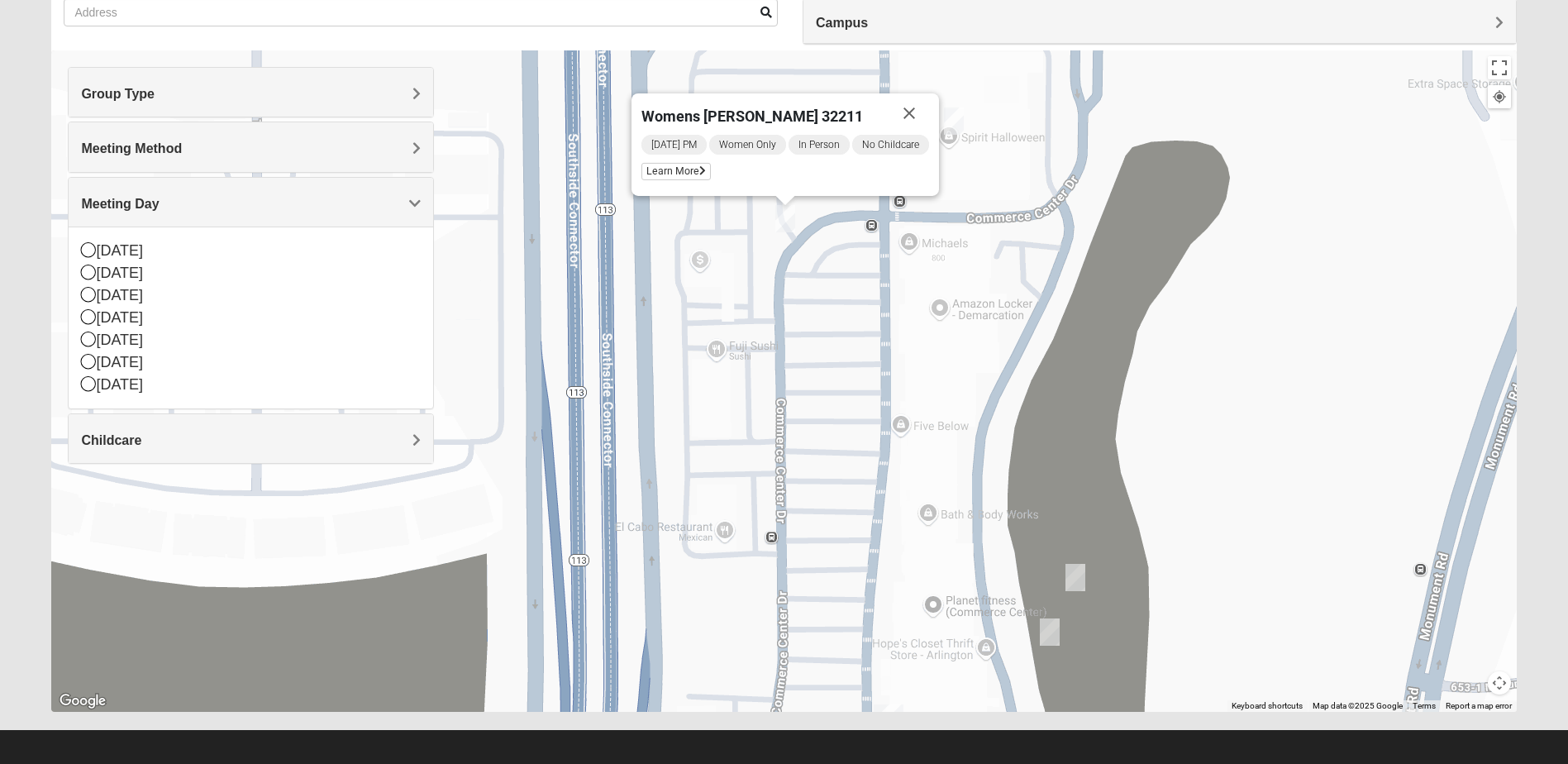
click at [1081, 574] on img "On Campus Womens Jacobs 32225" at bounding box center [1076, 578] width 20 height 27
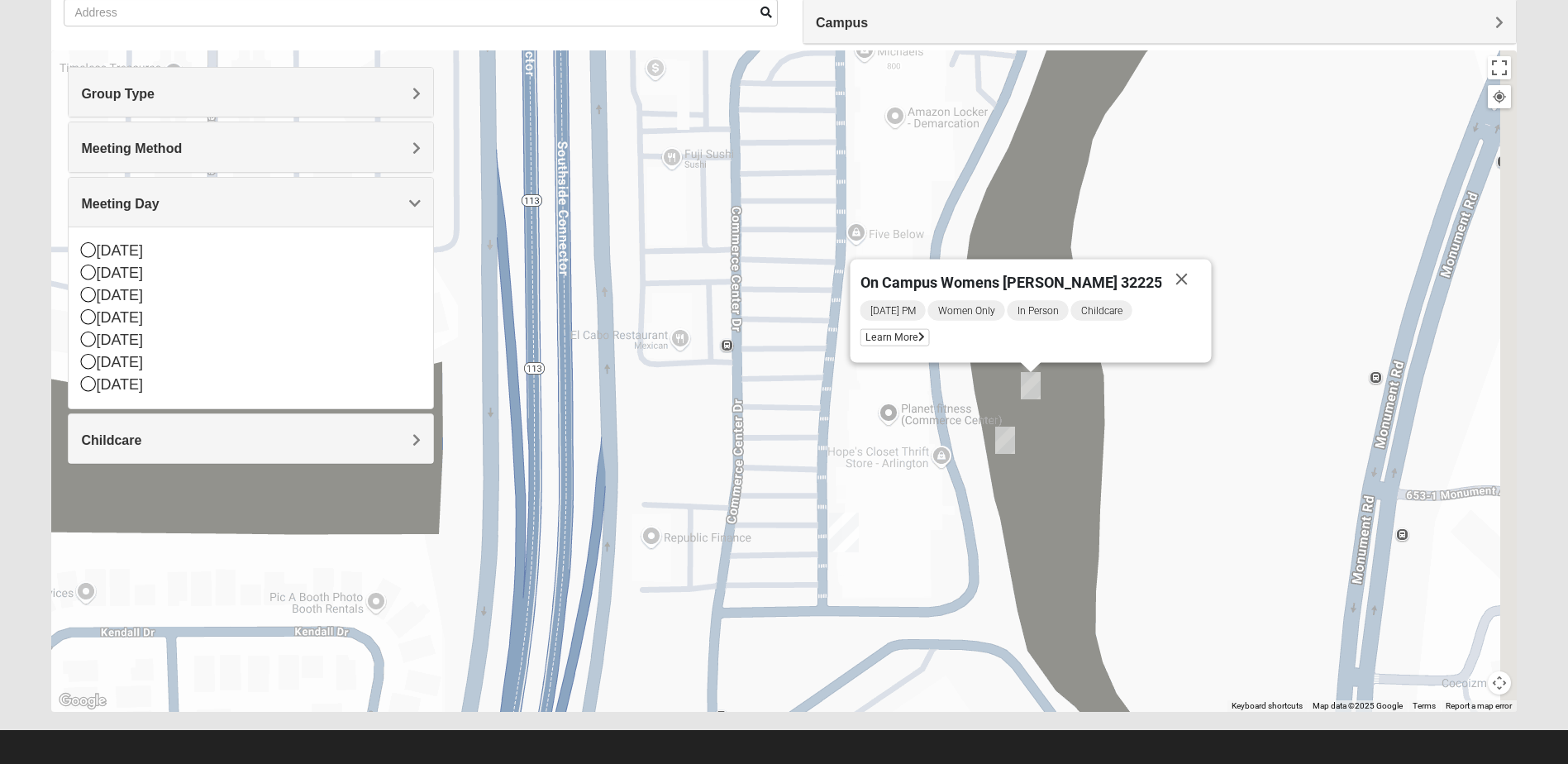
drag, startPoint x: 1232, startPoint y: 695, endPoint x: 1125, endPoint y: 409, distance: 305.4
click at [1163, 436] on div "On Campus Womens [PERSON_NAME] 32225 [DATE] PM Women Only In Person Childcare L…" at bounding box center [784, 380] width 1465 height 661
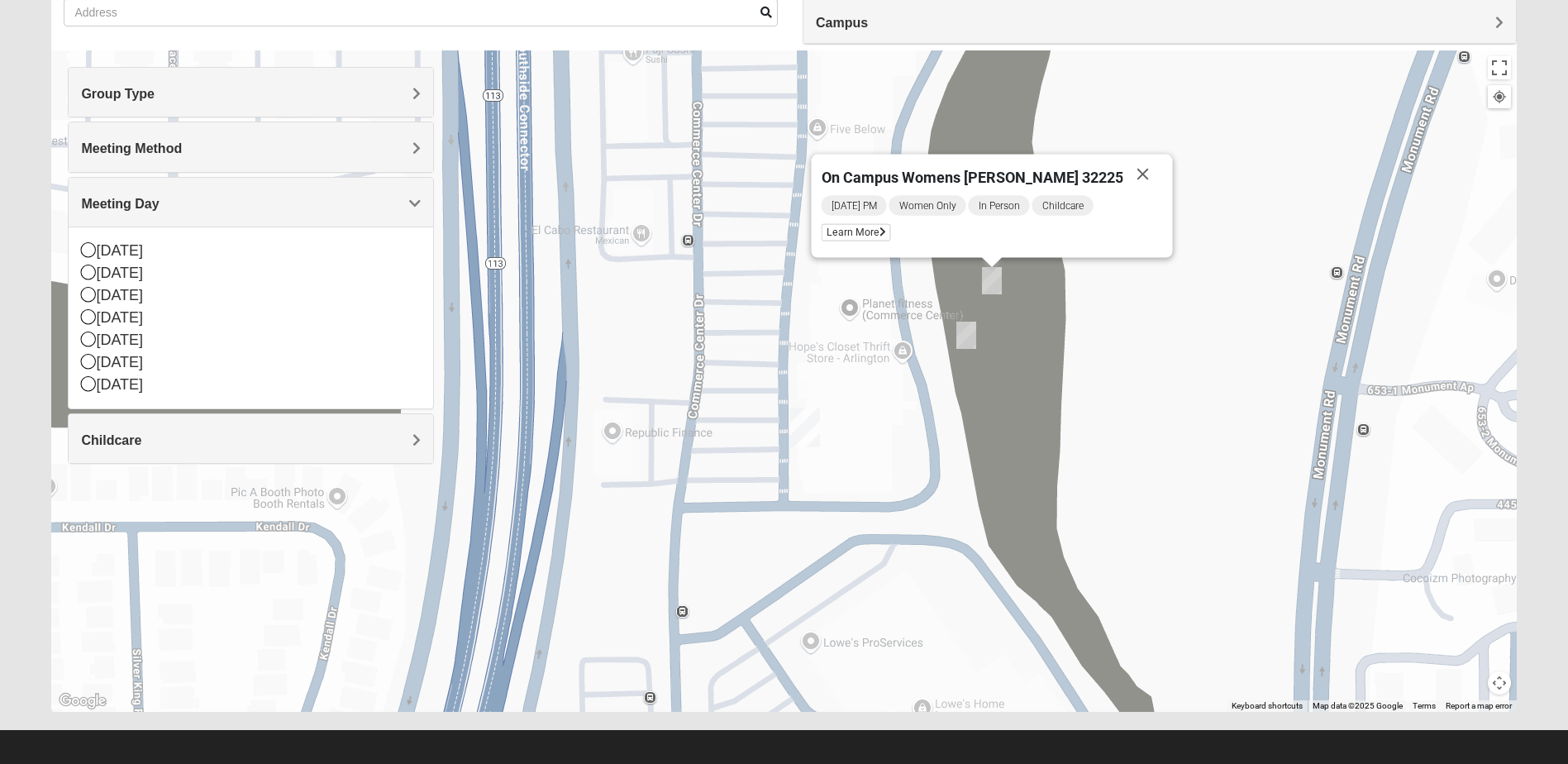
click at [971, 333] on img "On Campus Womens Medina 32225" at bounding box center [966, 335] width 20 height 27
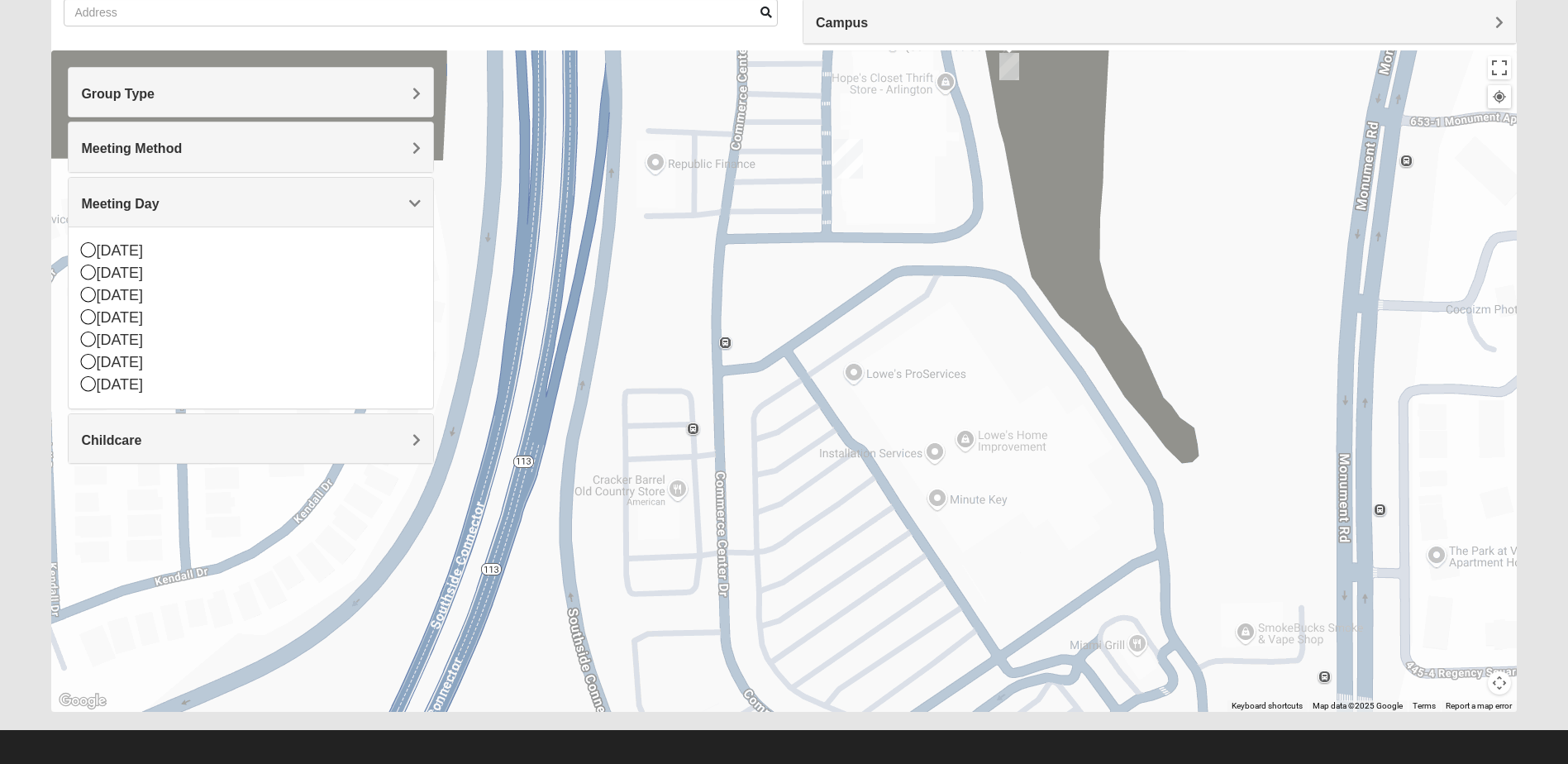
drag, startPoint x: 1112, startPoint y: 516, endPoint x: 1157, endPoint y: 237, distance: 282.6
click at [1157, 237] on div "On Campus Womens [PERSON_NAME] 32225 [DATE] PM Women Only In Person No Childcar…" at bounding box center [784, 380] width 1465 height 661
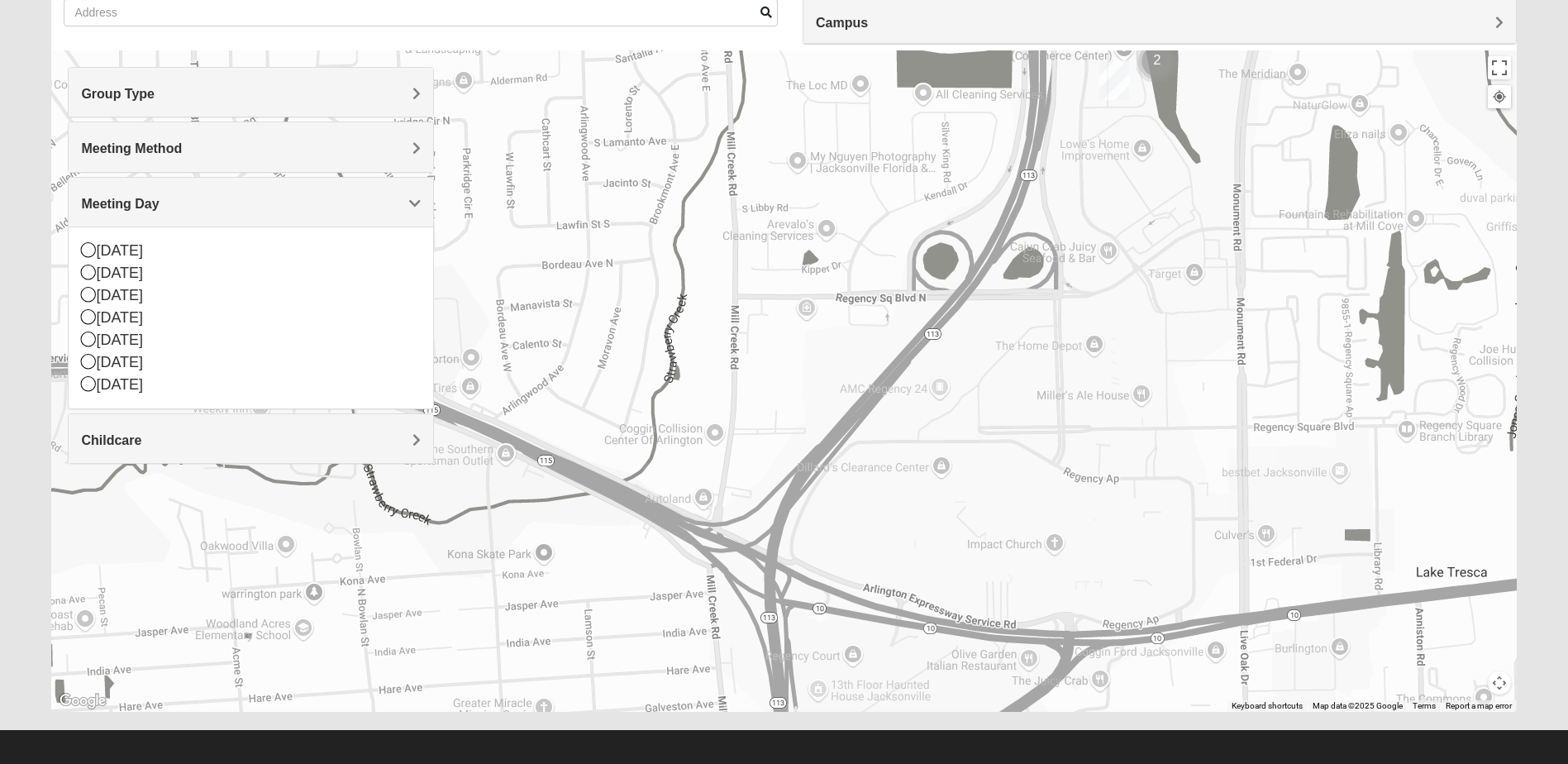
drag, startPoint x: 1087, startPoint y: 551, endPoint x: 1129, endPoint y: 277, distance: 277.2
click at [1129, 277] on div at bounding box center [784, 380] width 1465 height 661
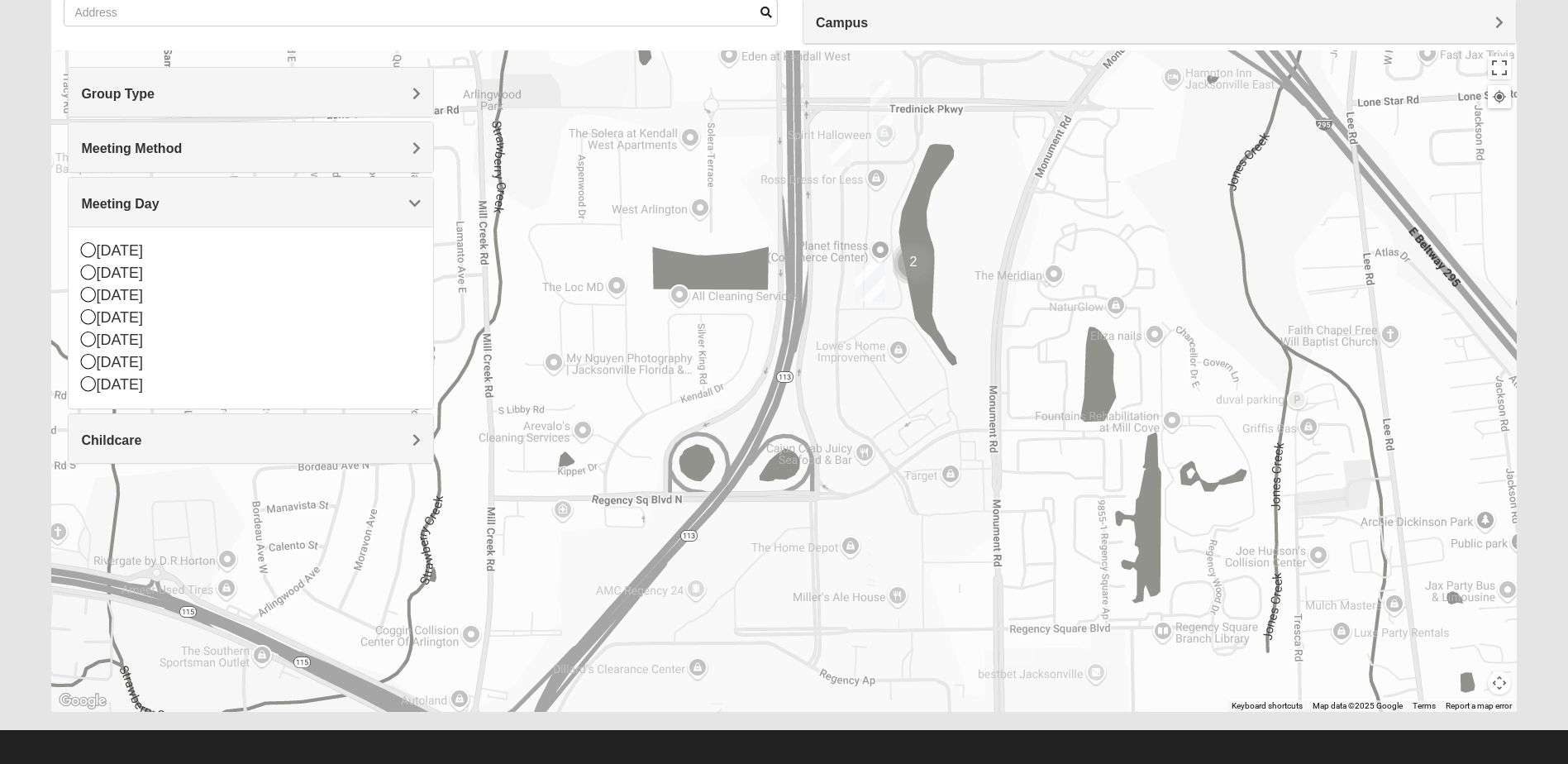
drag, startPoint x: 1154, startPoint y: 368, endPoint x: 1061, endPoint y: 551, distance: 205.3
click at [972, 623] on div at bounding box center [784, 380] width 1465 height 661
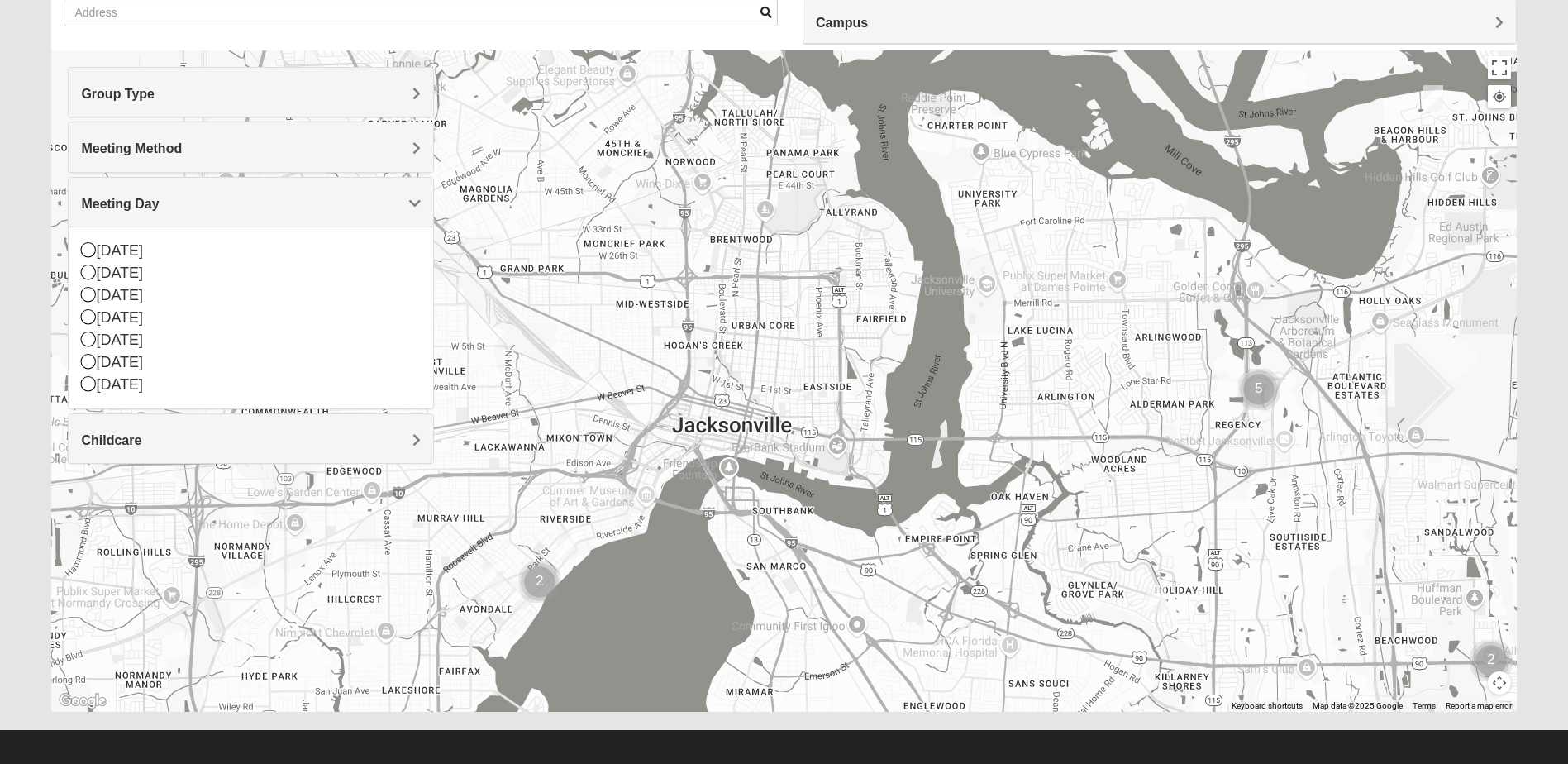
click at [1493, 662] on img "Cluster of 2 groups" at bounding box center [1491, 660] width 41 height 41
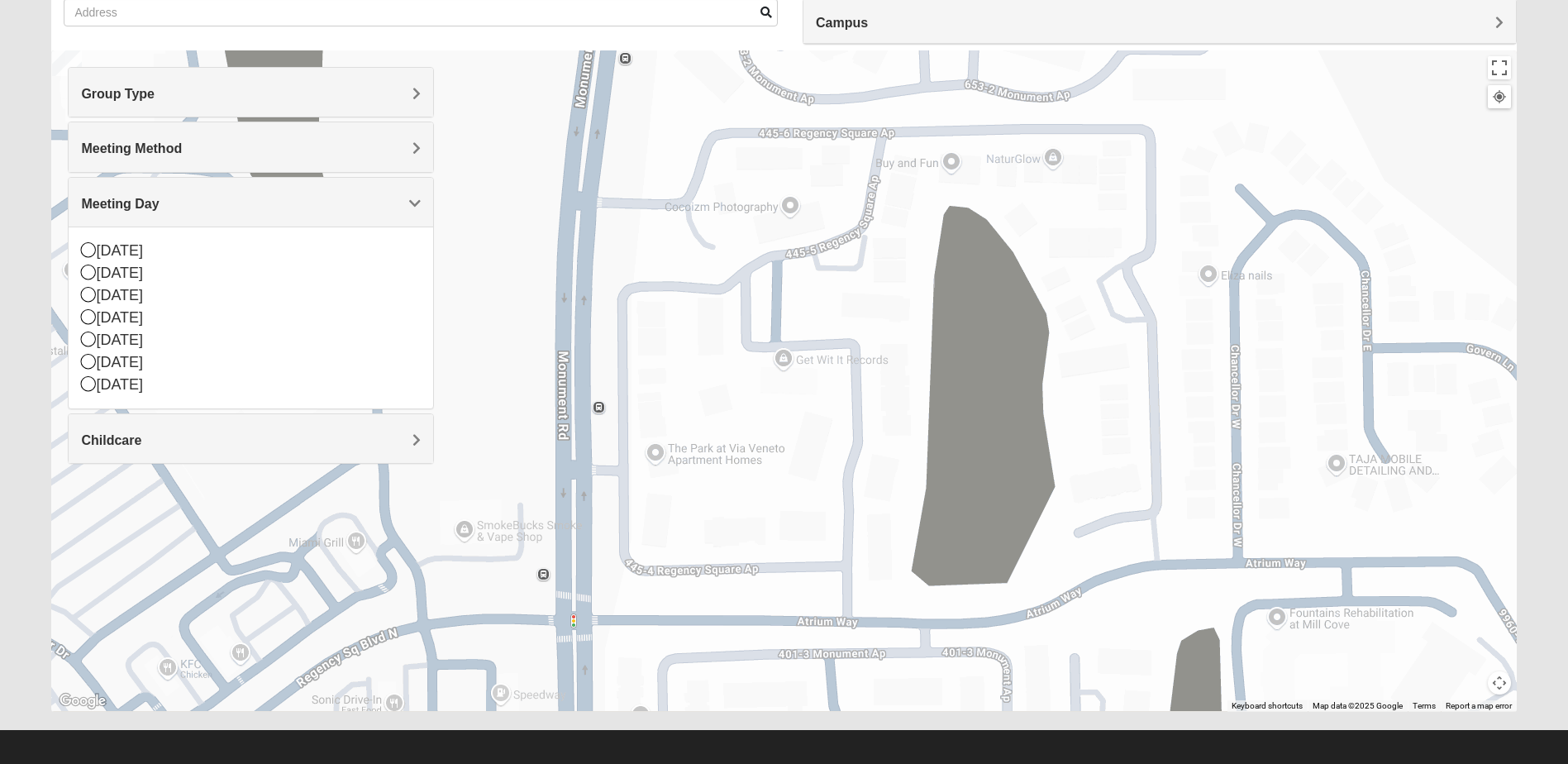
drag, startPoint x: 1238, startPoint y: 492, endPoint x: 1206, endPoint y: 220, distance: 273.9
click at [1206, 220] on div "To navigate, press the arrow keys. On Campus Womens [GEOGRAPHIC_DATA] 32225 [DA…" at bounding box center [784, 380] width 1465 height 661
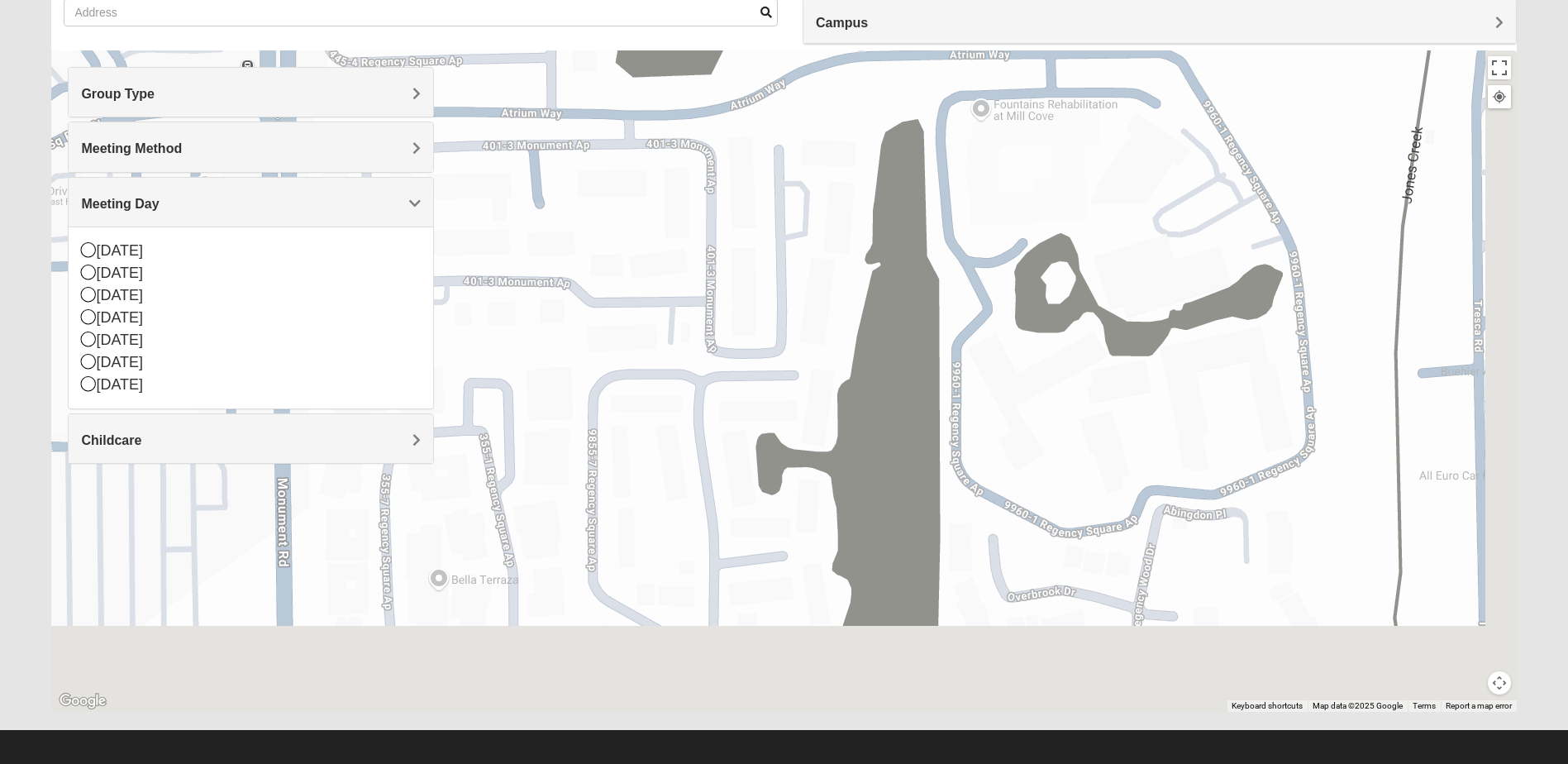
drag, startPoint x: 1322, startPoint y: 620, endPoint x: 1089, endPoint y: 242, distance: 444.0
click at [1034, 203] on div "To navigate, press the arrow keys. On Campus Womens [GEOGRAPHIC_DATA] 32225 [DA…" at bounding box center [784, 380] width 1465 height 661
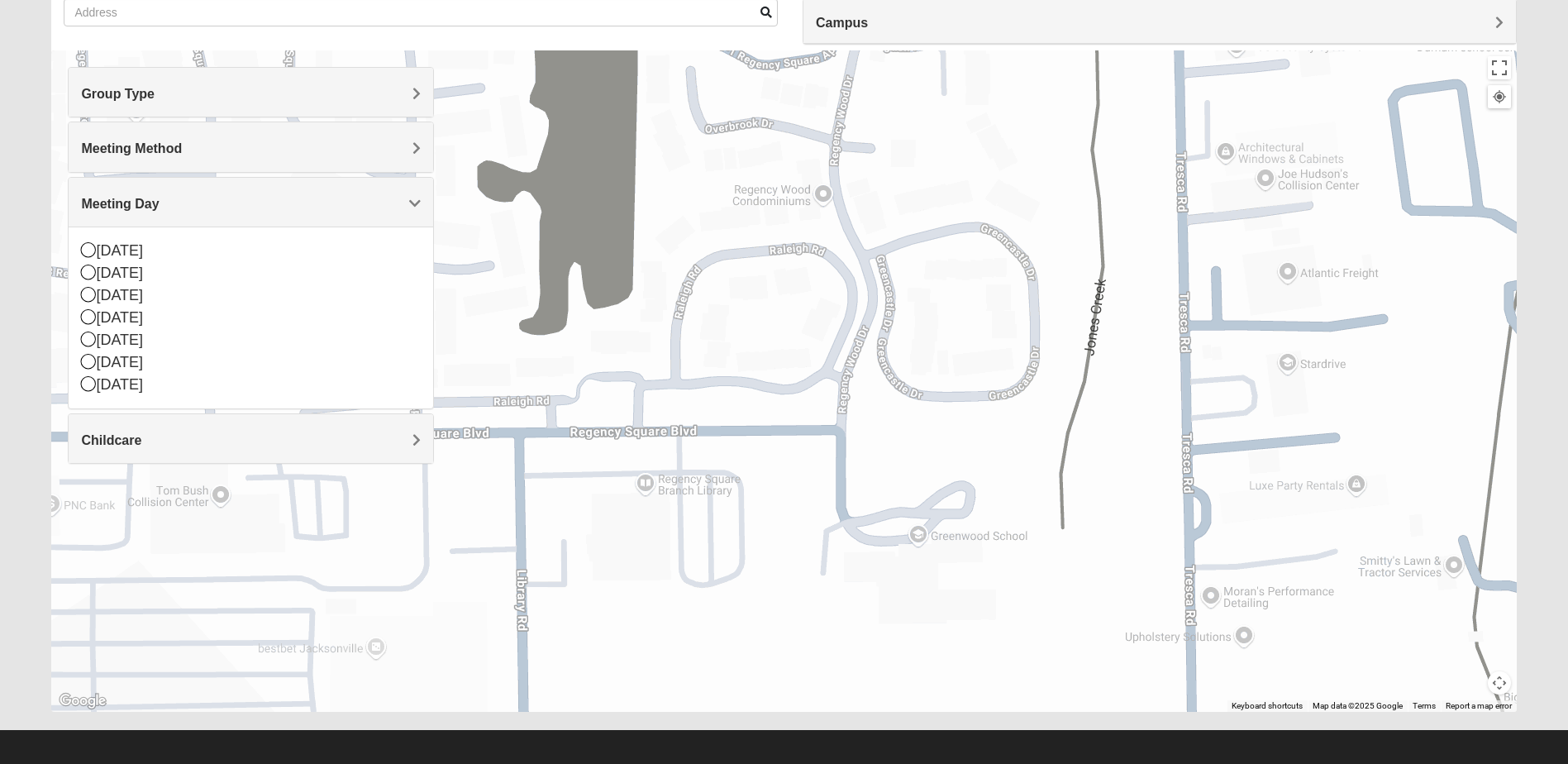
drag, startPoint x: 1286, startPoint y: 494, endPoint x: 1067, endPoint y: 102, distance: 449.0
click at [987, 27] on div "Show List Loading Groups Keywords Filter Additional Filters Campus [GEOGRAPHIC_…" at bounding box center [784, 330] width 1465 height 763
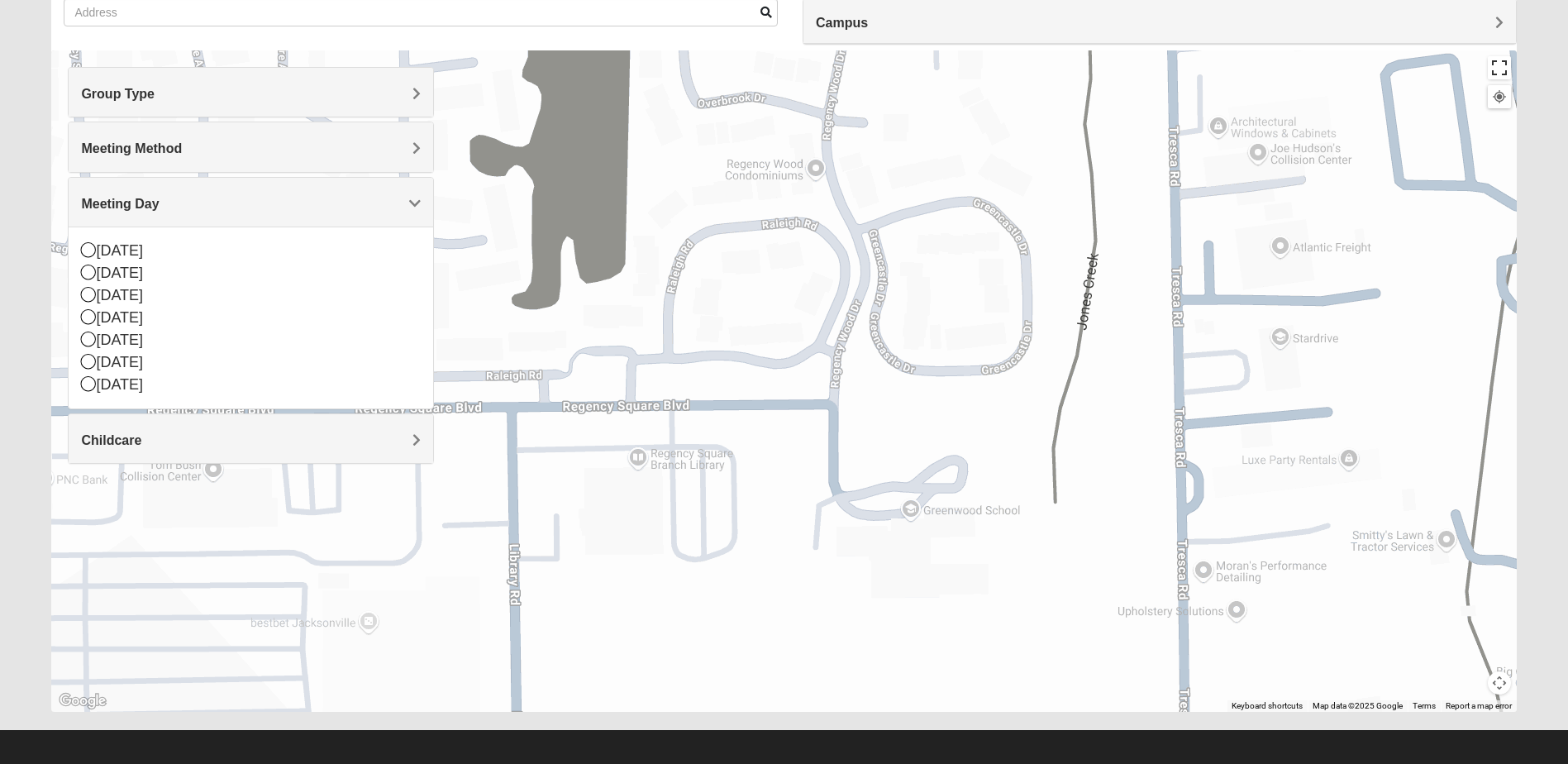
click at [1502, 69] on button "Toggle fullscreen view" at bounding box center [1499, 67] width 23 height 23
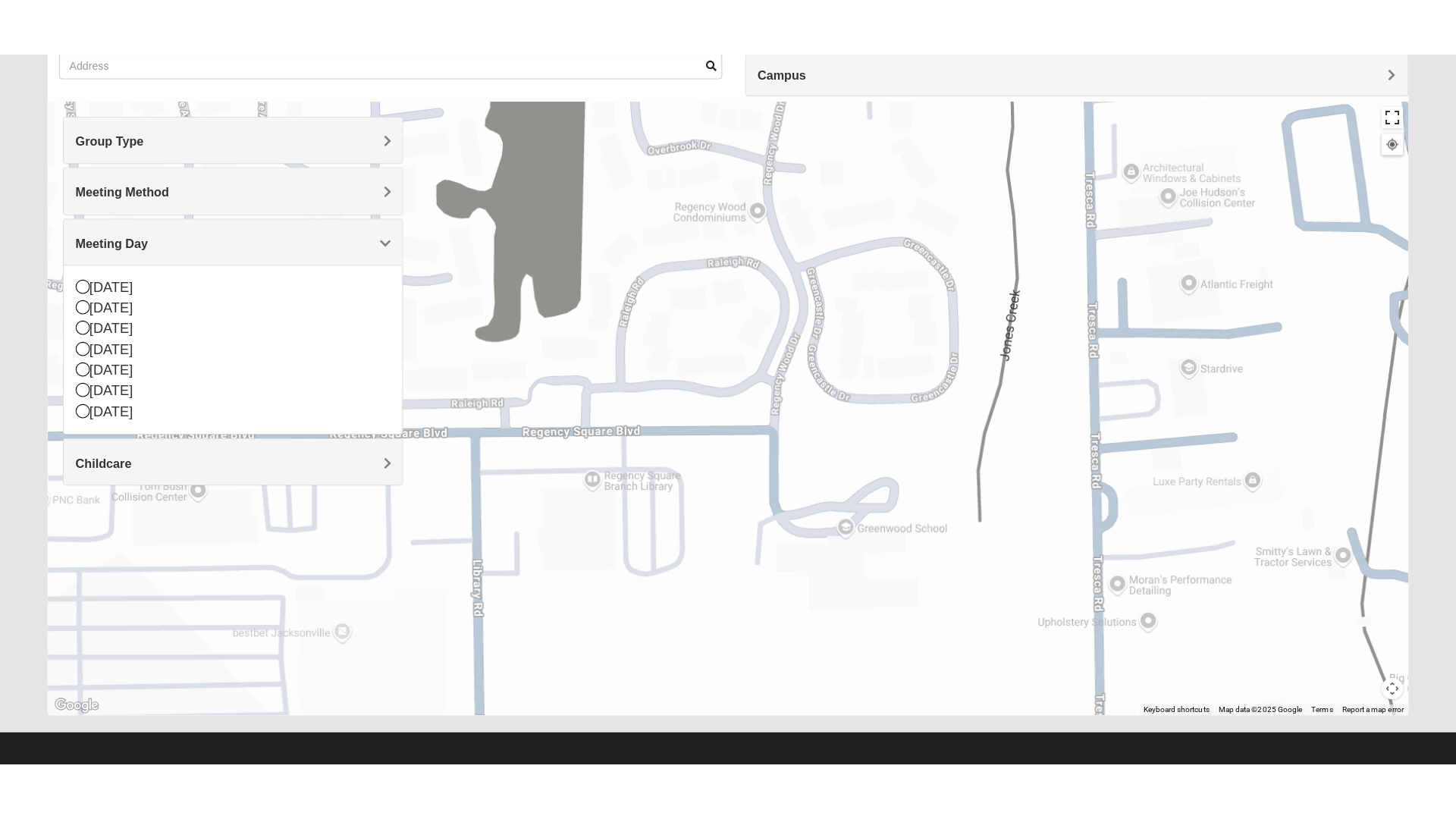
scroll to position [16, 0]
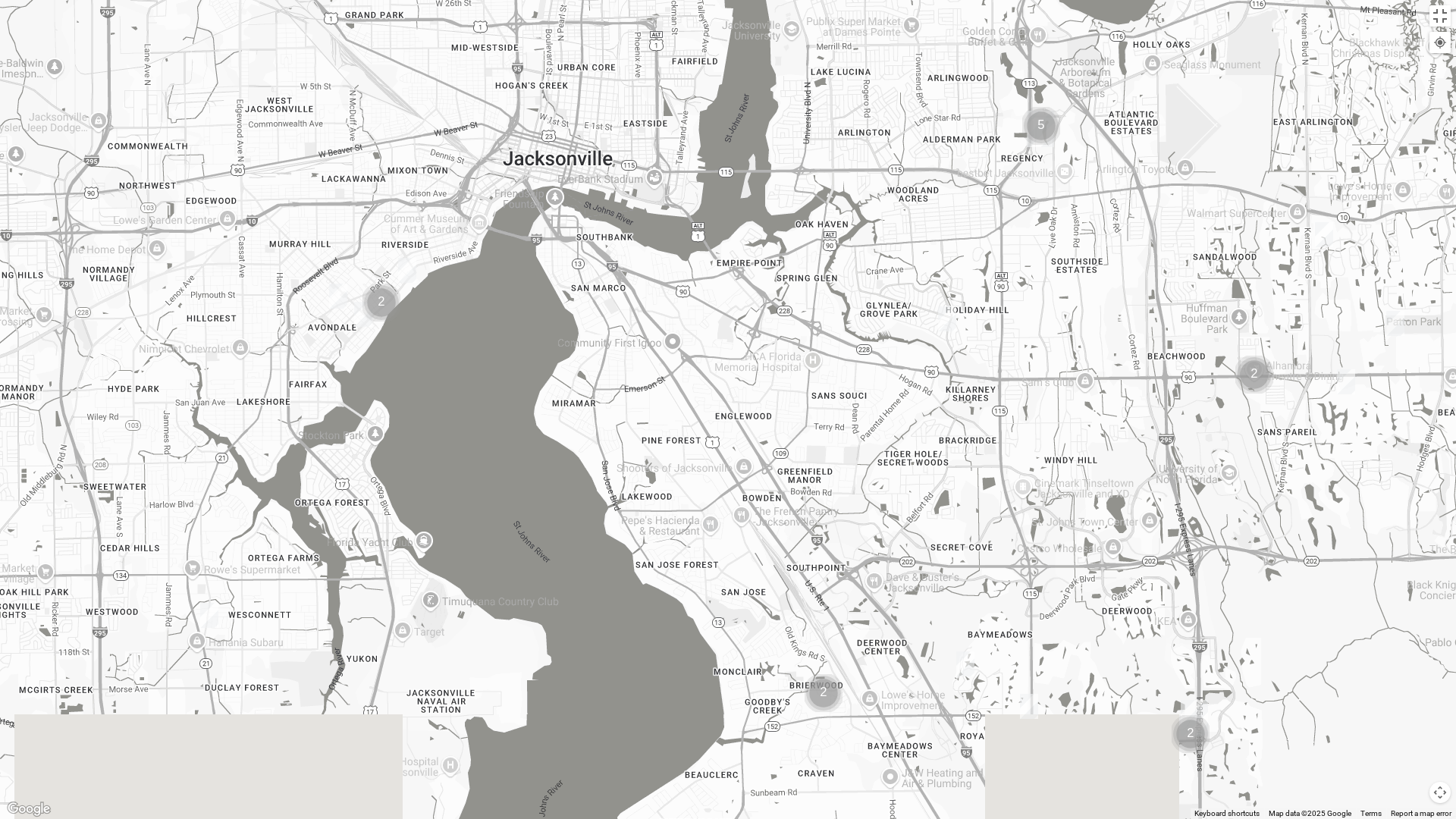
drag, startPoint x: 1284, startPoint y: 594, endPoint x: 1112, endPoint y: 417, distance: 246.8
click at [1112, 417] on div "To navigate, press the arrow keys." at bounding box center [728, 409] width 1456 height 819
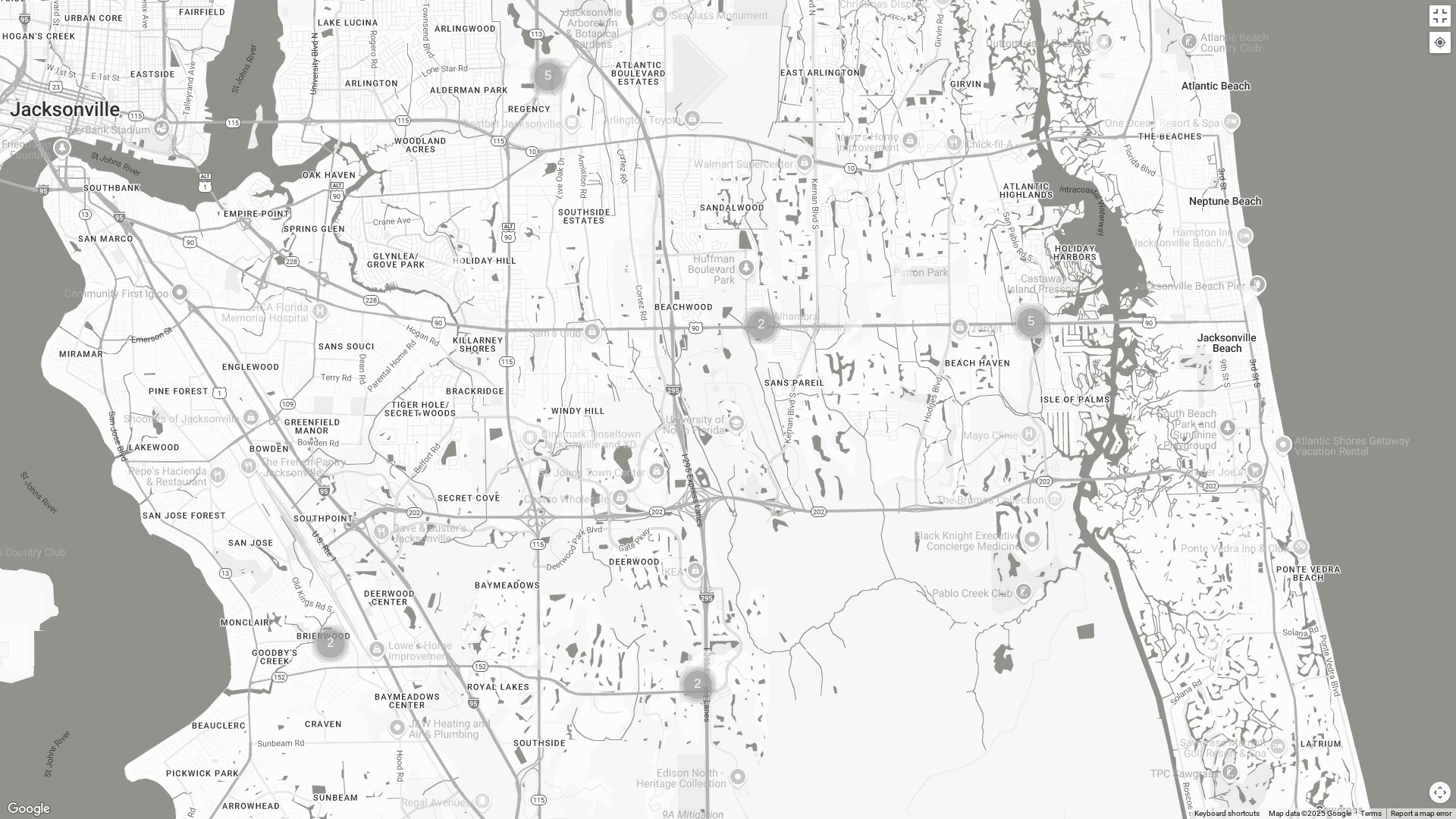
drag, startPoint x: 1171, startPoint y: 479, endPoint x: 882, endPoint y: 455, distance: 290.0
click at [882, 455] on div "To navigate, press the arrow keys." at bounding box center [728, 409] width 1456 height 819
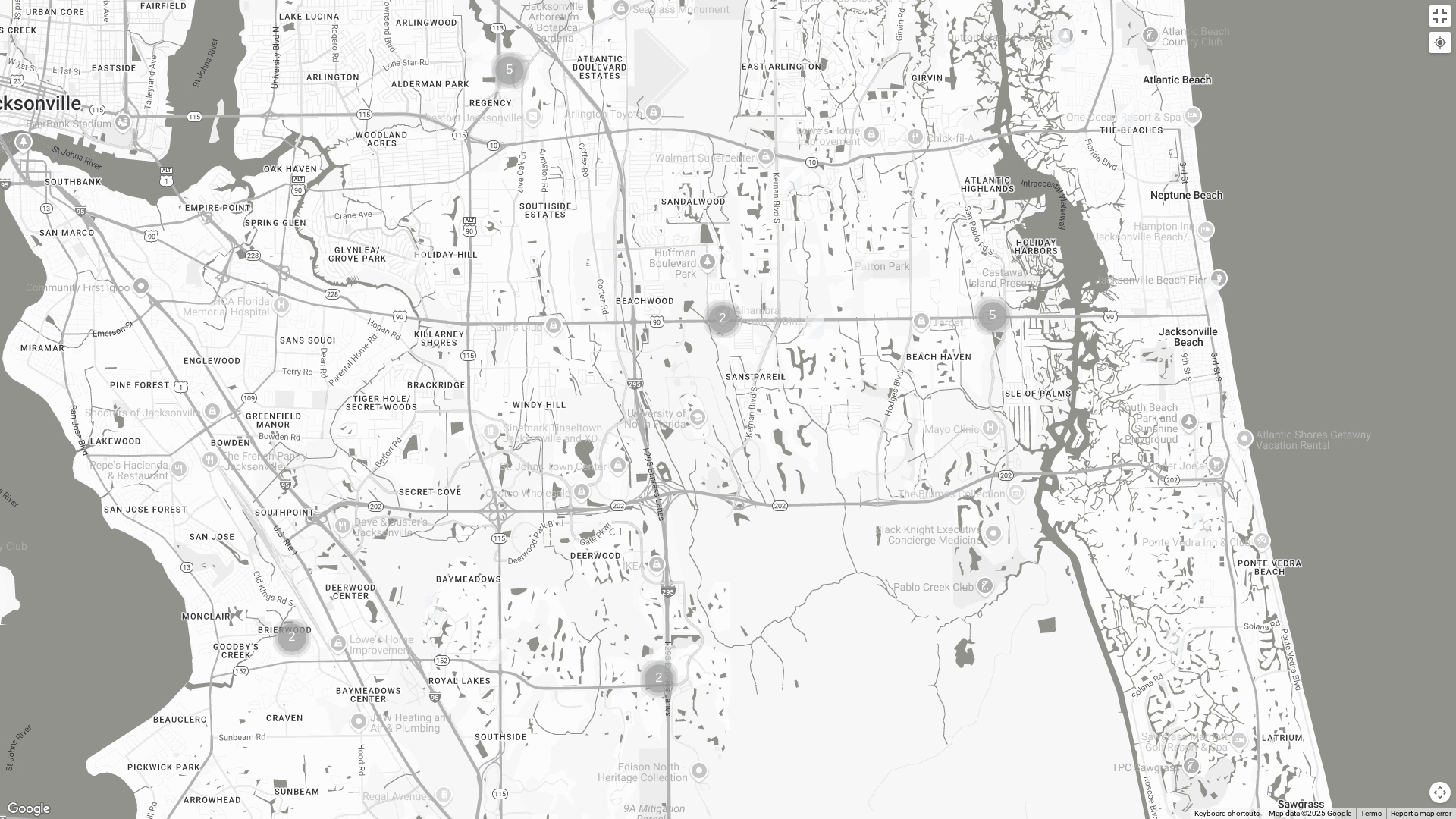
click at [813, 329] on img "Womens Harness 32224" at bounding box center [814, 326] width 18 height 25
click at [793, 179] on img "Womens VanSickle 32225" at bounding box center [793, 179] width 18 height 25
click at [709, 129] on span "Learn More" at bounding box center [693, 136] width 64 height 16
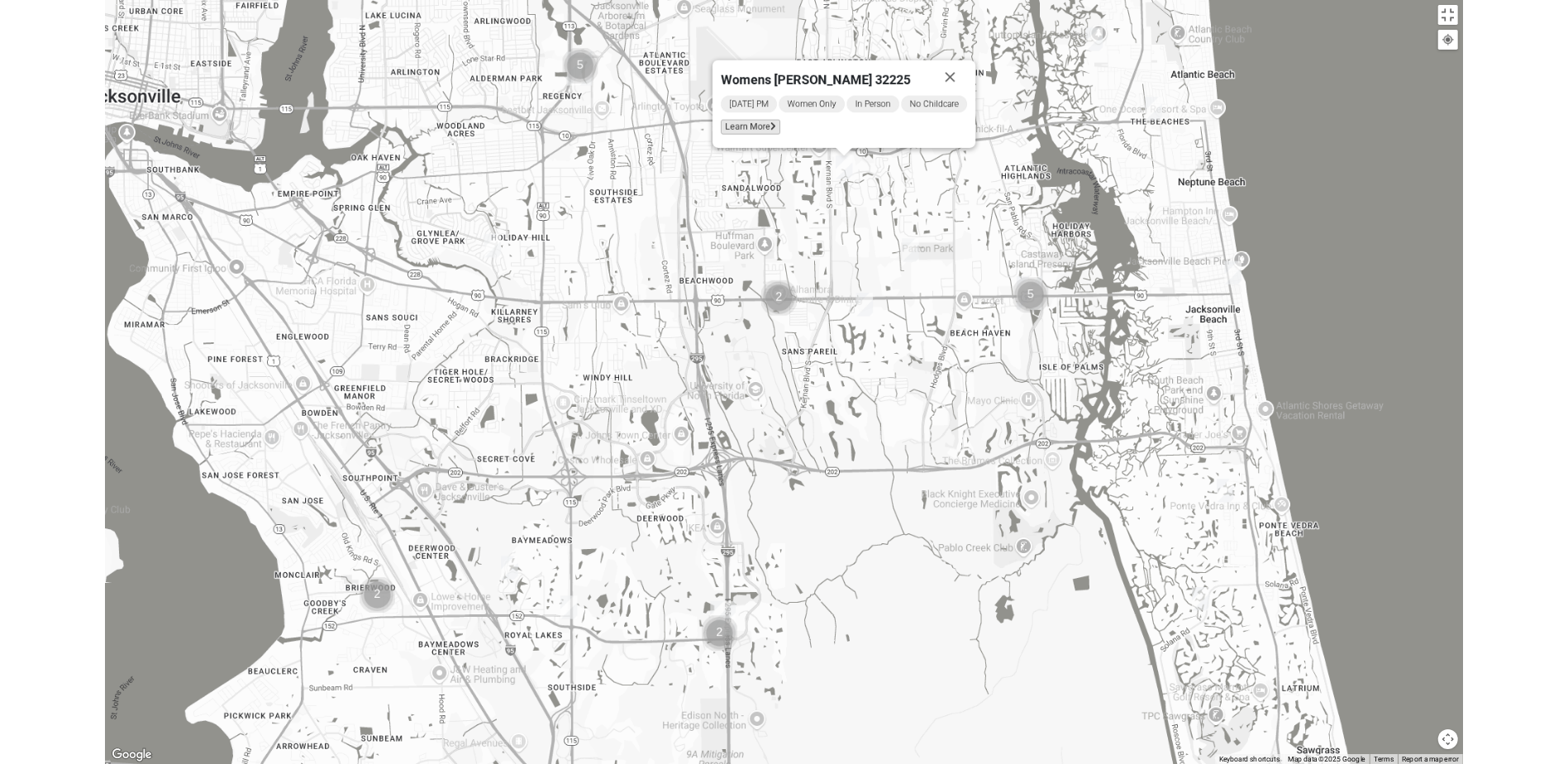
scroll to position [9, 0]
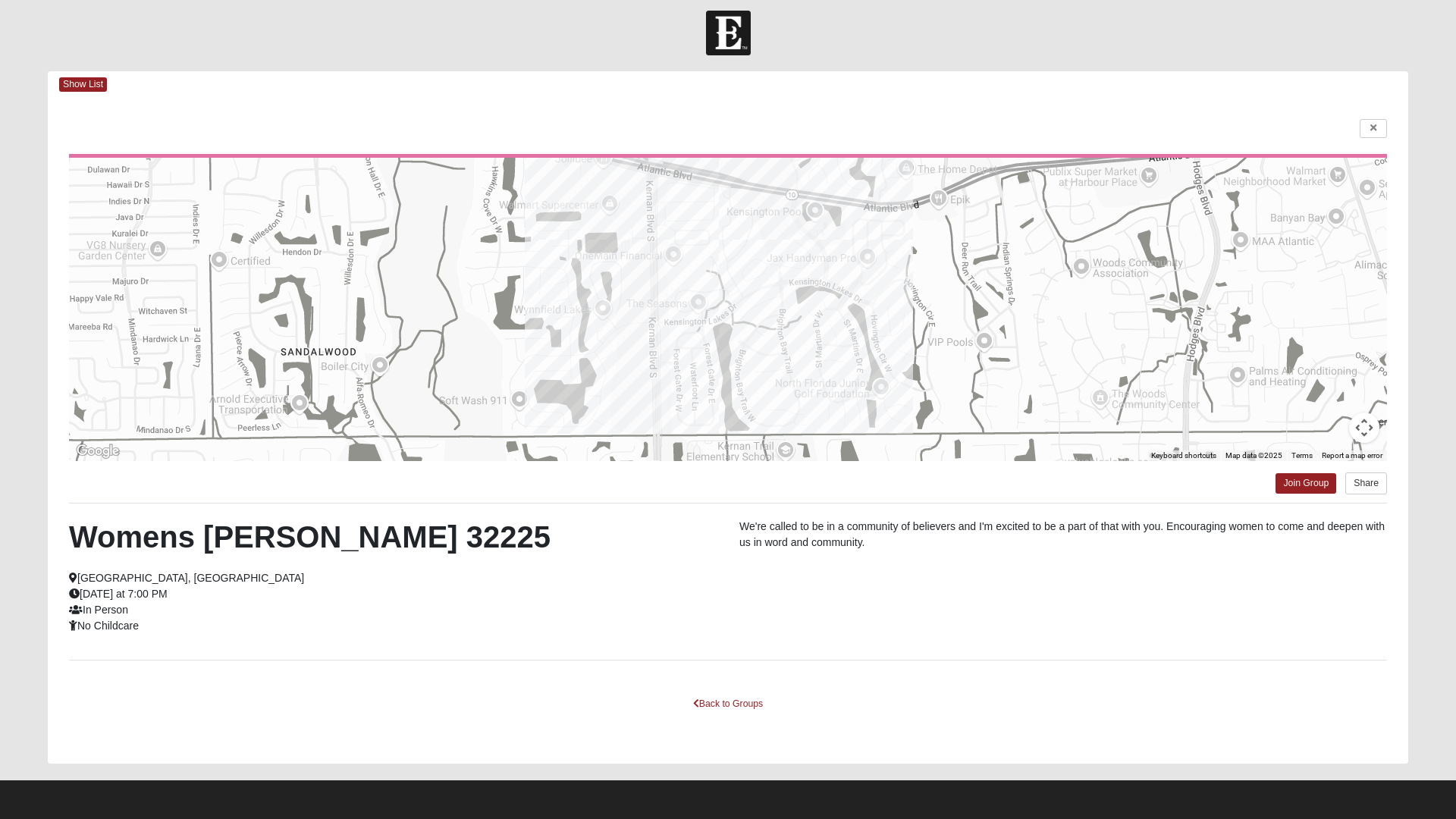
click at [1369, 120] on html "Log In Find A Group Error Show List Loading Groups" at bounding box center [728, 405] width 1456 height 827
click at [1368, 132] on html "Log In Find A Group Error Show List Loading Groups" at bounding box center [728, 405] width 1456 height 827
click at [987, 590] on html "Log In Find A Group Error Show List Loading Groups" at bounding box center [728, 405] width 1456 height 827
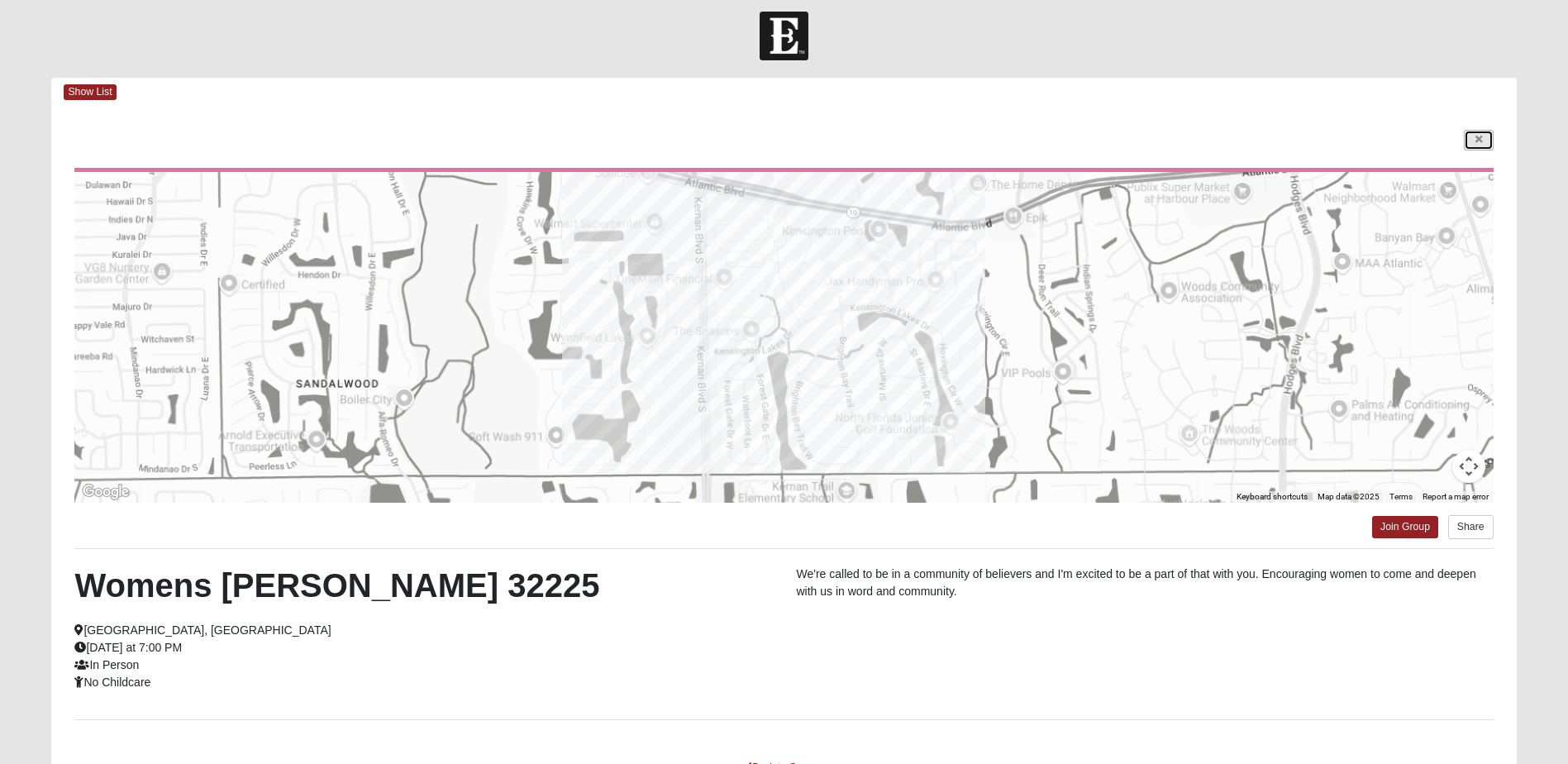
click at [1473, 137] on link at bounding box center [1479, 140] width 30 height 21
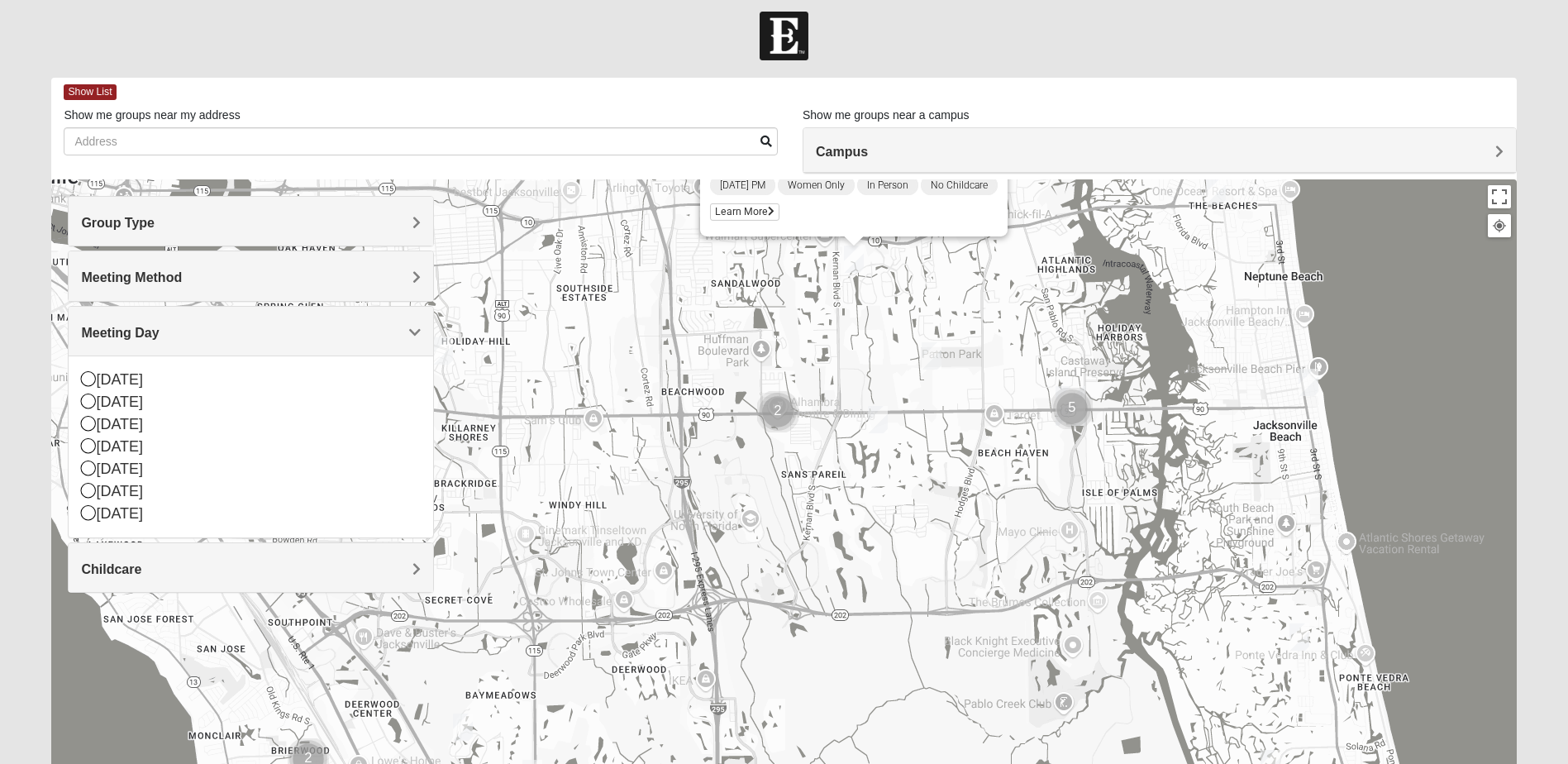
click at [869, 147] on span "Campus" at bounding box center [842, 151] width 52 height 14
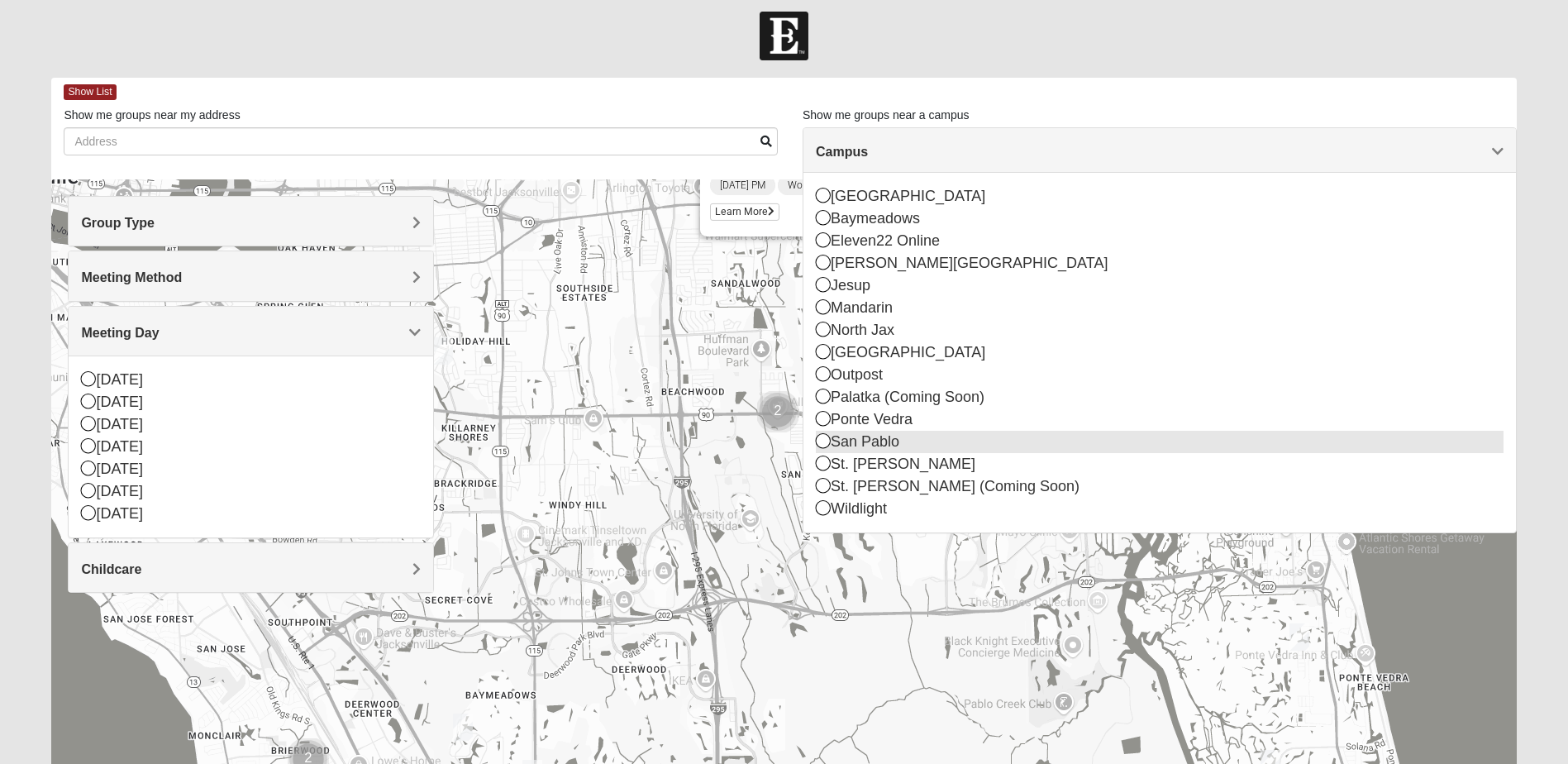
click at [816, 438] on icon at bounding box center [824, 440] width 15 height 15
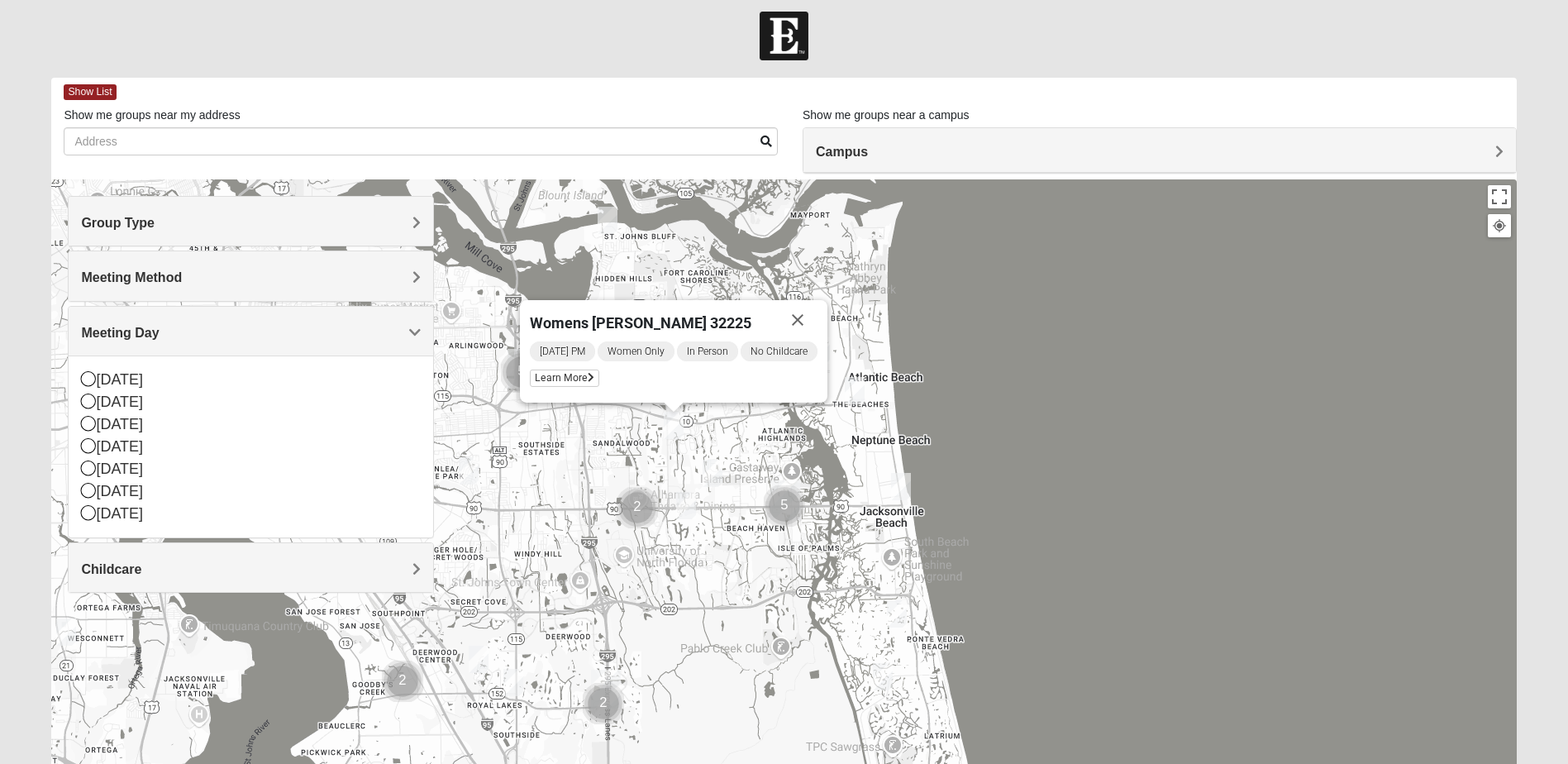
click at [1115, 531] on div "Womens [PERSON_NAME] 32225 [DATE] PM Women Only In Person No Childcare Learn Mo…" at bounding box center [784, 509] width 1465 height 661
click at [805, 318] on button "Close" at bounding box center [797, 319] width 39 height 39
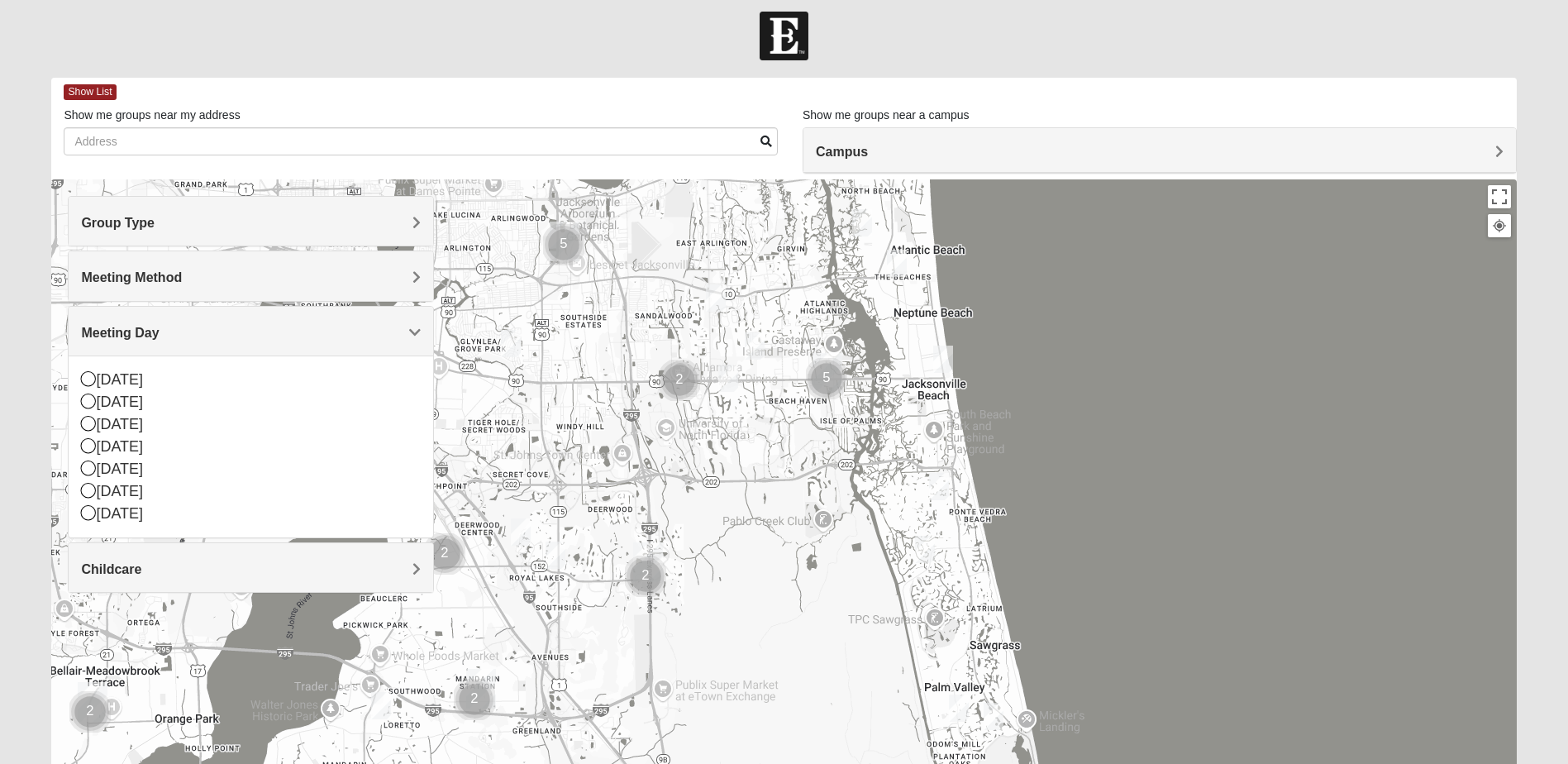
drag, startPoint x: 1296, startPoint y: 590, endPoint x: 1346, endPoint y: 488, distance: 113.6
click at [1346, 488] on div at bounding box center [784, 509] width 1465 height 661
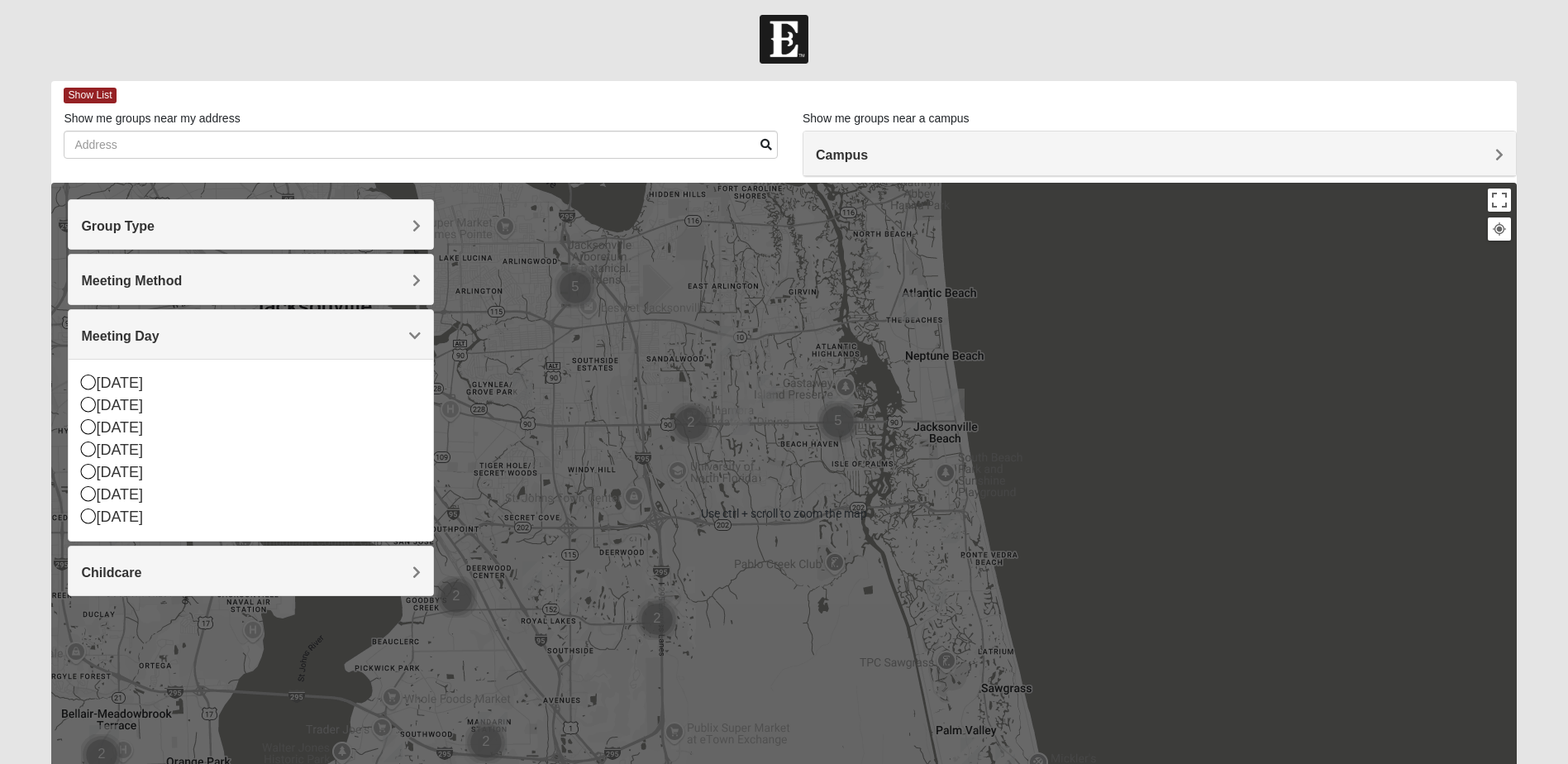
scroll to position [0, 0]
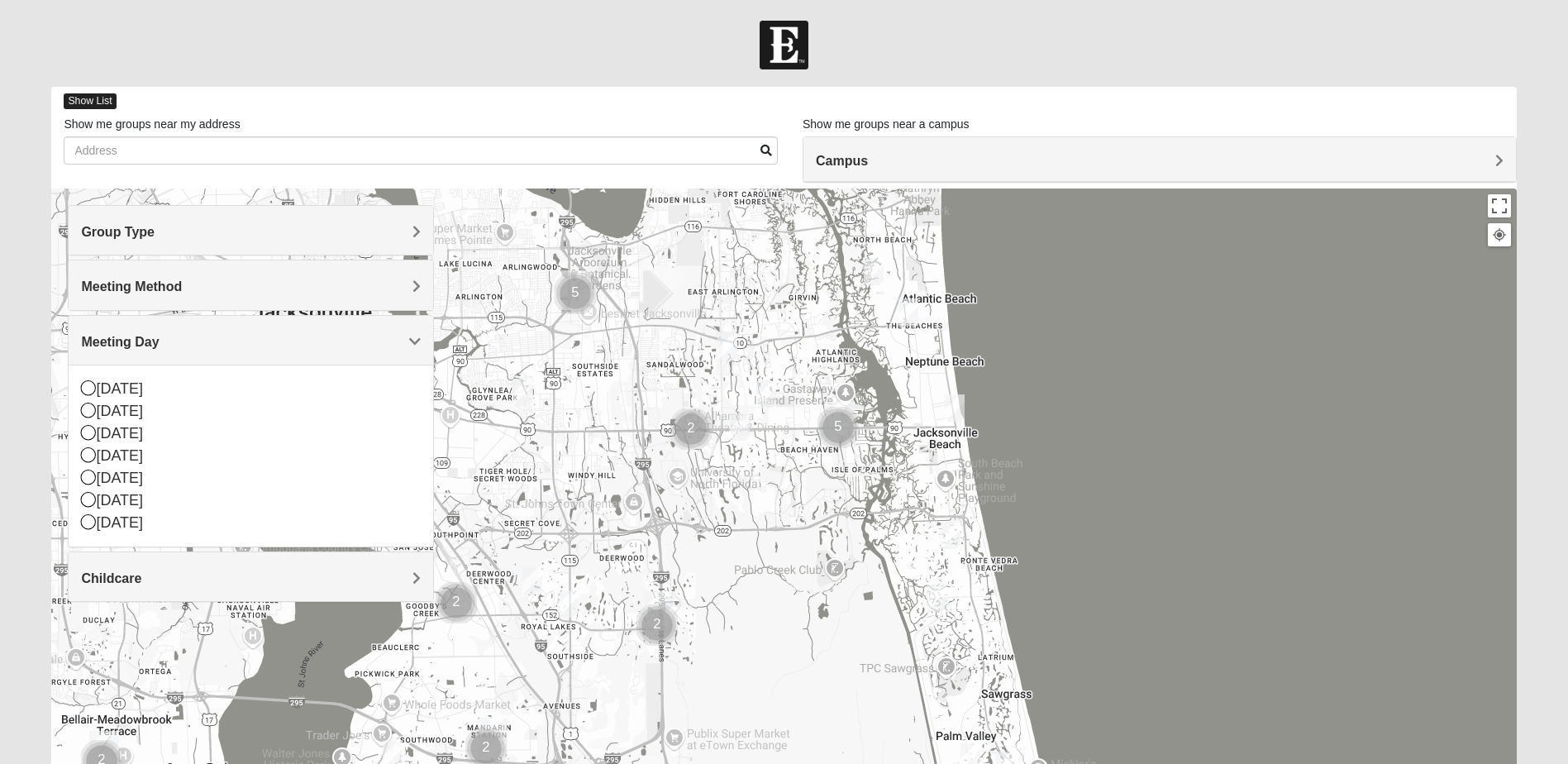
click at [96, 101] on span "Show List" at bounding box center [90, 101] width 52 height 16
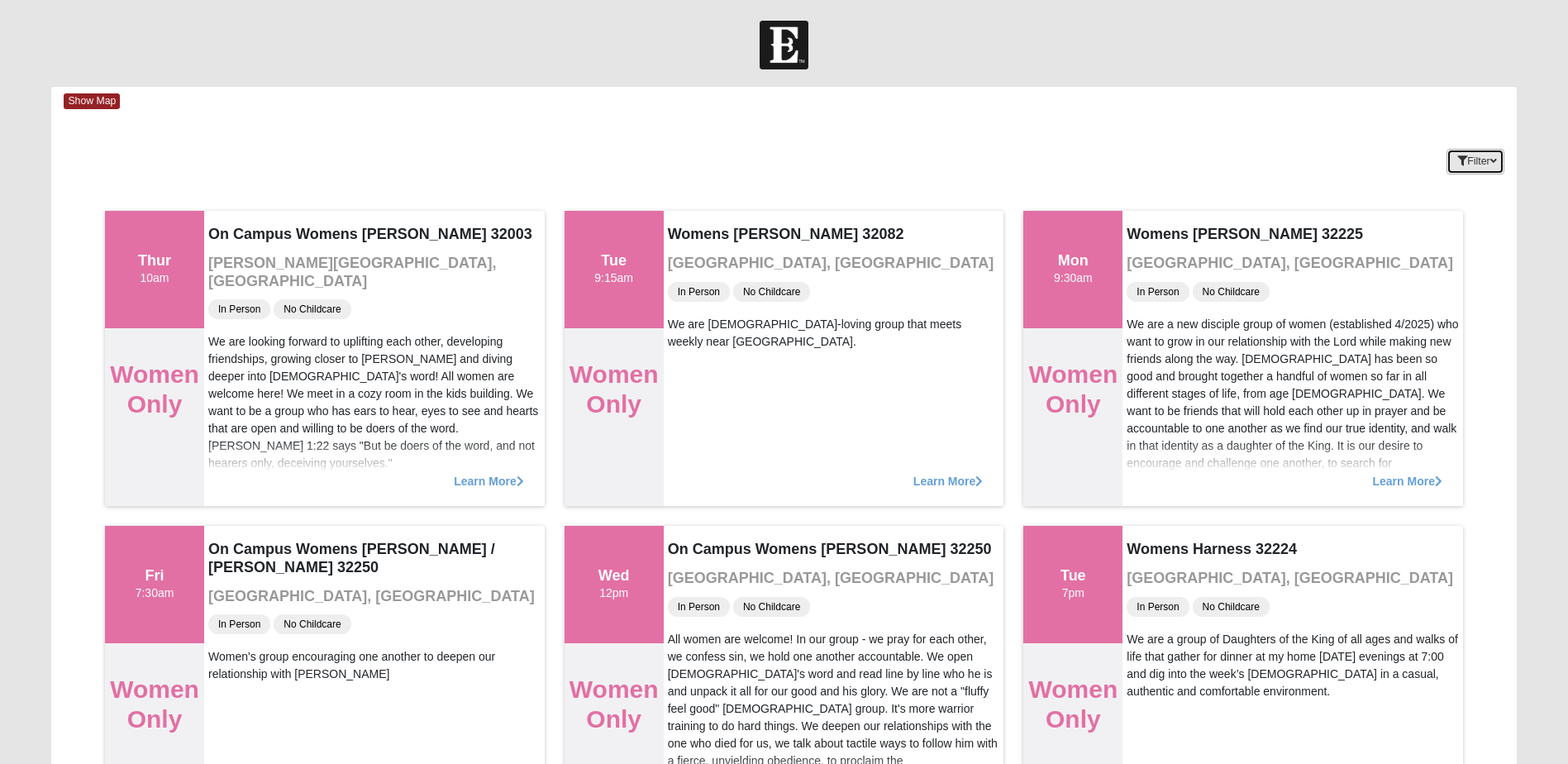
click at [1462, 164] on icon "button" at bounding box center [1462, 161] width 10 height 10
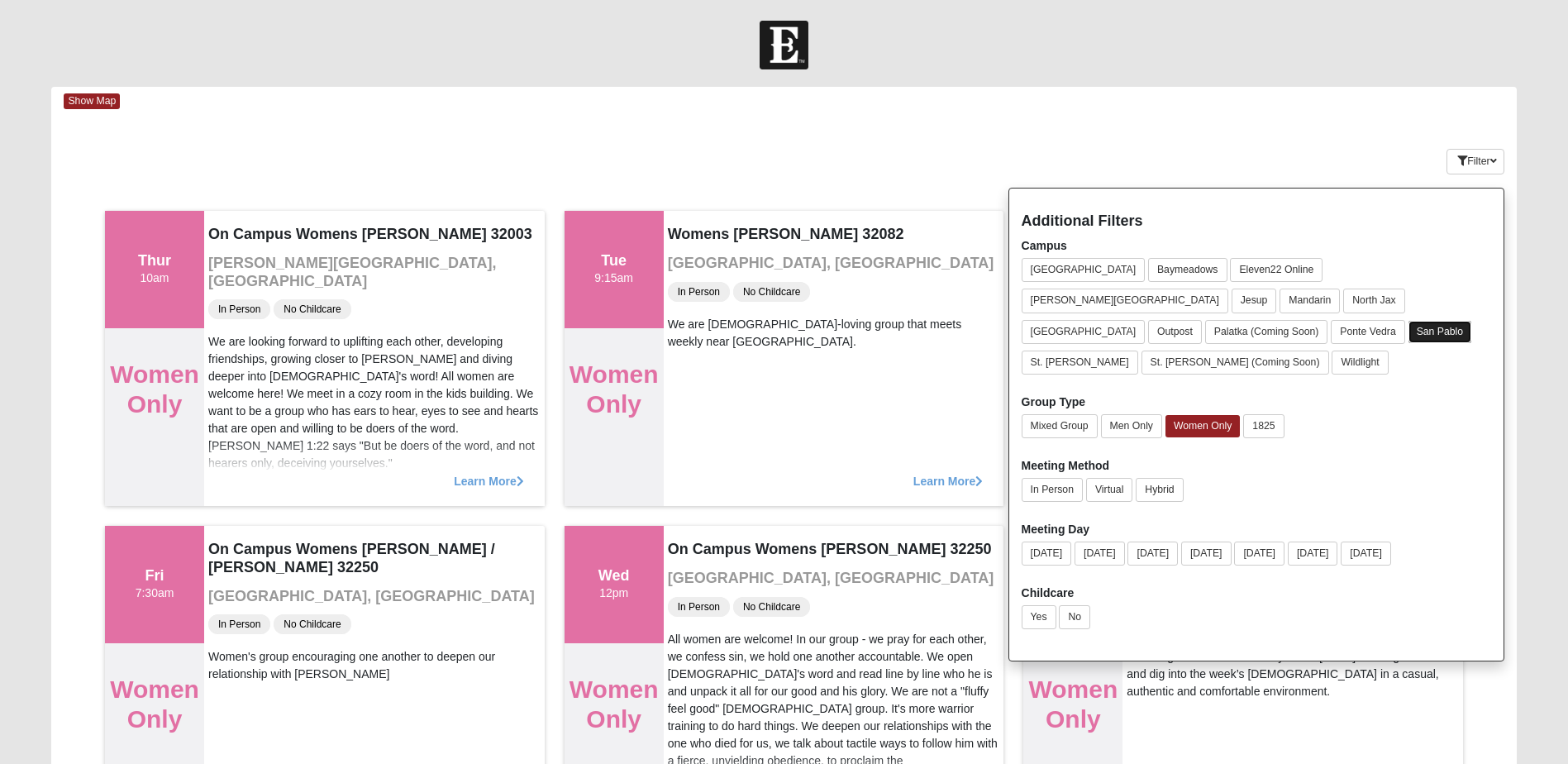
click at [1459, 321] on button "San Pablo" at bounding box center [1441, 332] width 64 height 22
click at [1309, 157] on div "Filter Additional Filters Campus [GEOGRAPHIC_DATA] [GEOGRAPHIC_DATA] Eleven22 O…" at bounding box center [1394, 158] width 244 height 60
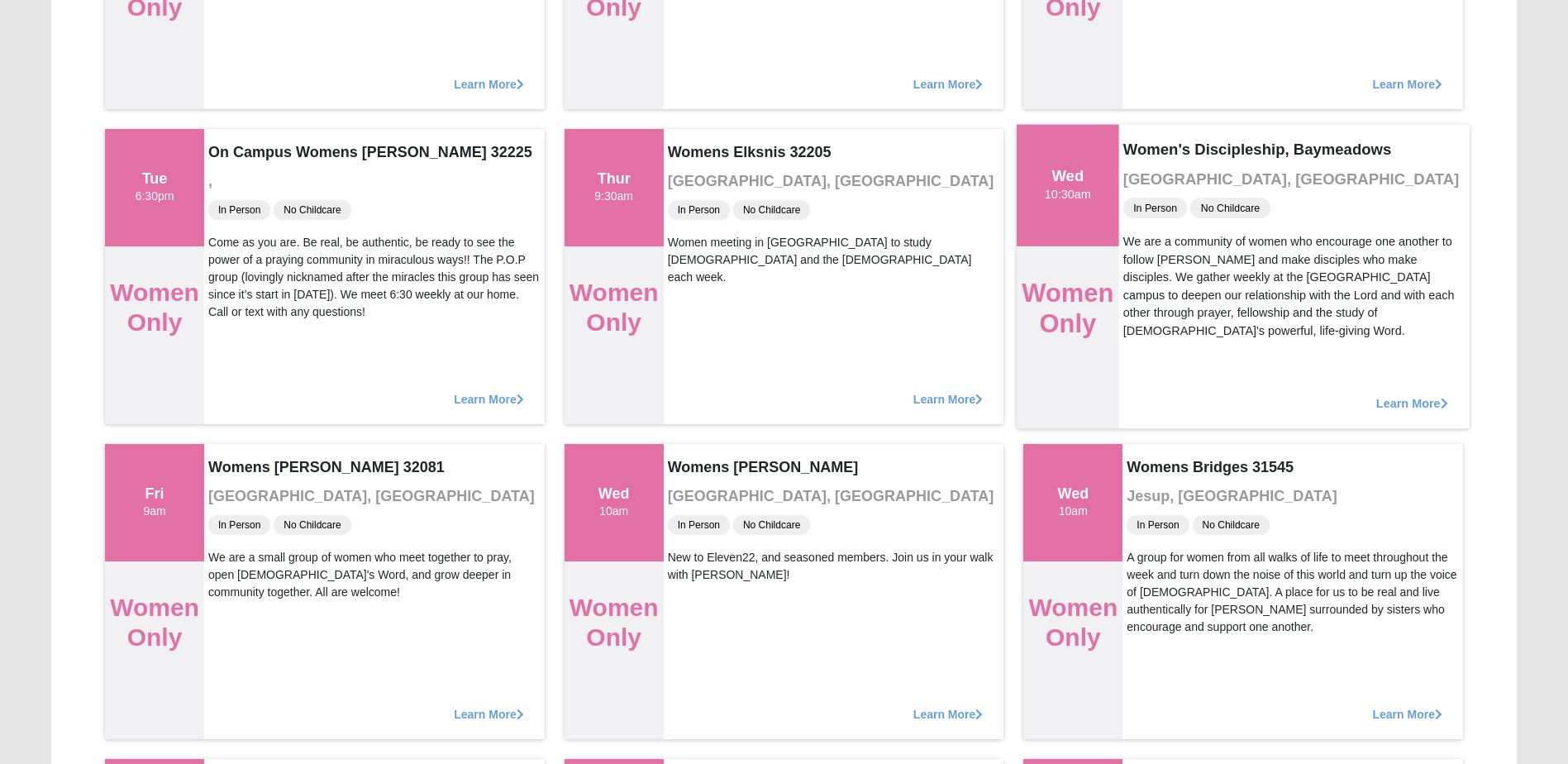
scroll to position [5124, 0]
